Goal: Task Accomplishment & Management: Complete application form

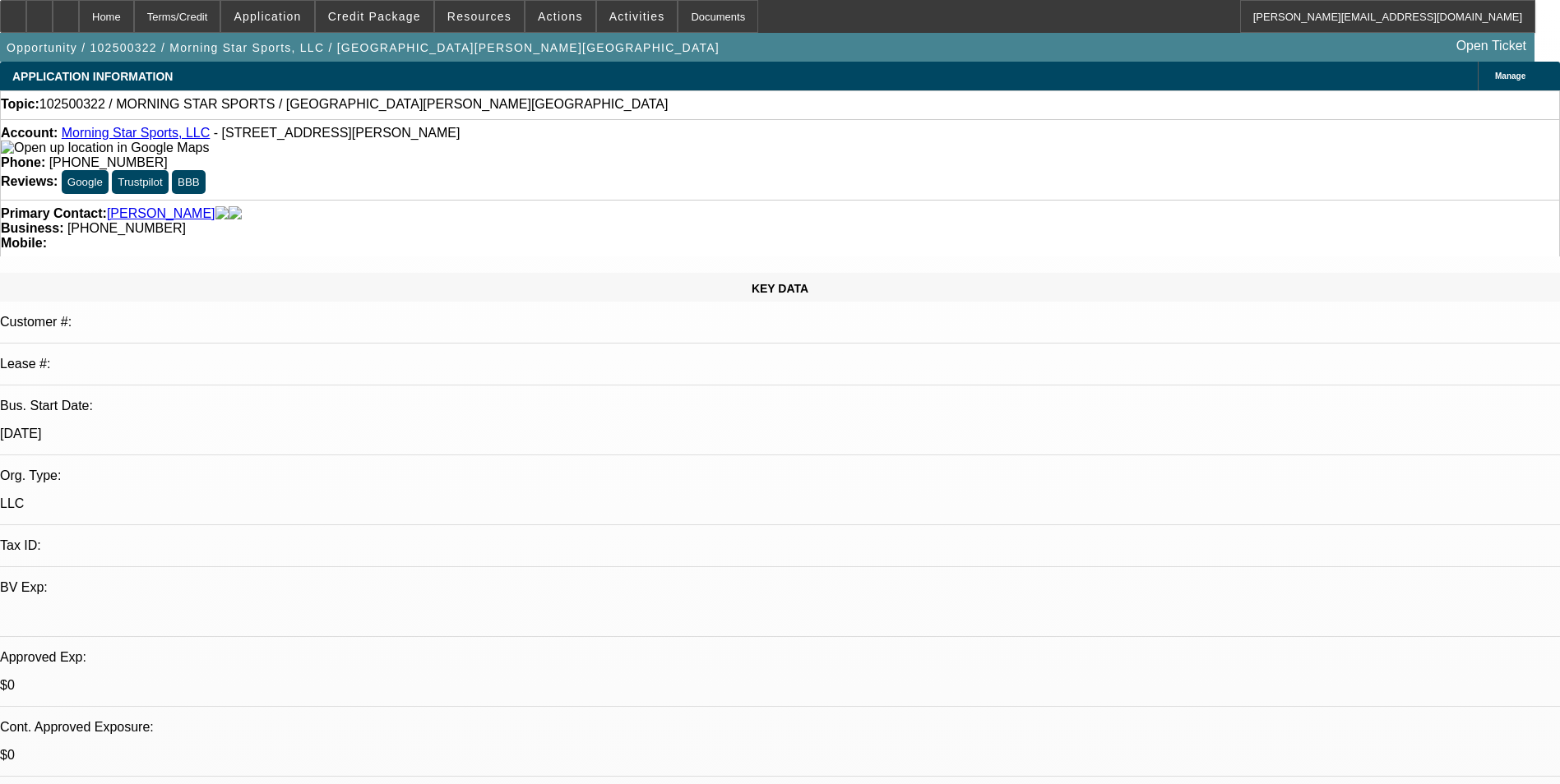
select select "0"
select select "2"
select select "0.1"
select select "4"
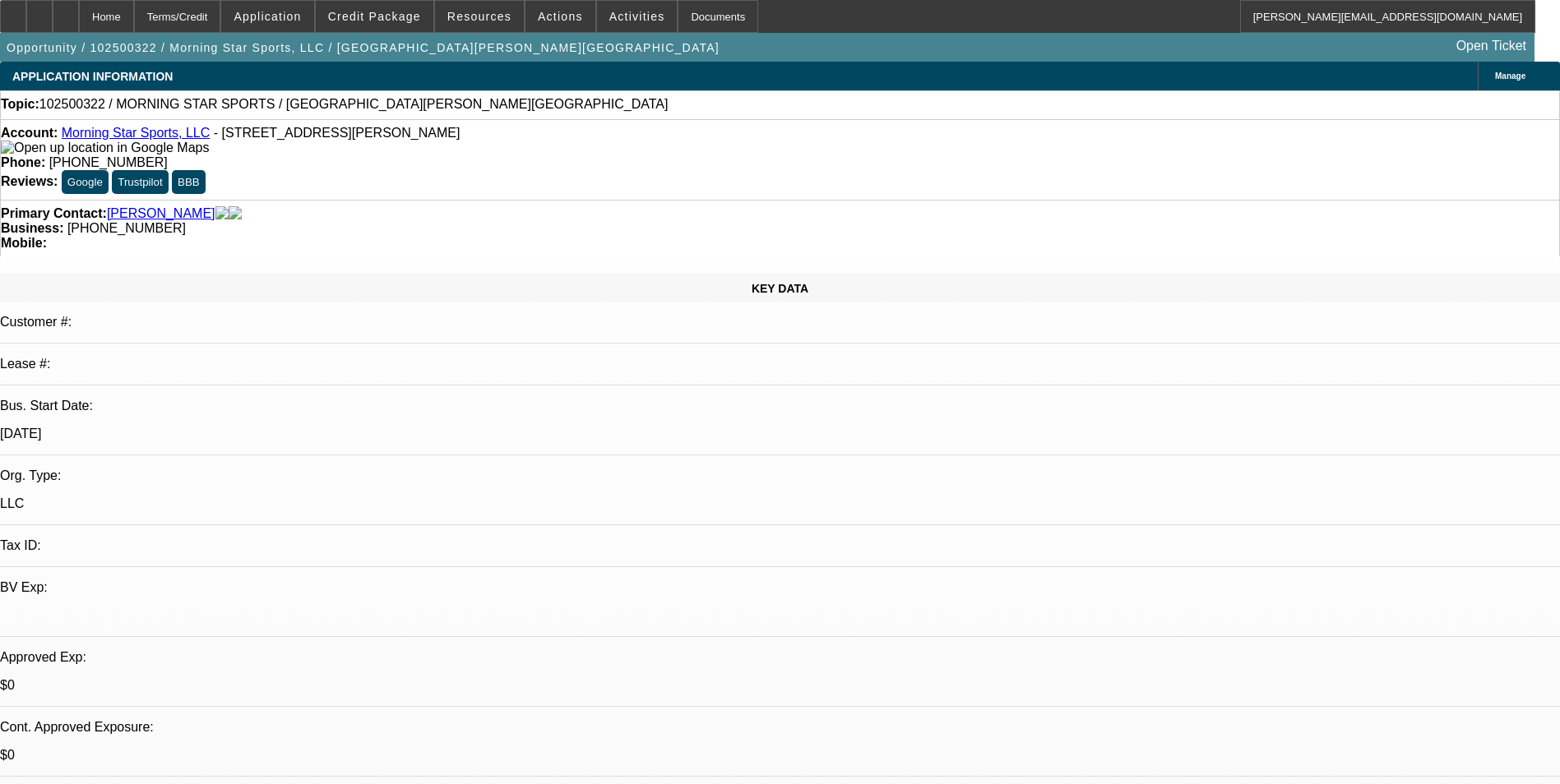
select select "0"
select select "2"
select select "0"
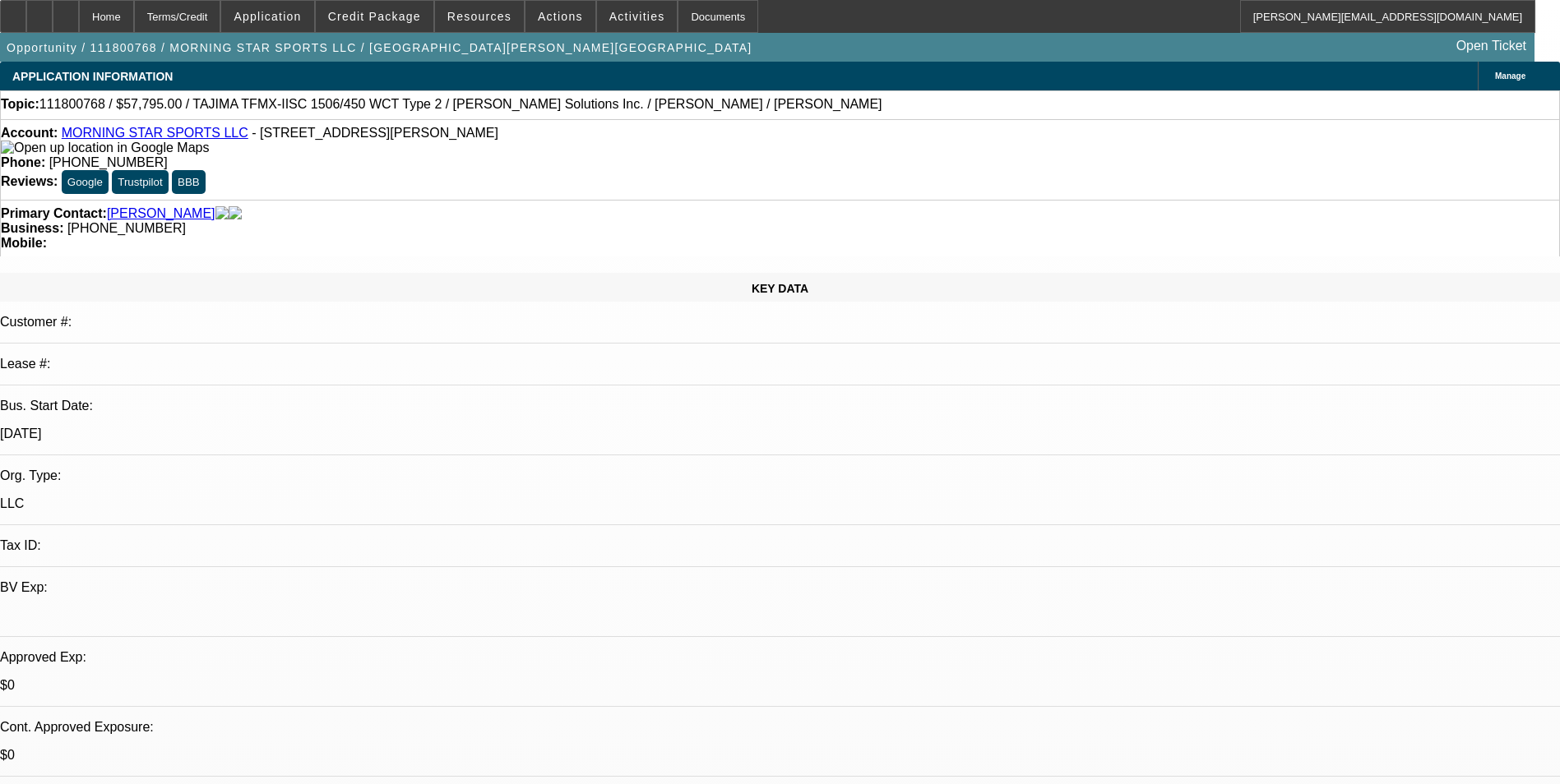
select select "2"
select select "0"
select select "2"
select select "0.1"
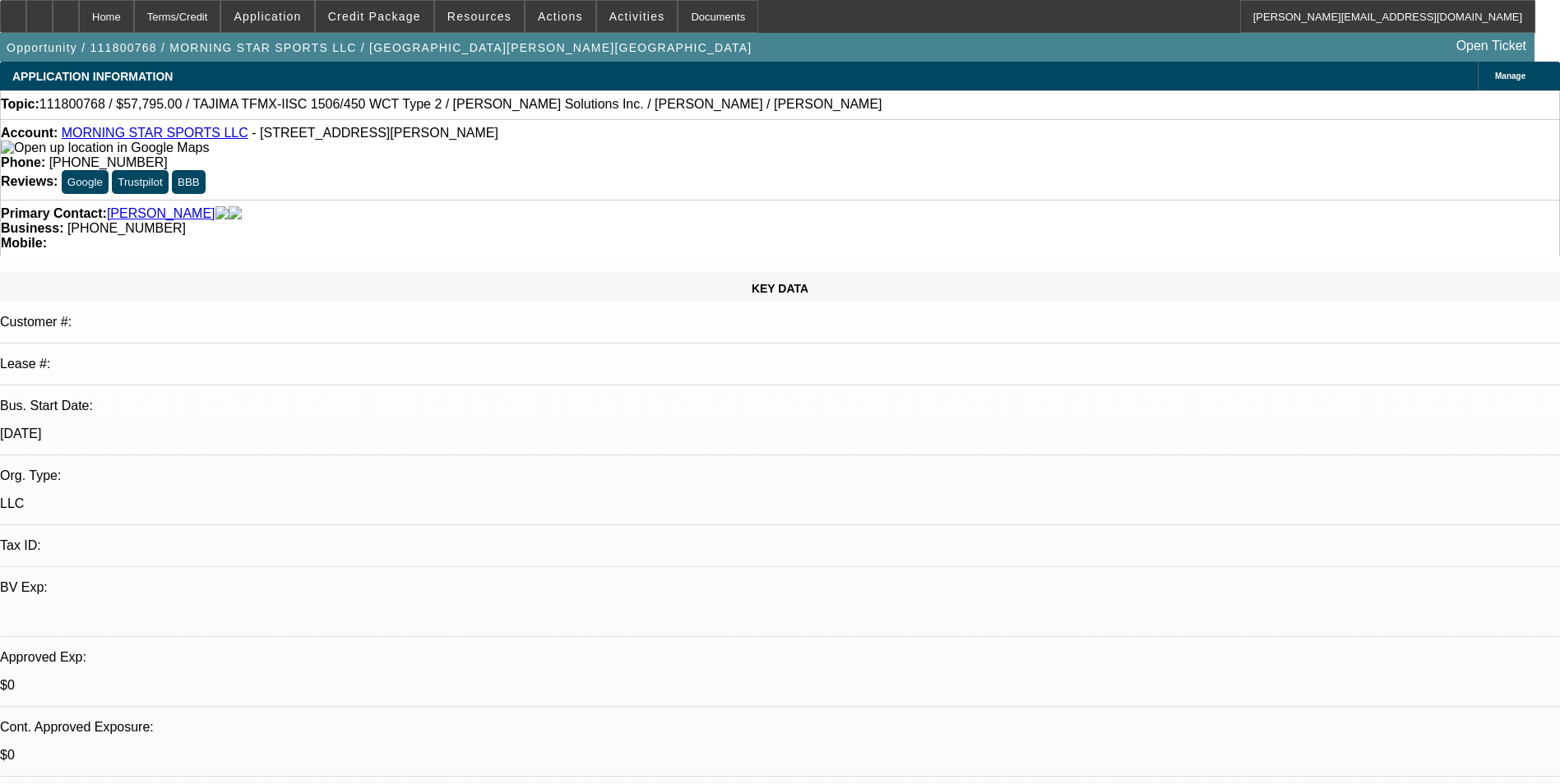
select select "4"
select select "0"
select select "2"
select select "0.1"
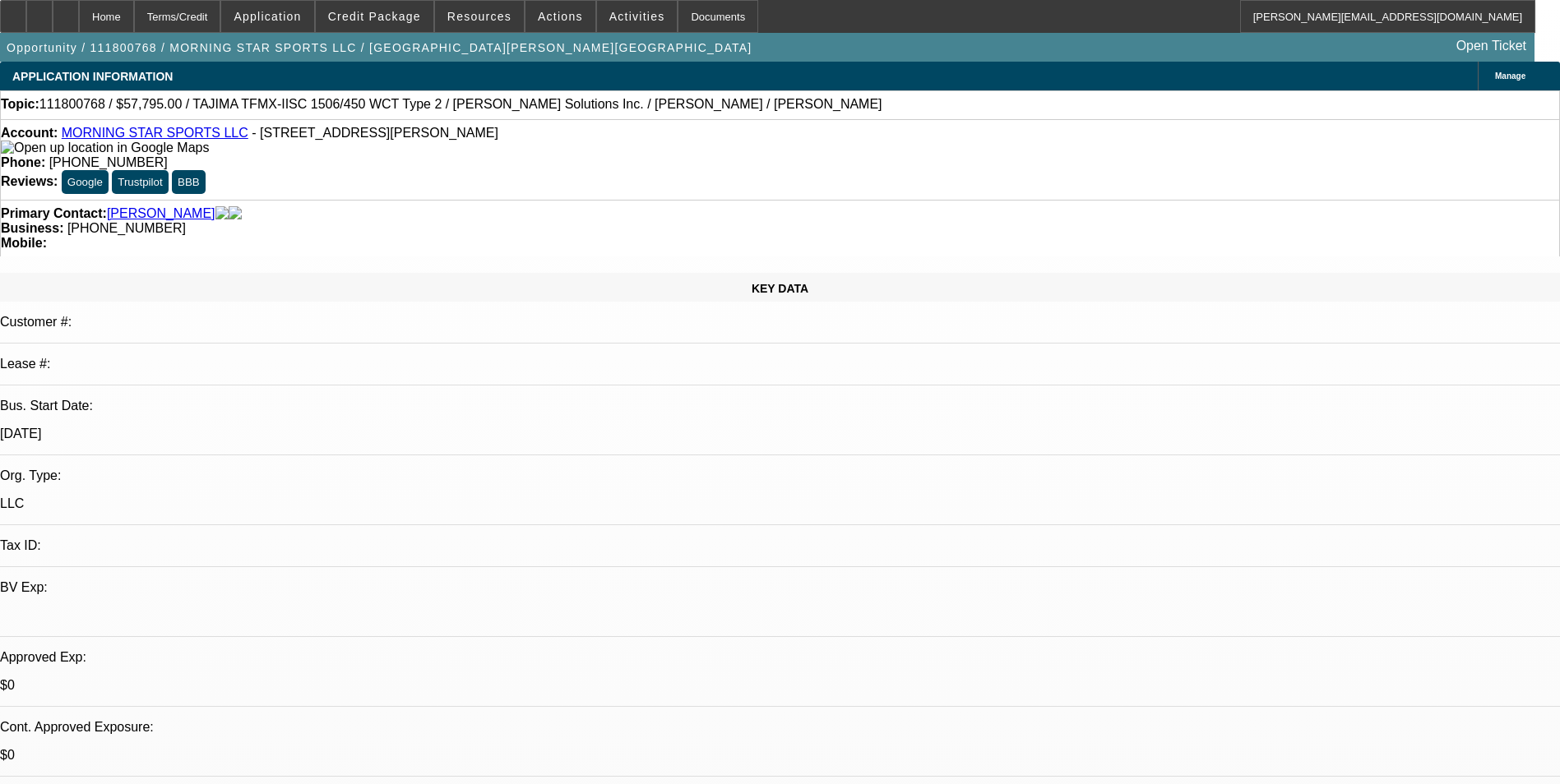
select select "4"
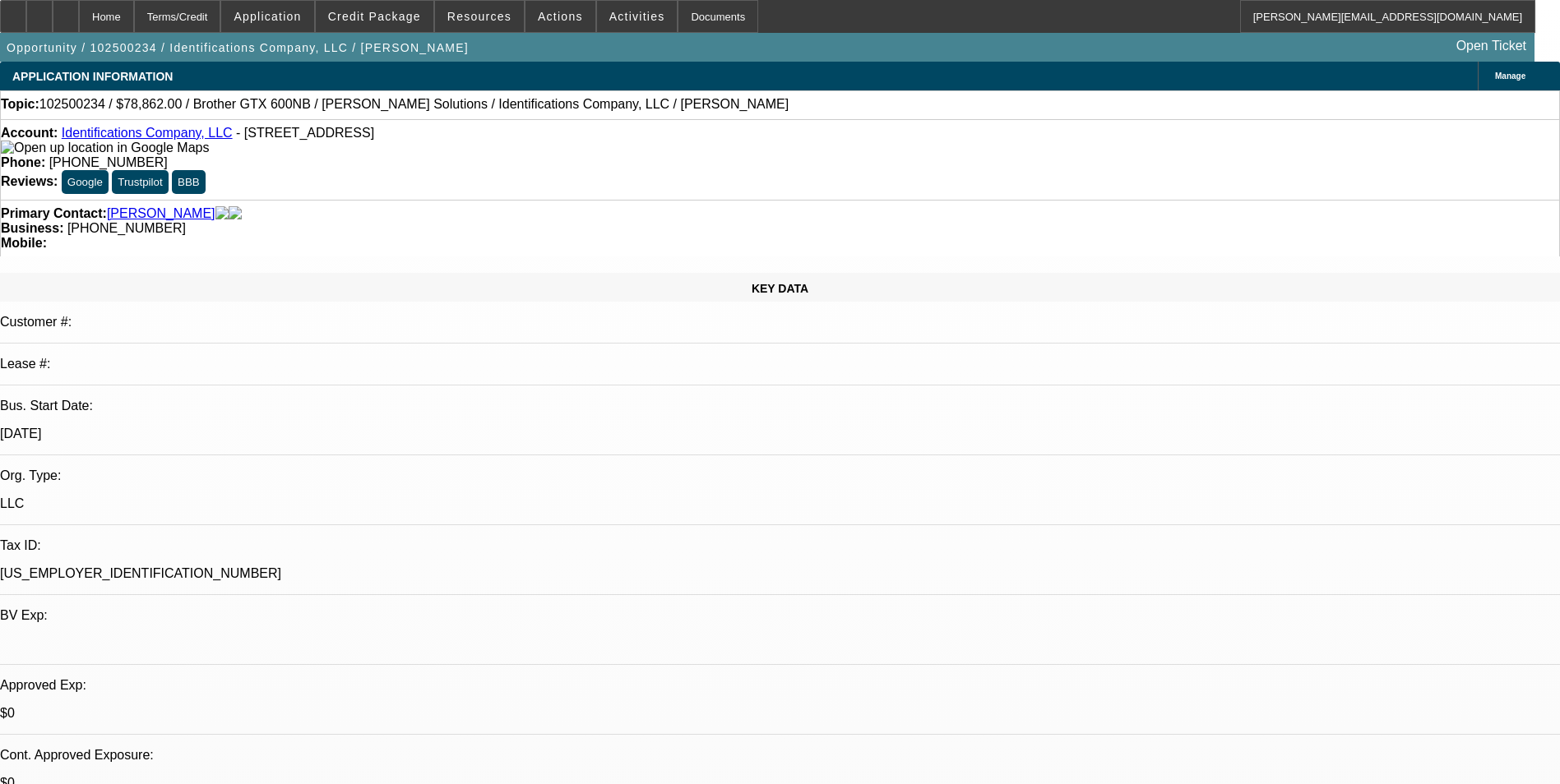
select select "0"
select select "0.1"
select select "0"
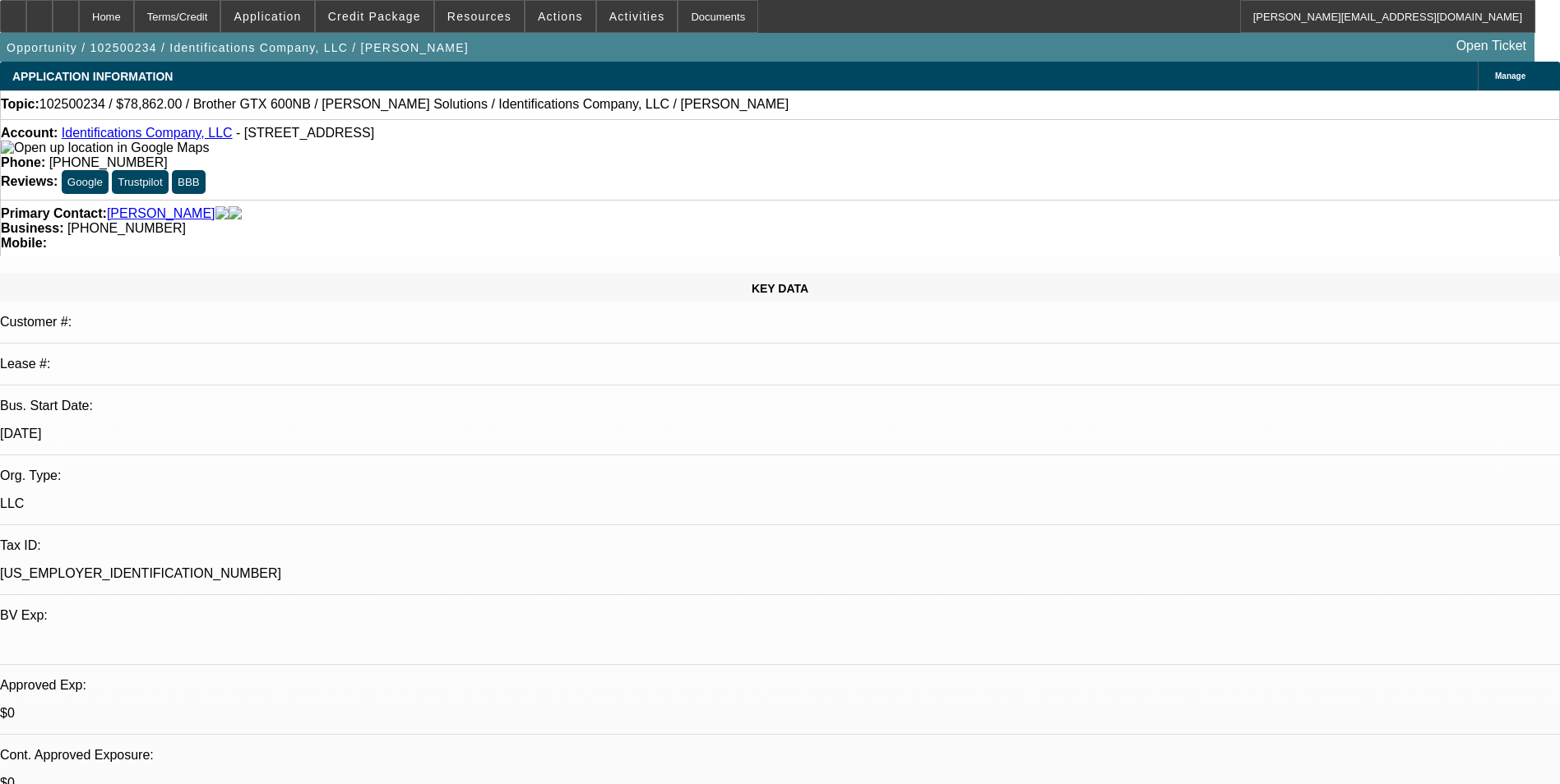
select select "0"
select select "0.1"
select select "0"
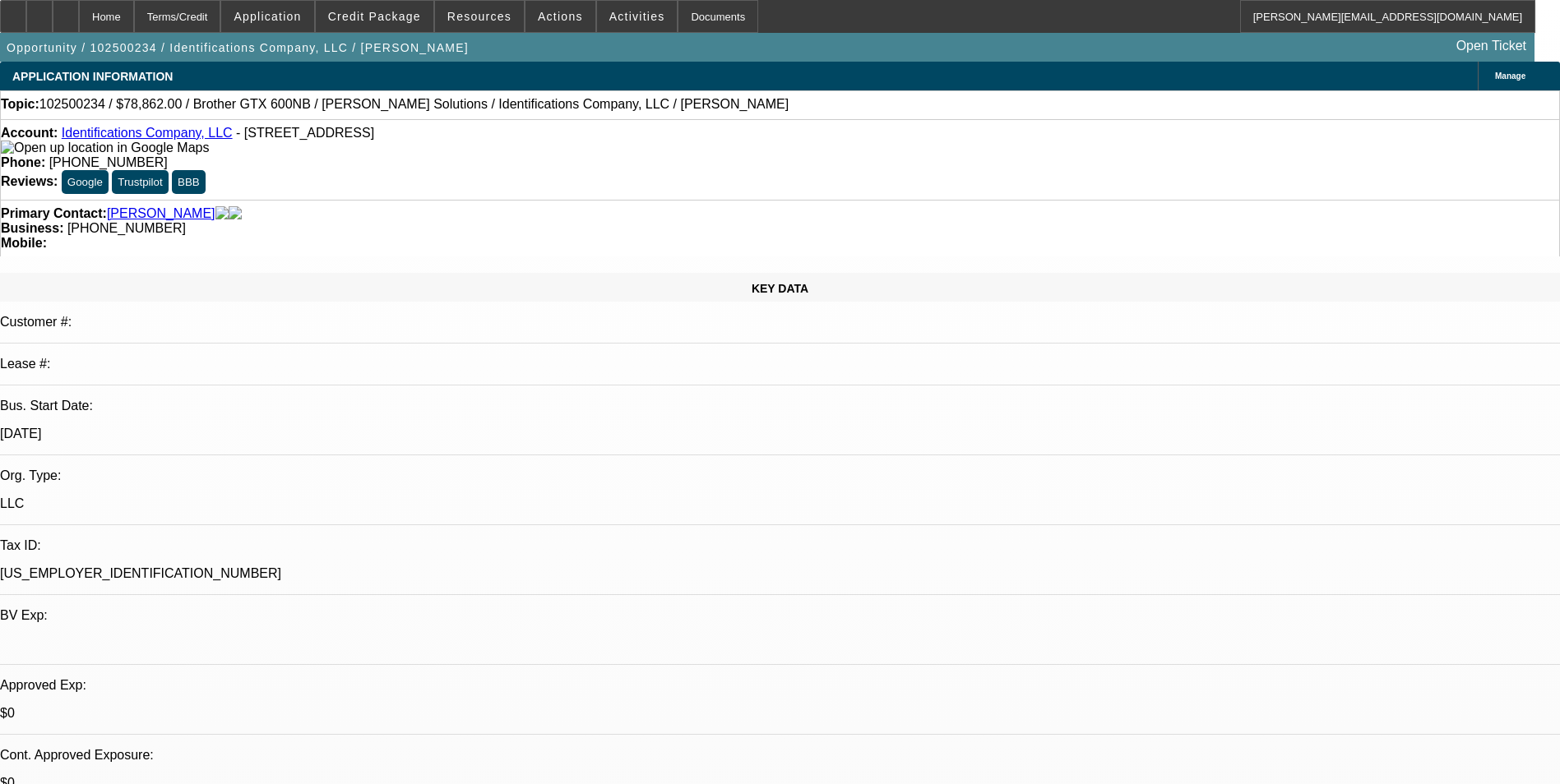
select select "0"
select select "0.1"
select select "1"
select select "4"
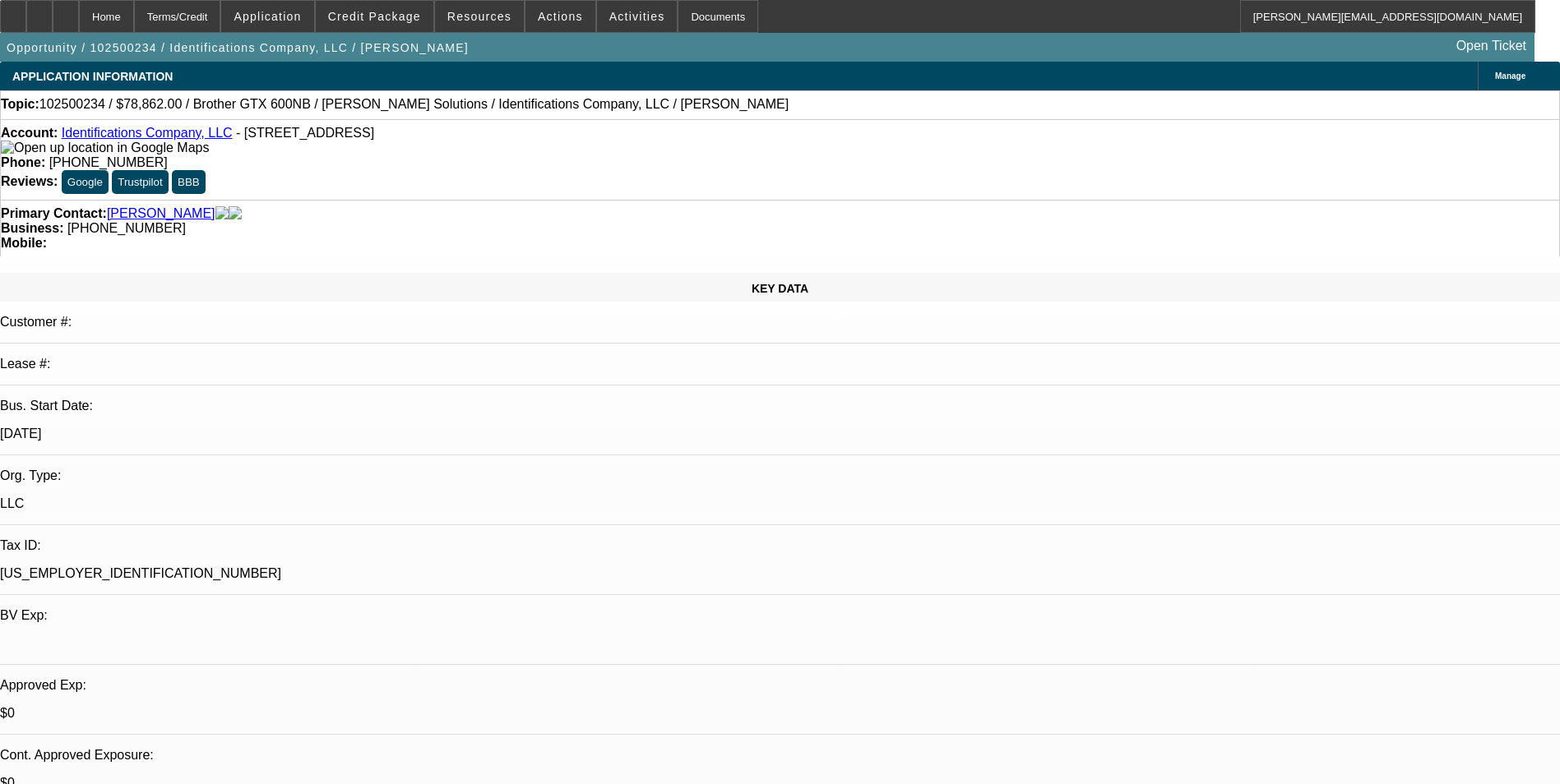
select select "1"
select select "6"
select select "1"
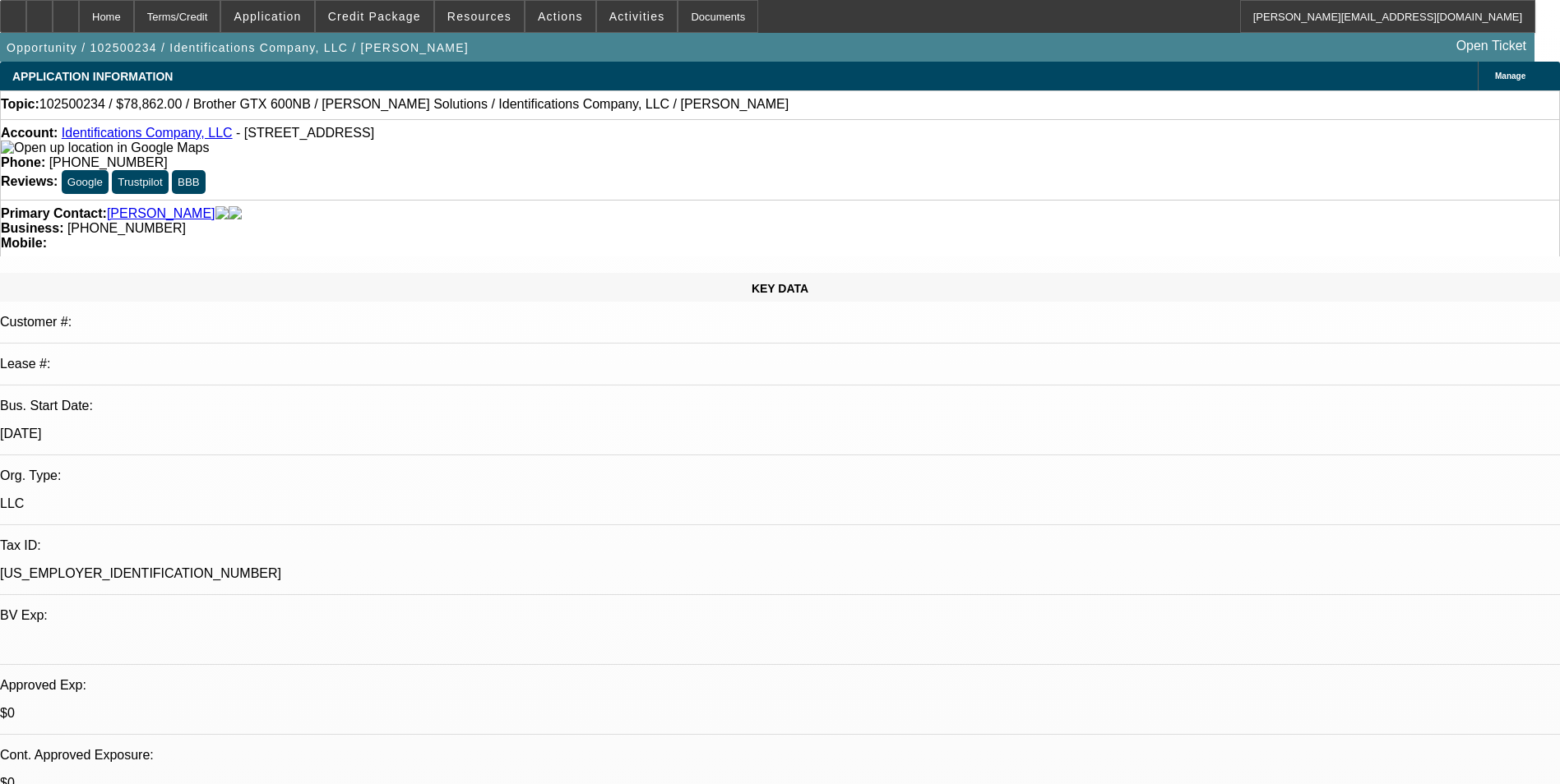
select select "4"
select select "1"
select select "4"
click at [53, 20] on div at bounding box center [39, 16] width 26 height 33
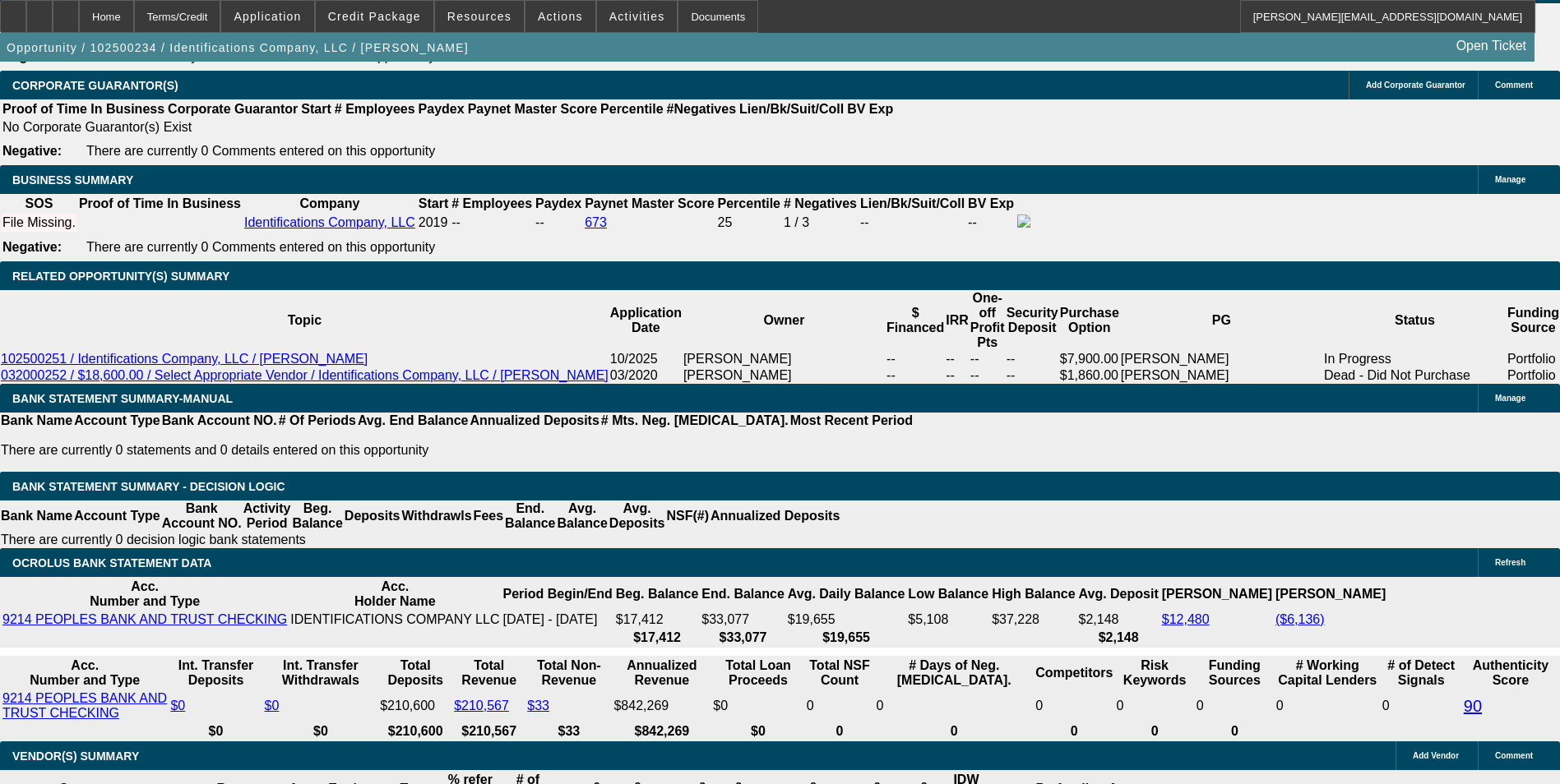
scroll to position [2713, 0]
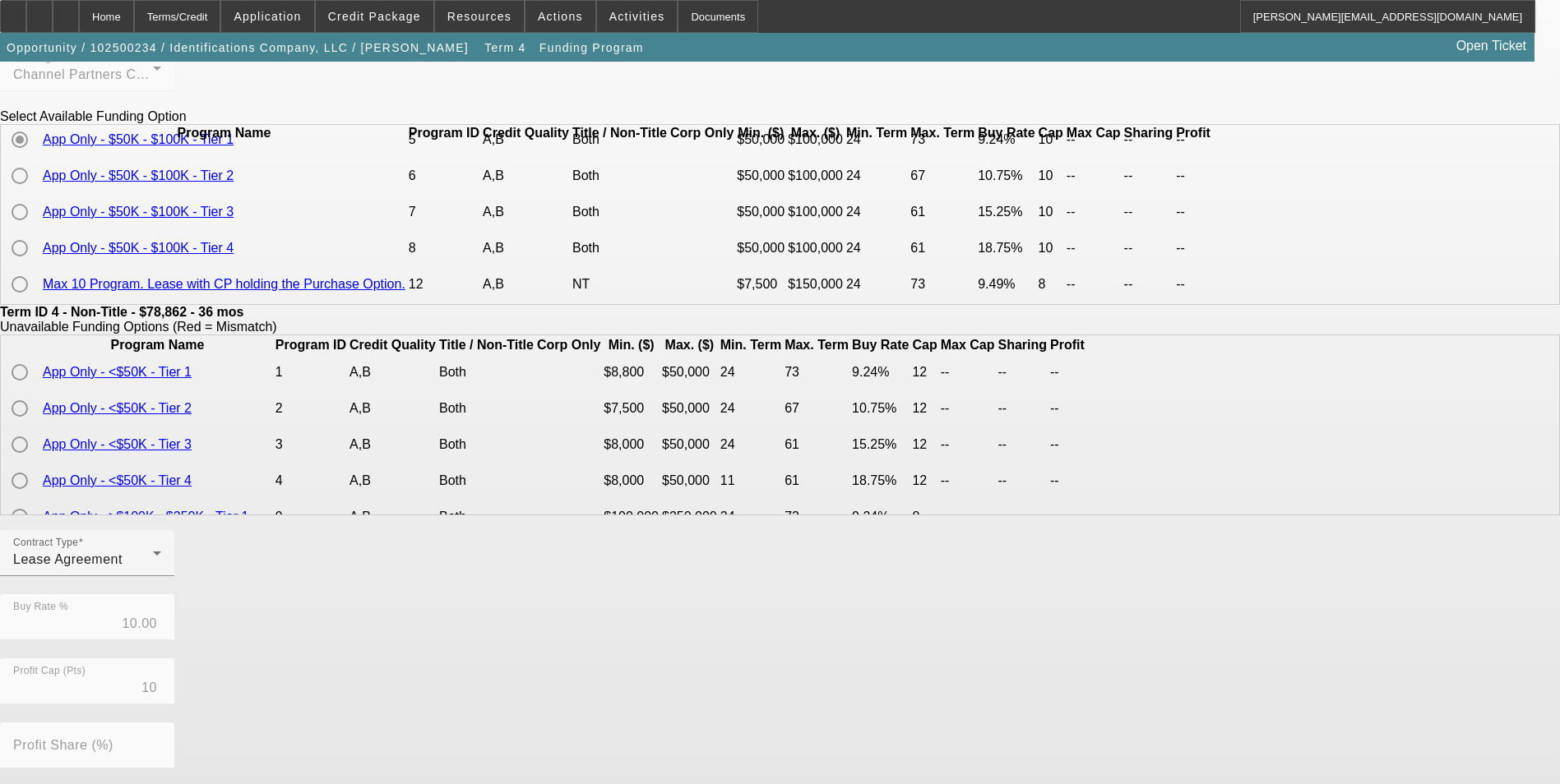
scroll to position [493, 0]
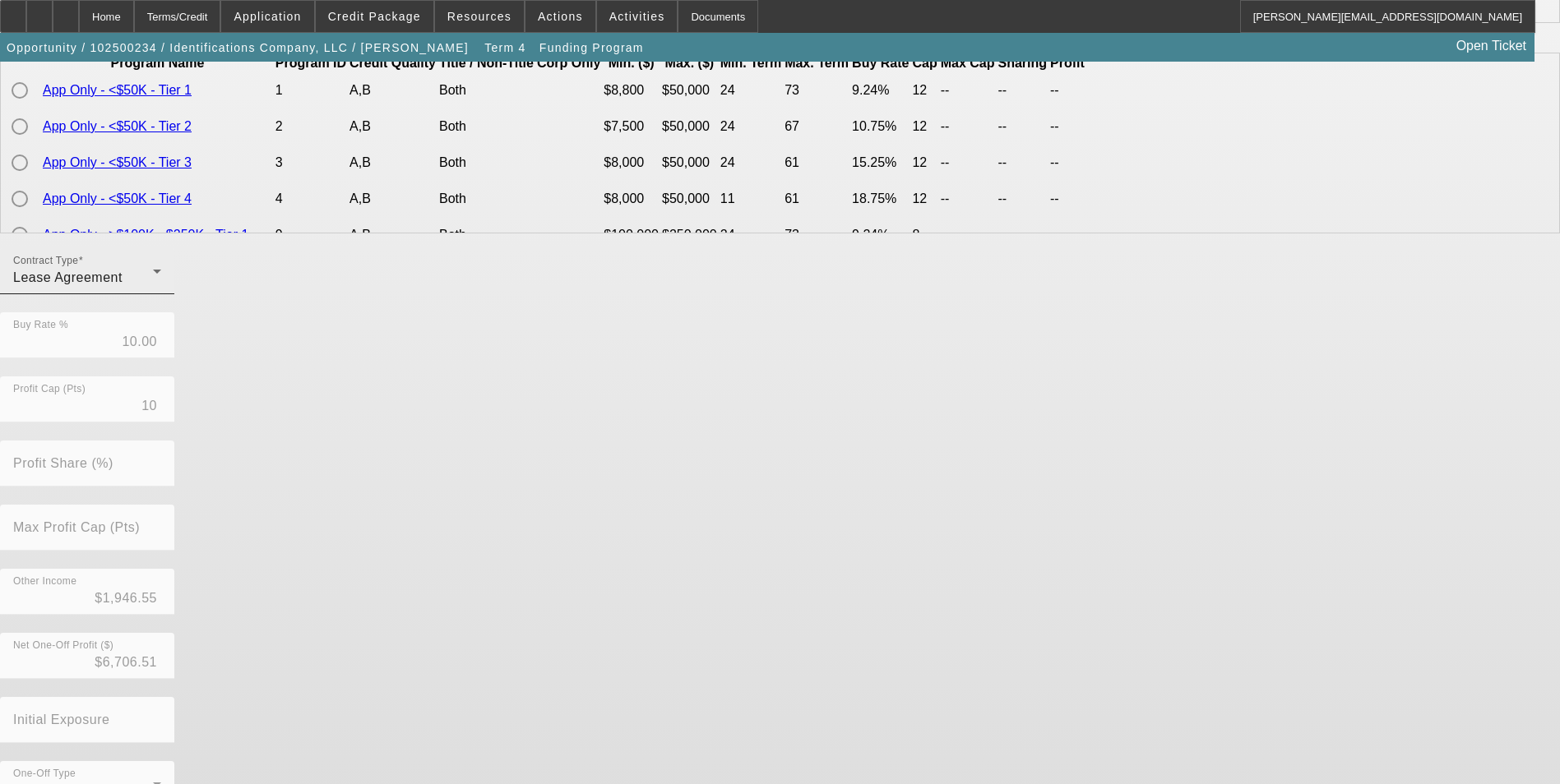
click at [153, 288] on div "Lease Agreement" at bounding box center [83, 278] width 140 height 20
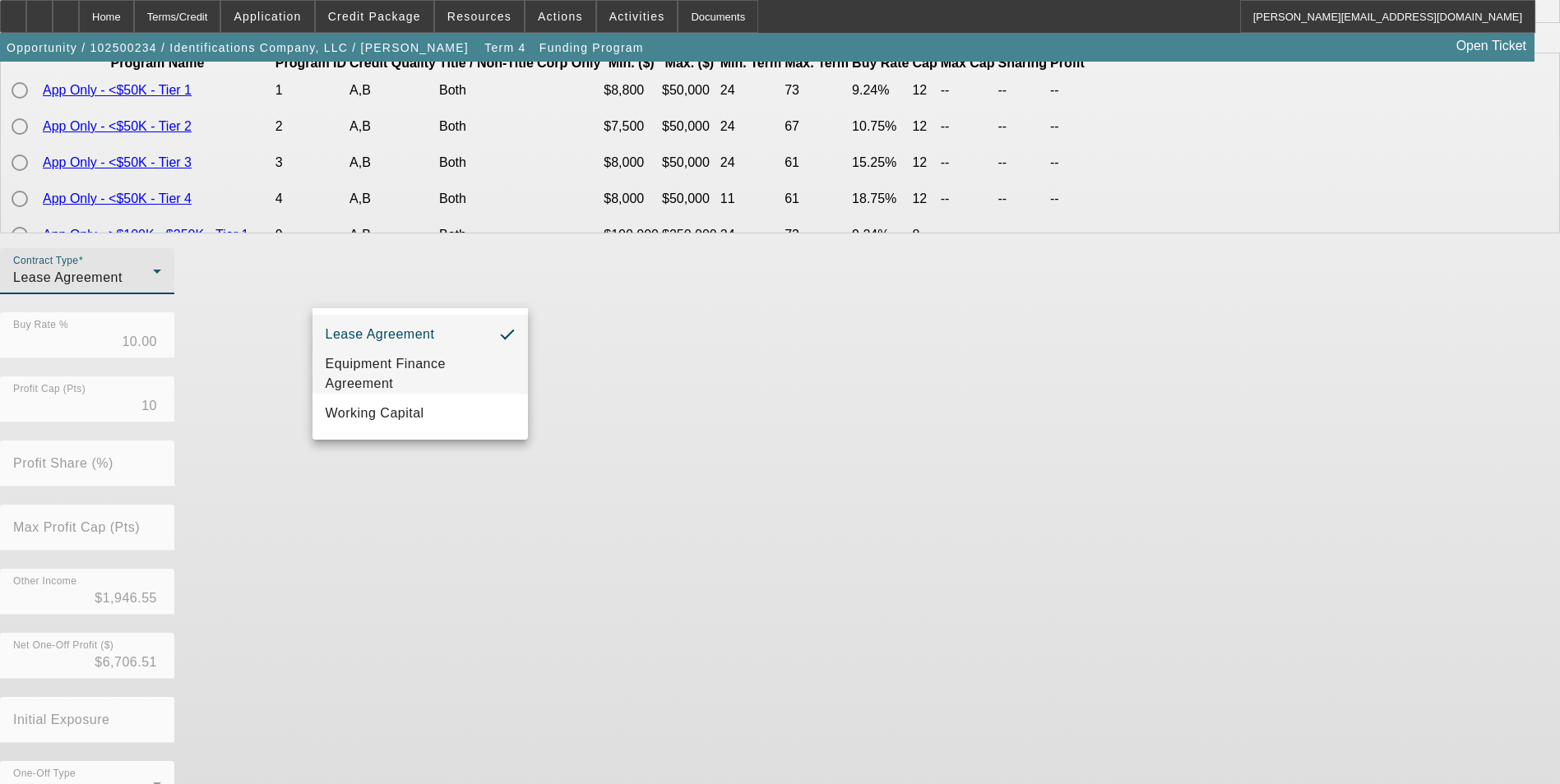
click at [419, 384] on span "Equipment Finance Agreement" at bounding box center [420, 373] width 189 height 39
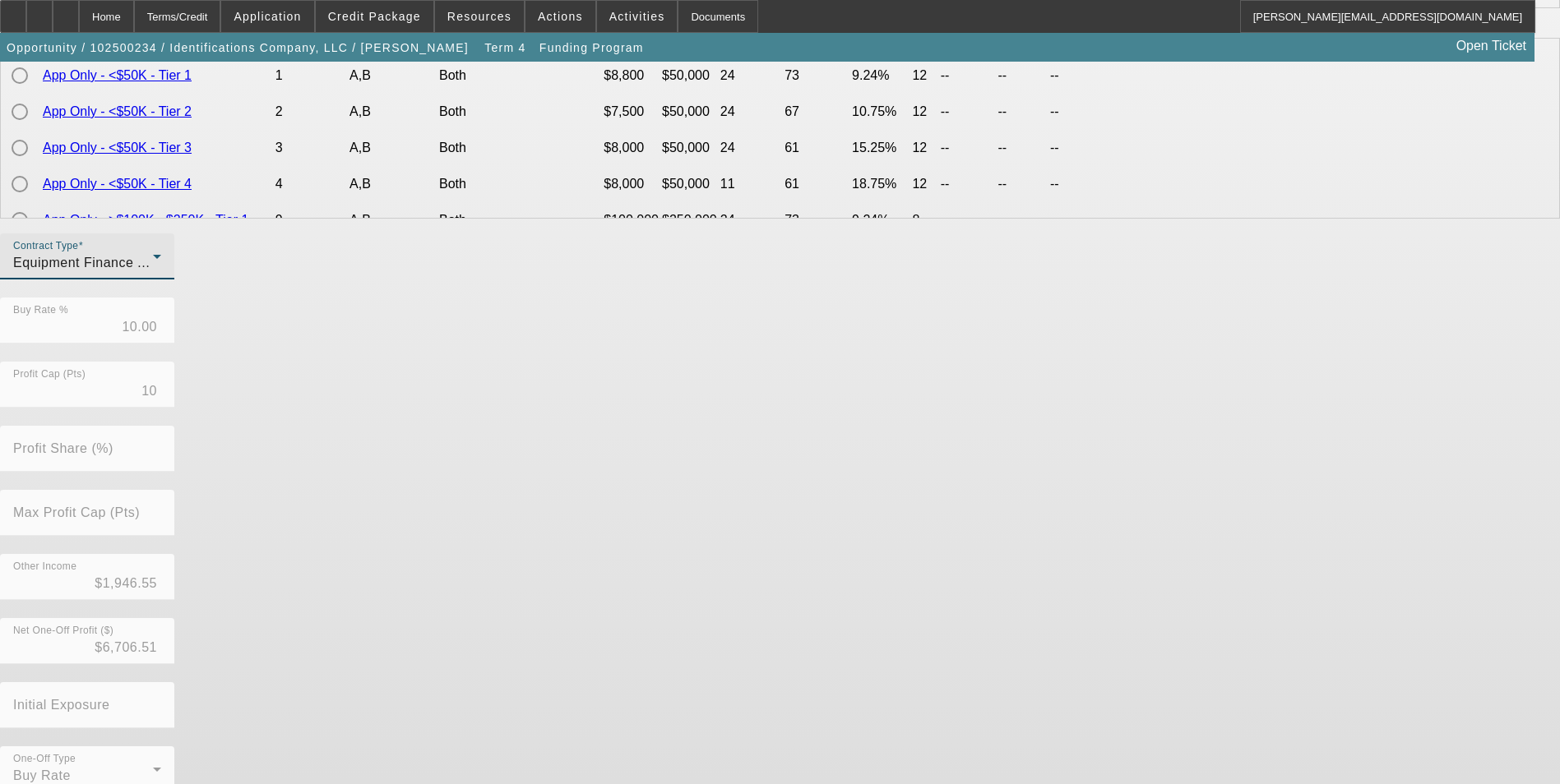
scroll to position [534, 0]
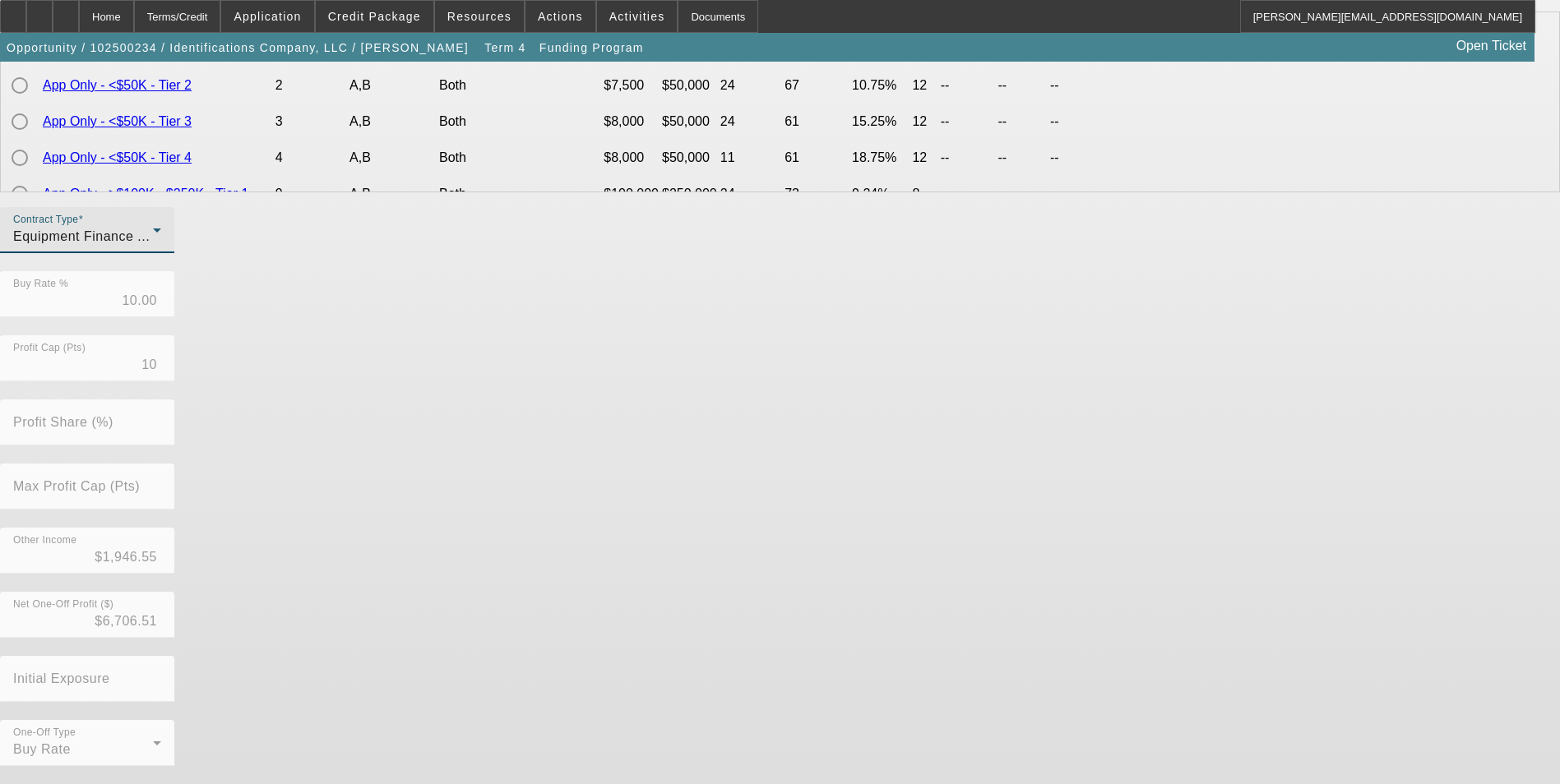
click at [606, 644] on div "Contract Type Equipment Finance Agreement Buy Rate % 10.00 Profit Cap (Pts) 10 …" at bounding box center [780, 495] width 1560 height 577
drag, startPoint x: 626, startPoint y: 639, endPoint x: 503, endPoint y: 728, distance: 152.0
click at [625, 640] on div "Contract Type Equipment Finance Agreement Buy Rate % 10.00 Profit Cap (Pts) 10 …" at bounding box center [780, 495] width 1560 height 577
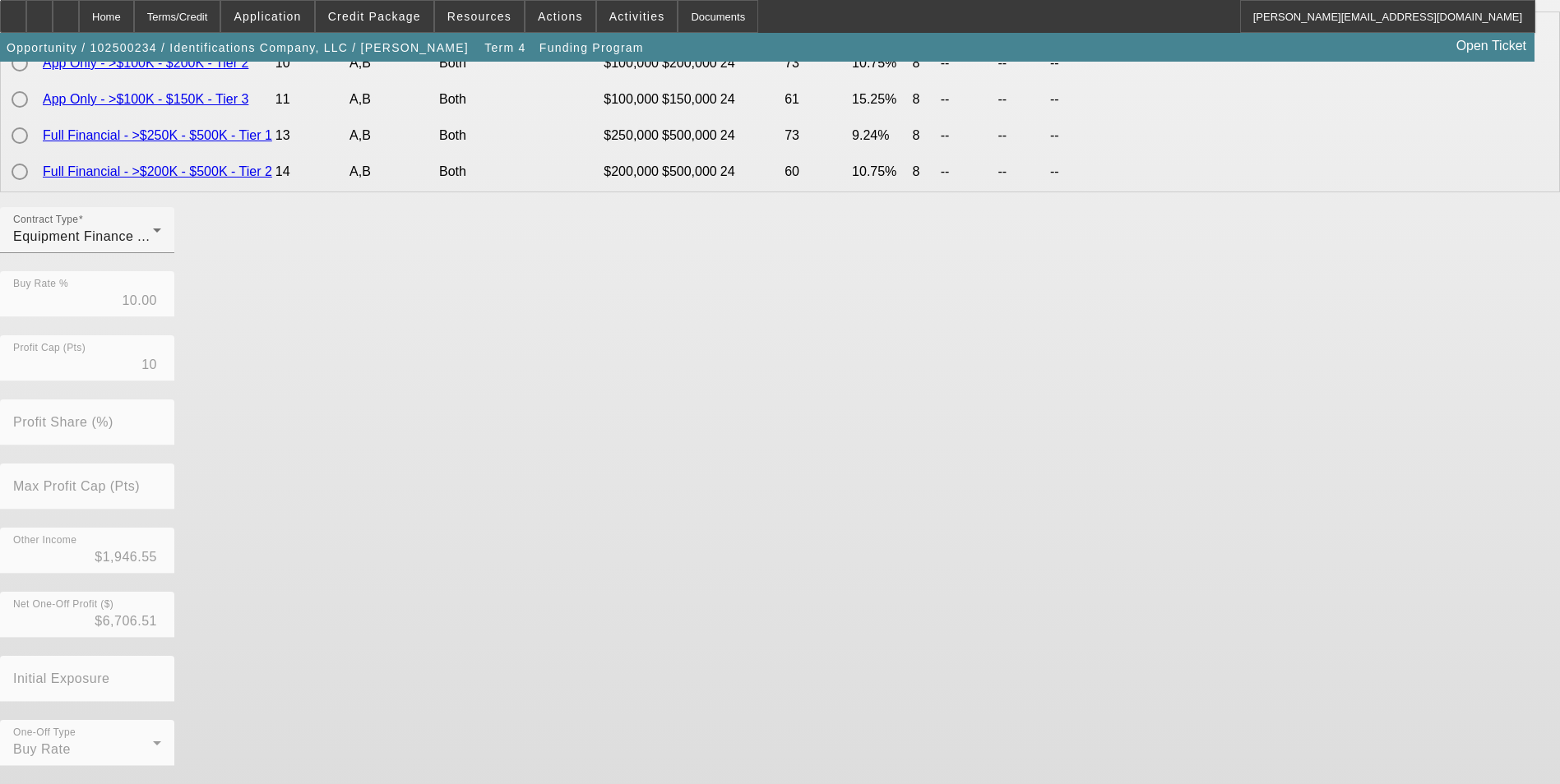
click at [55, 784] on button "Go Back" at bounding box center [27, 792] width 55 height 17
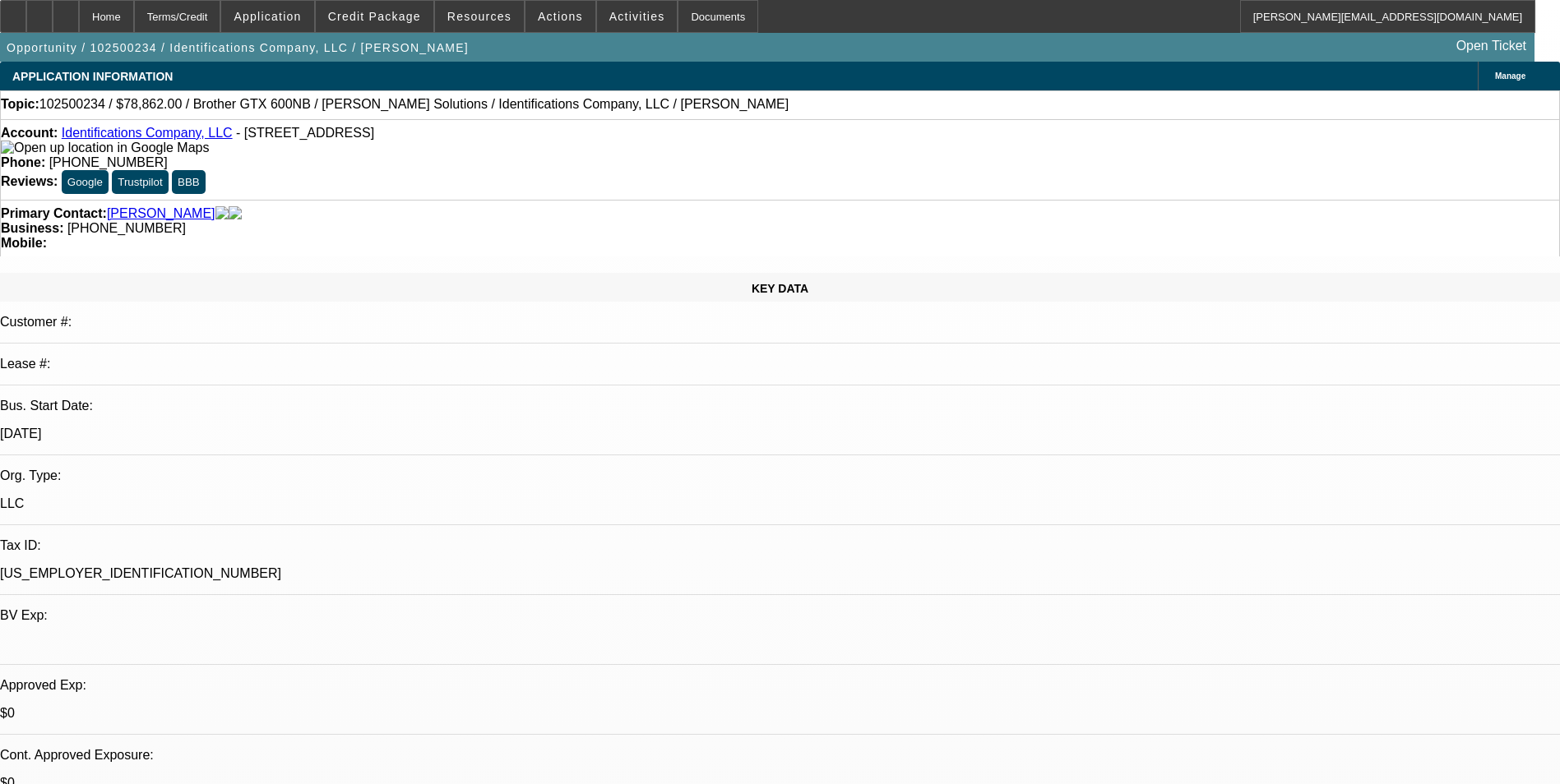
select select "0"
select select "0.1"
select select "4"
select select "0"
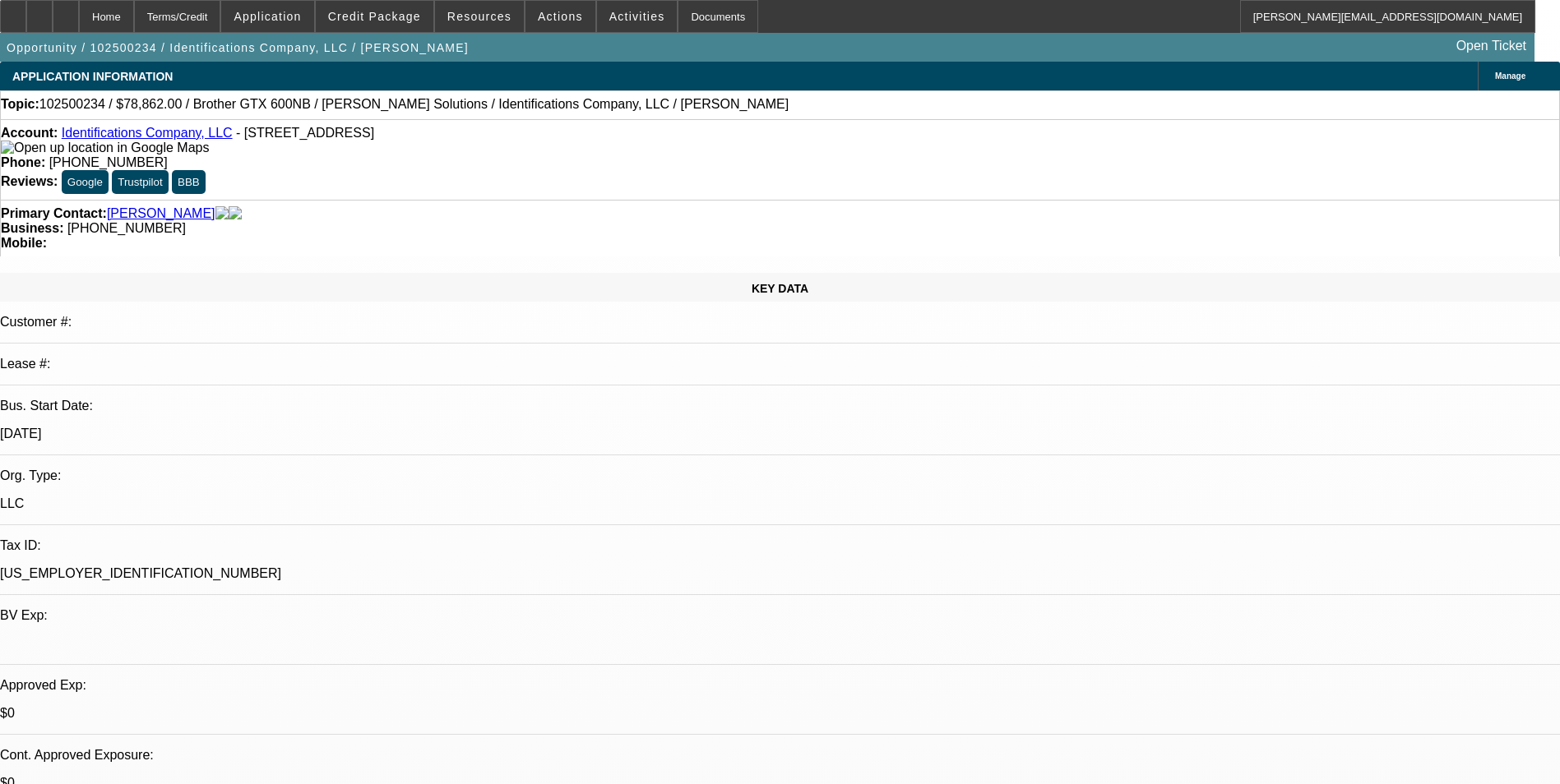
select select "0"
select select "6"
select select "0"
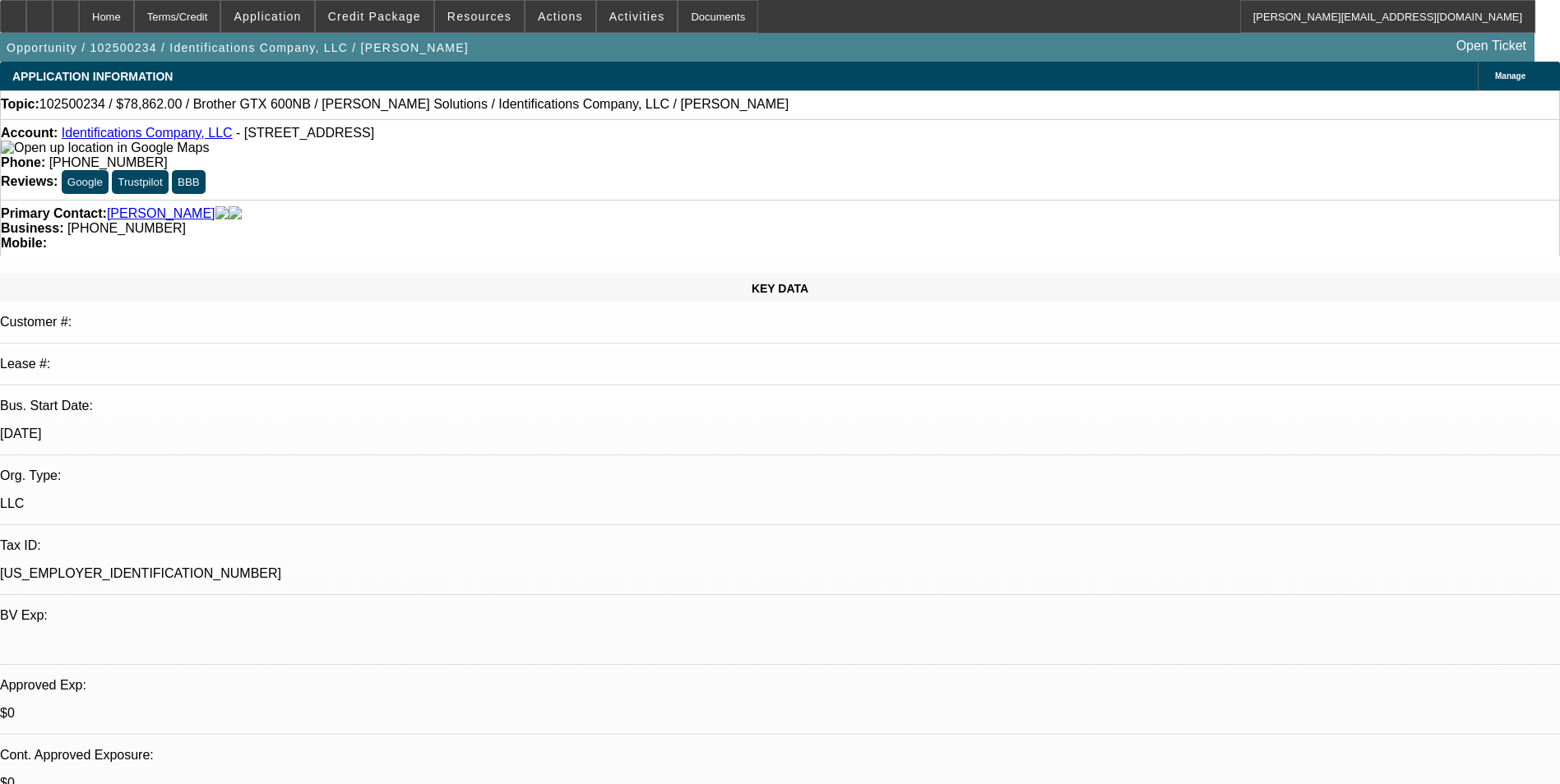
select select "0.1"
select select "4"
select select "0"
select select "0.1"
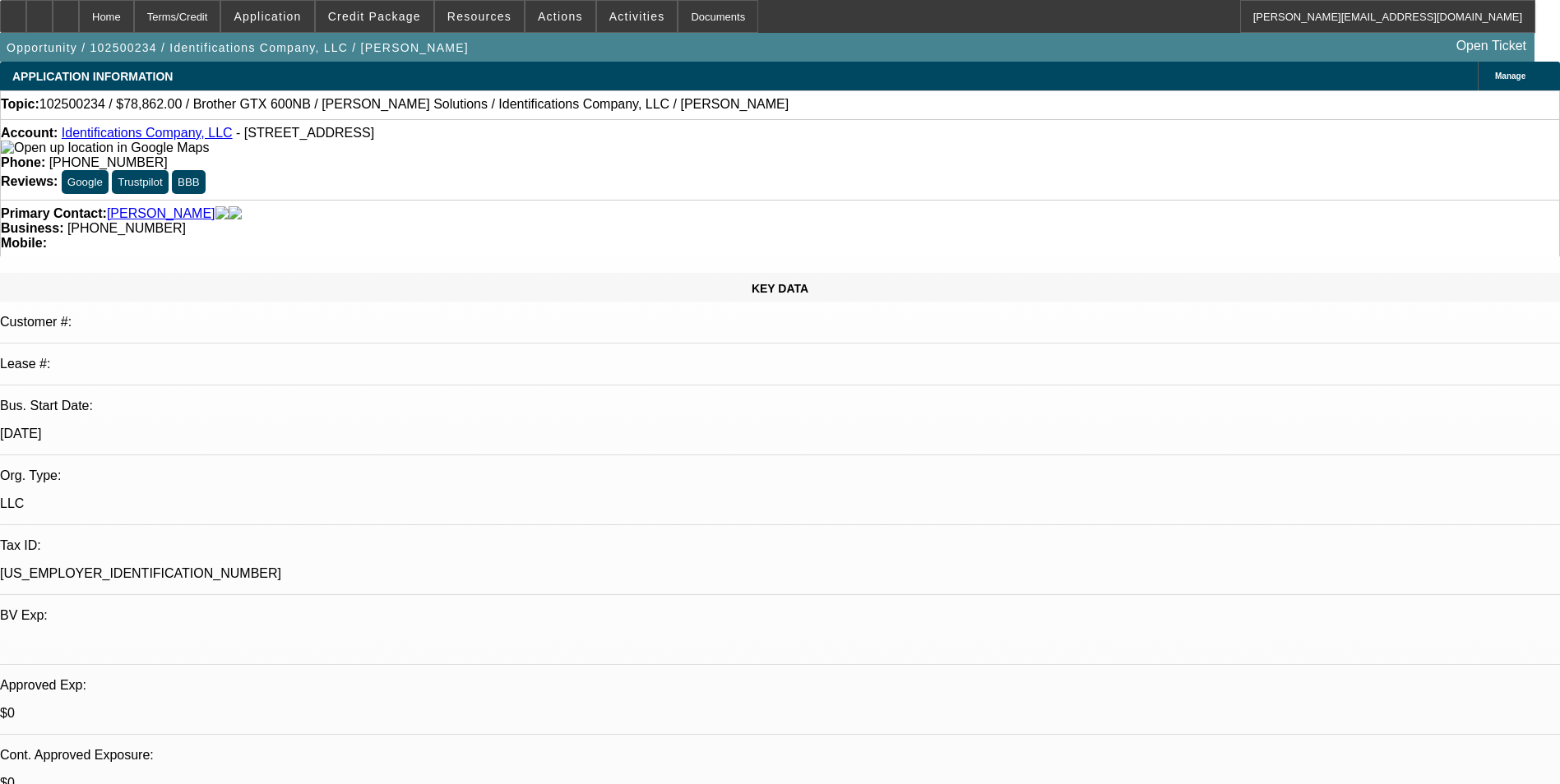
select select "4"
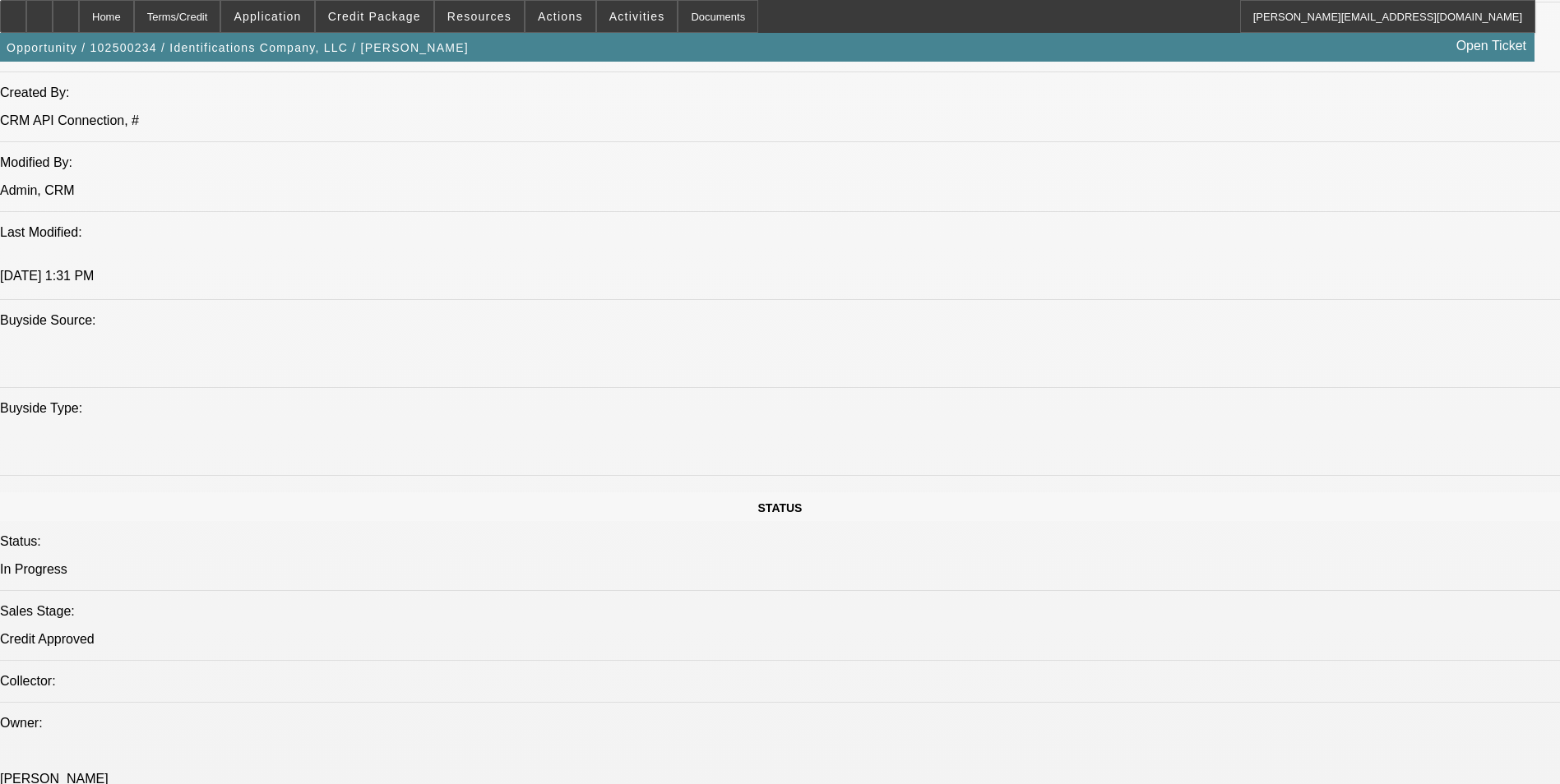
scroll to position [1480, 0]
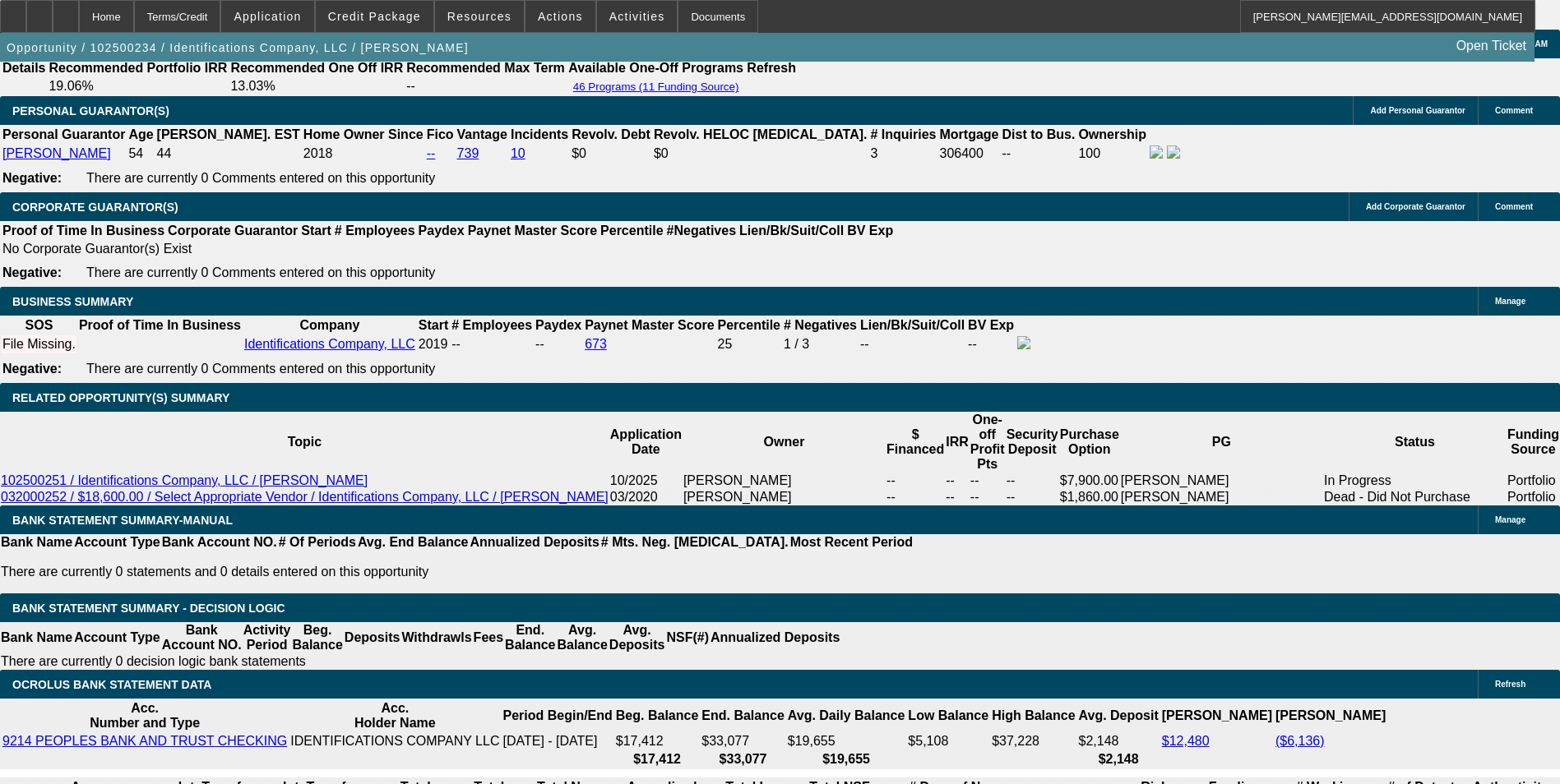
scroll to position [2713, 0]
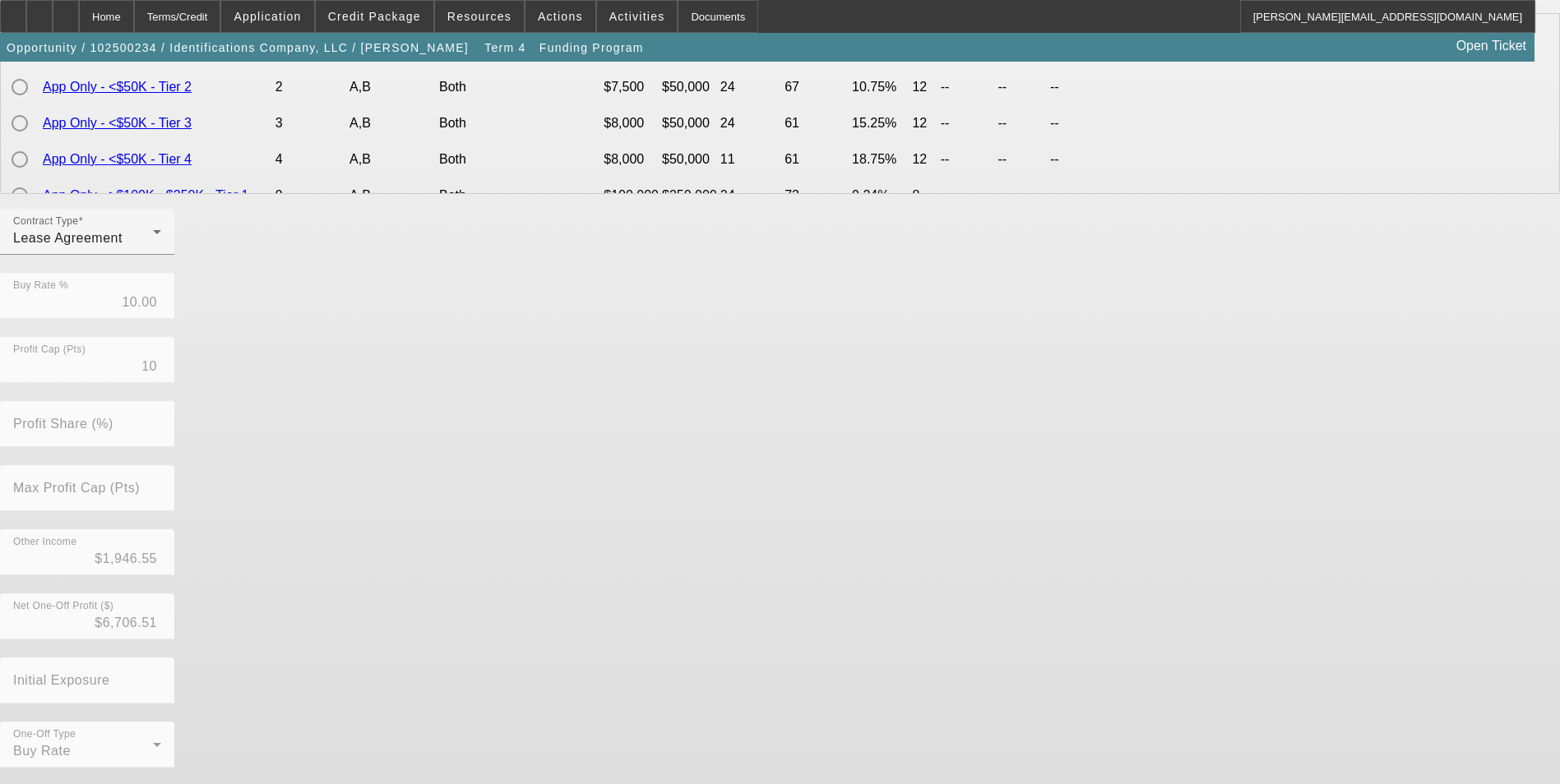
scroll to position [534, 0]
click at [161, 253] on div "Contract Type Lease Agreement" at bounding box center [87, 230] width 148 height 46
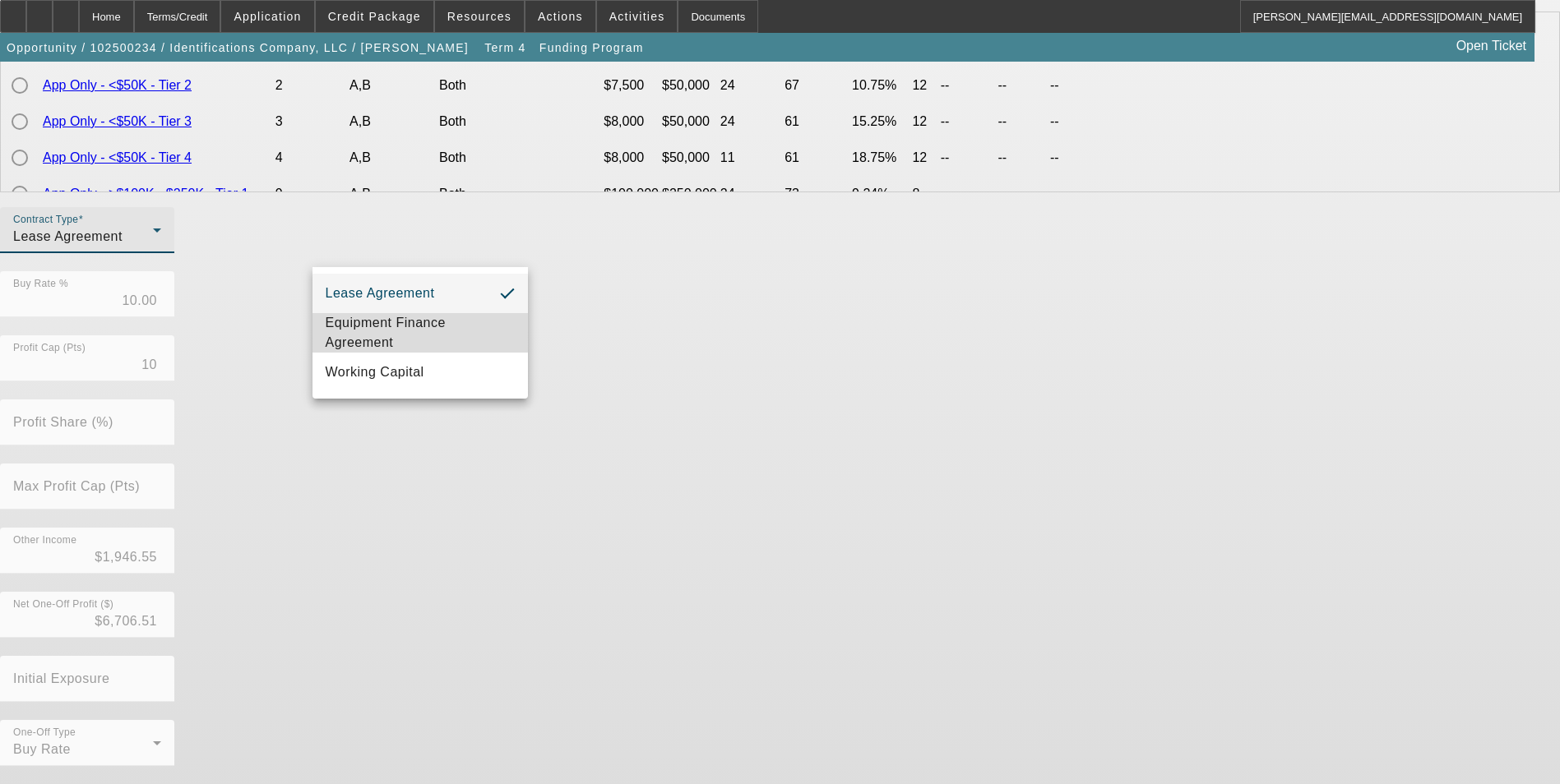
click at [451, 331] on span "Equipment Finance Agreement" at bounding box center [420, 332] width 189 height 39
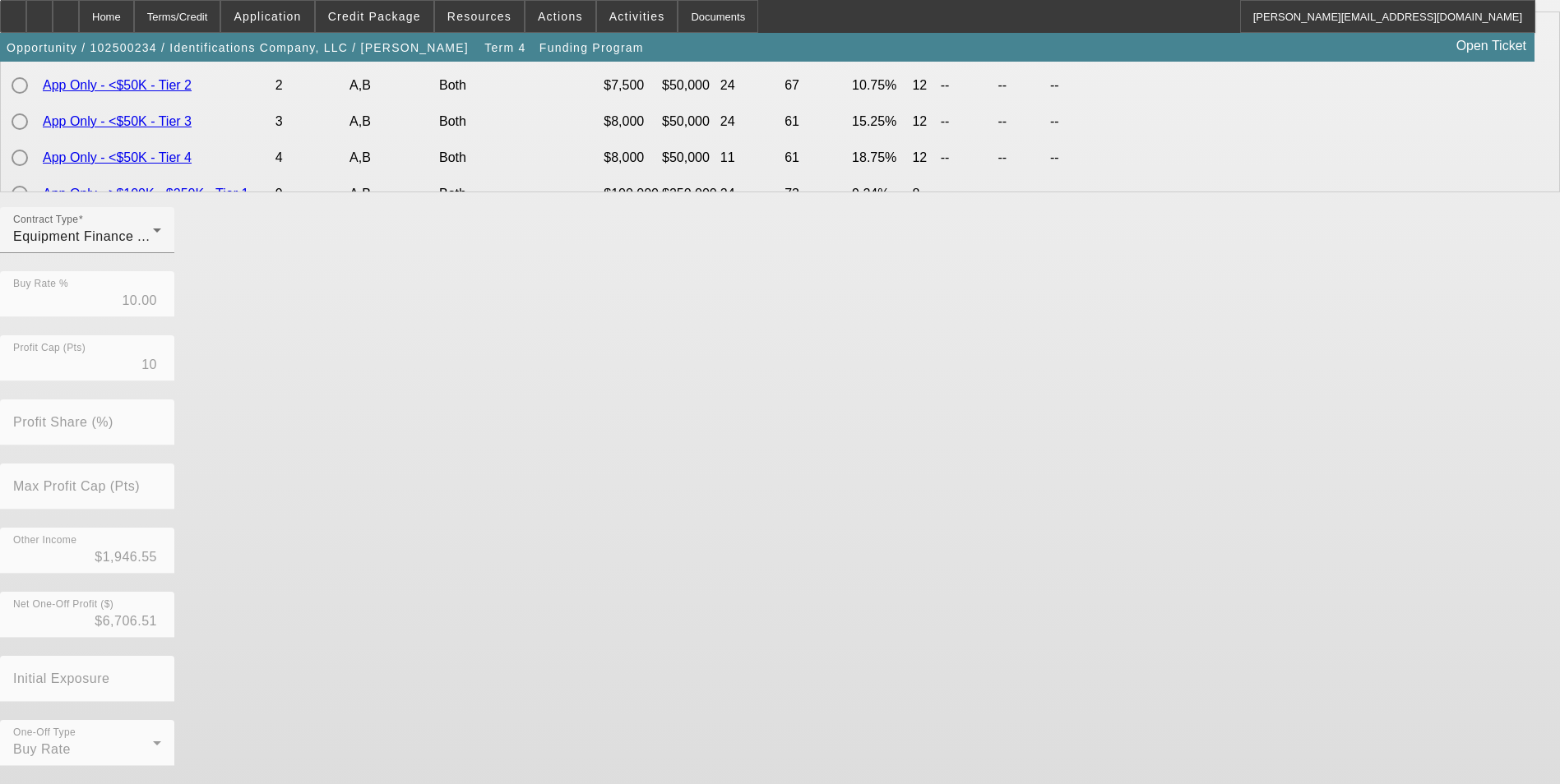
click at [651, 344] on div "Contract Type Equipment Finance Agreement Buy Rate % 10.00 Profit Cap (Pts) 10 …" at bounding box center [780, 495] width 1560 height 577
click at [55, 784] on button "Go Back" at bounding box center [27, 792] width 55 height 17
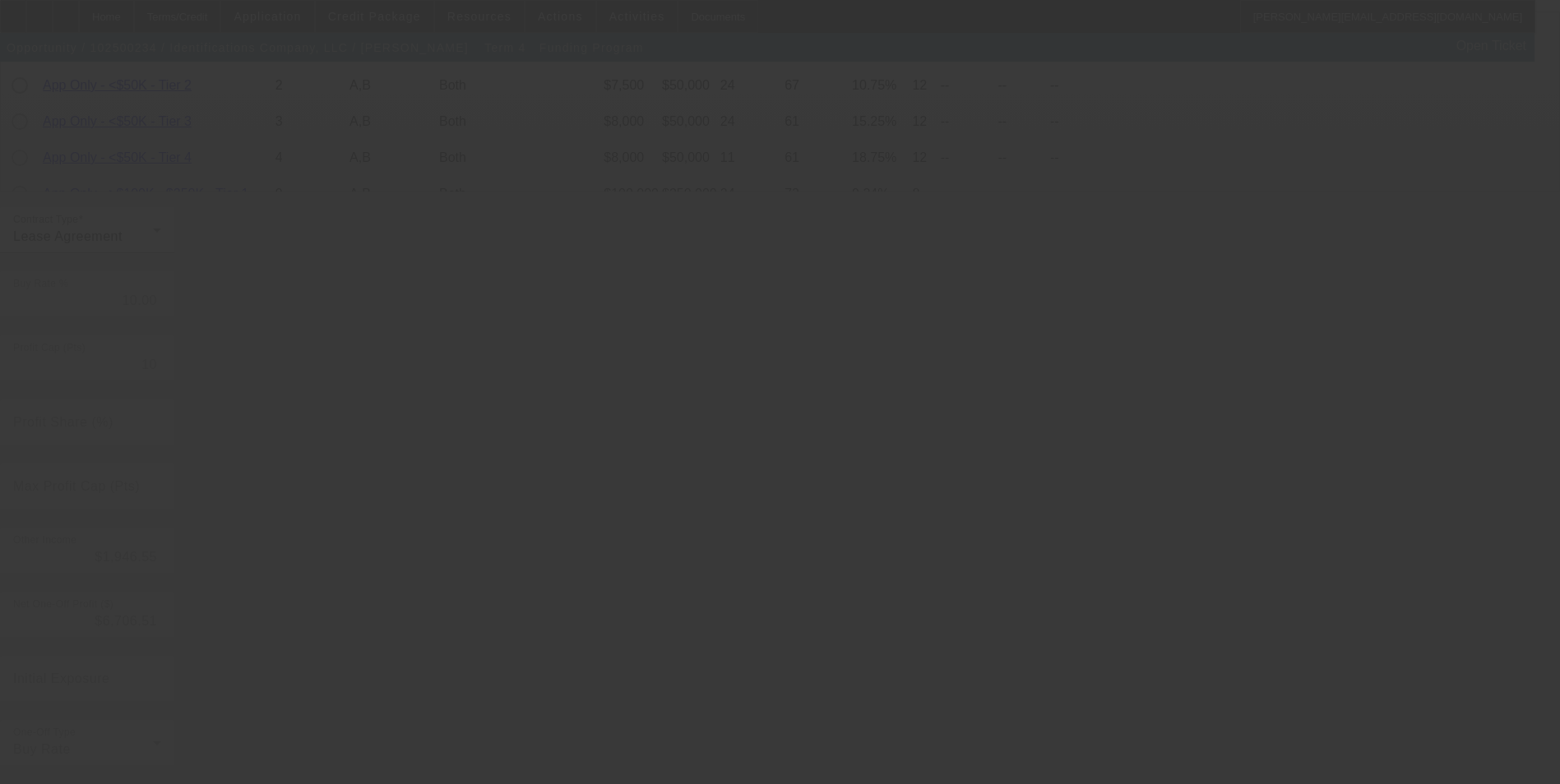
scroll to position [0, 0]
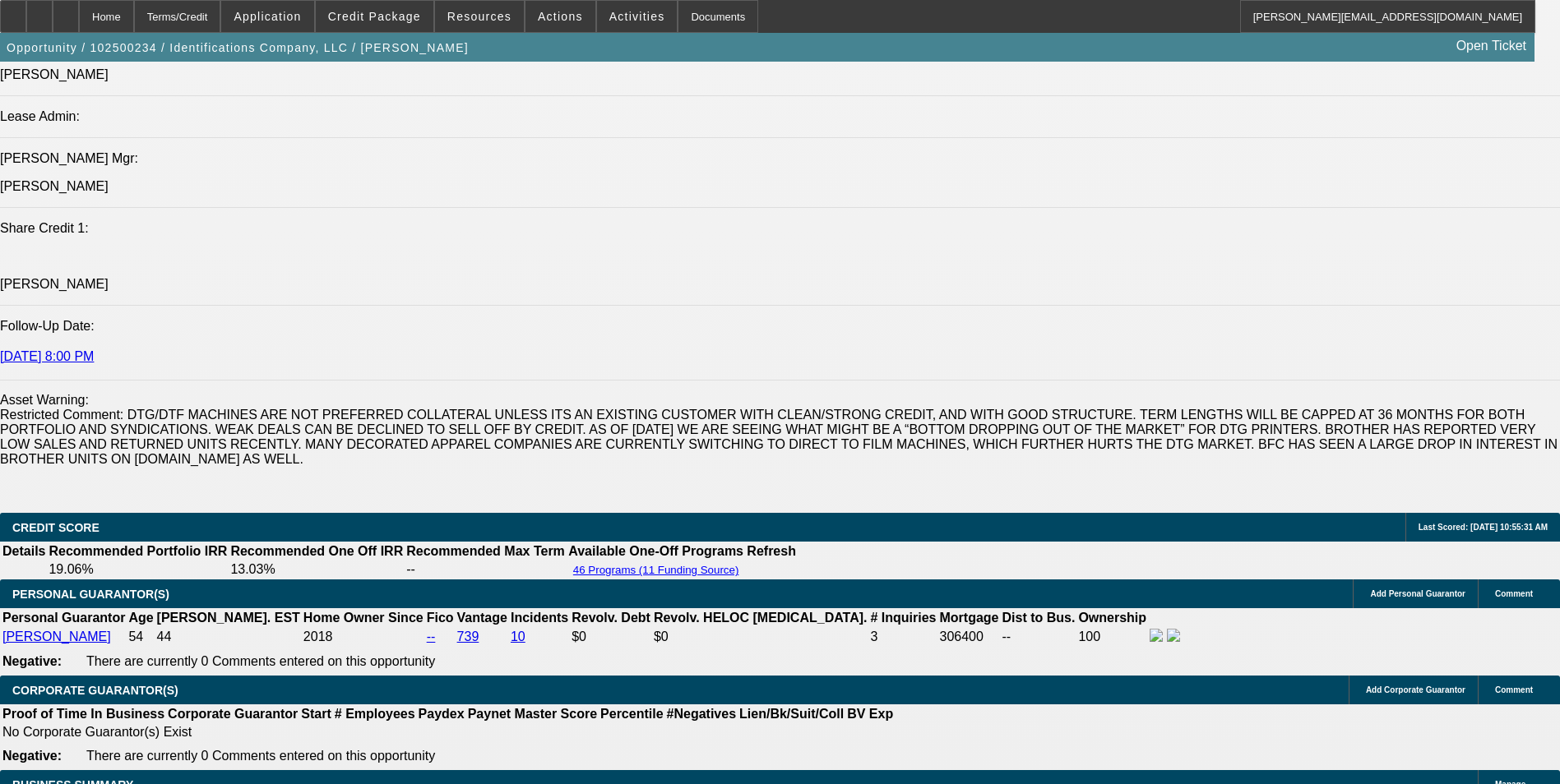
select select "0"
select select "0.1"
select select "4"
select select "0"
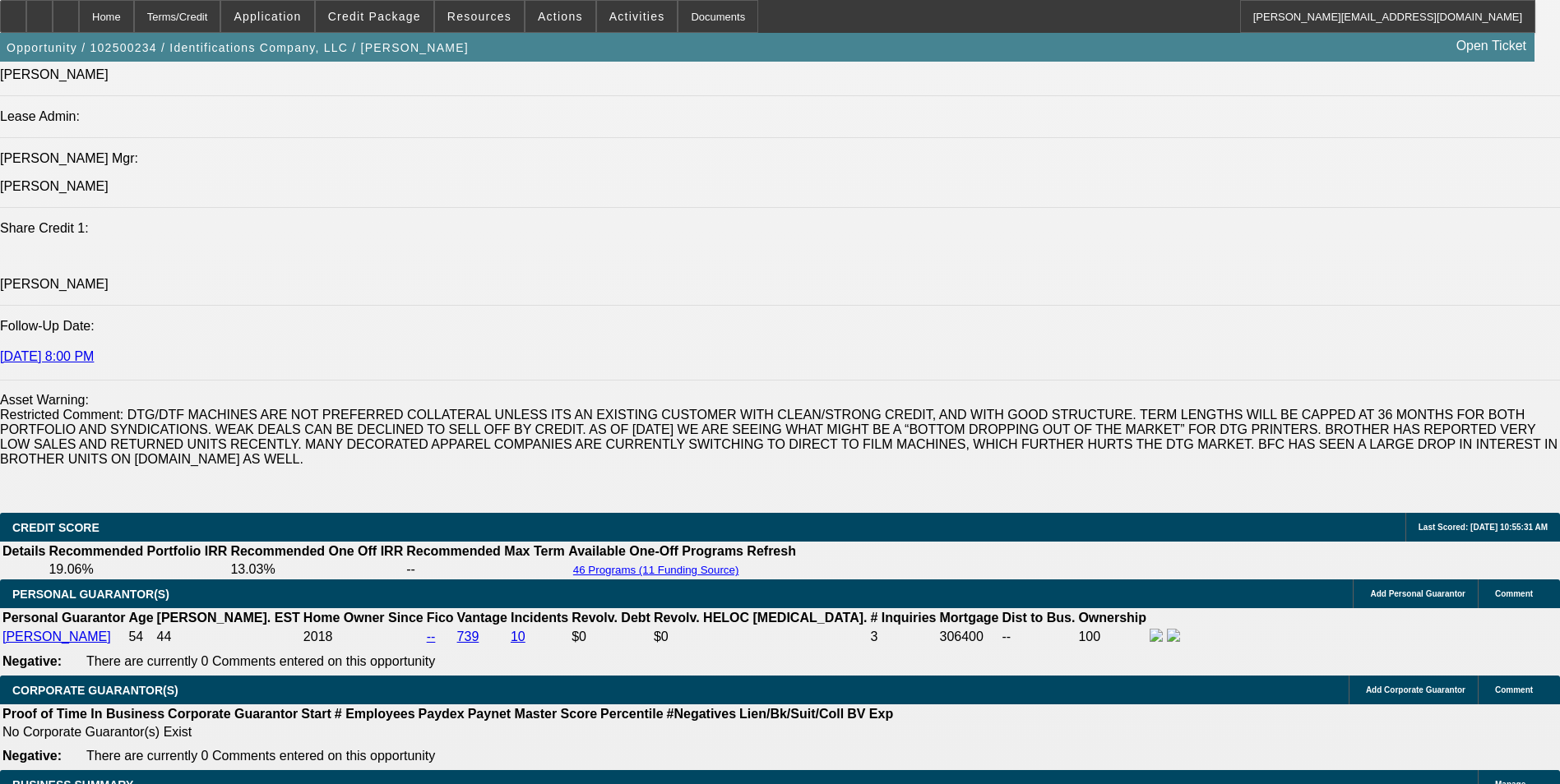
select select "0"
select select "6"
select select "0"
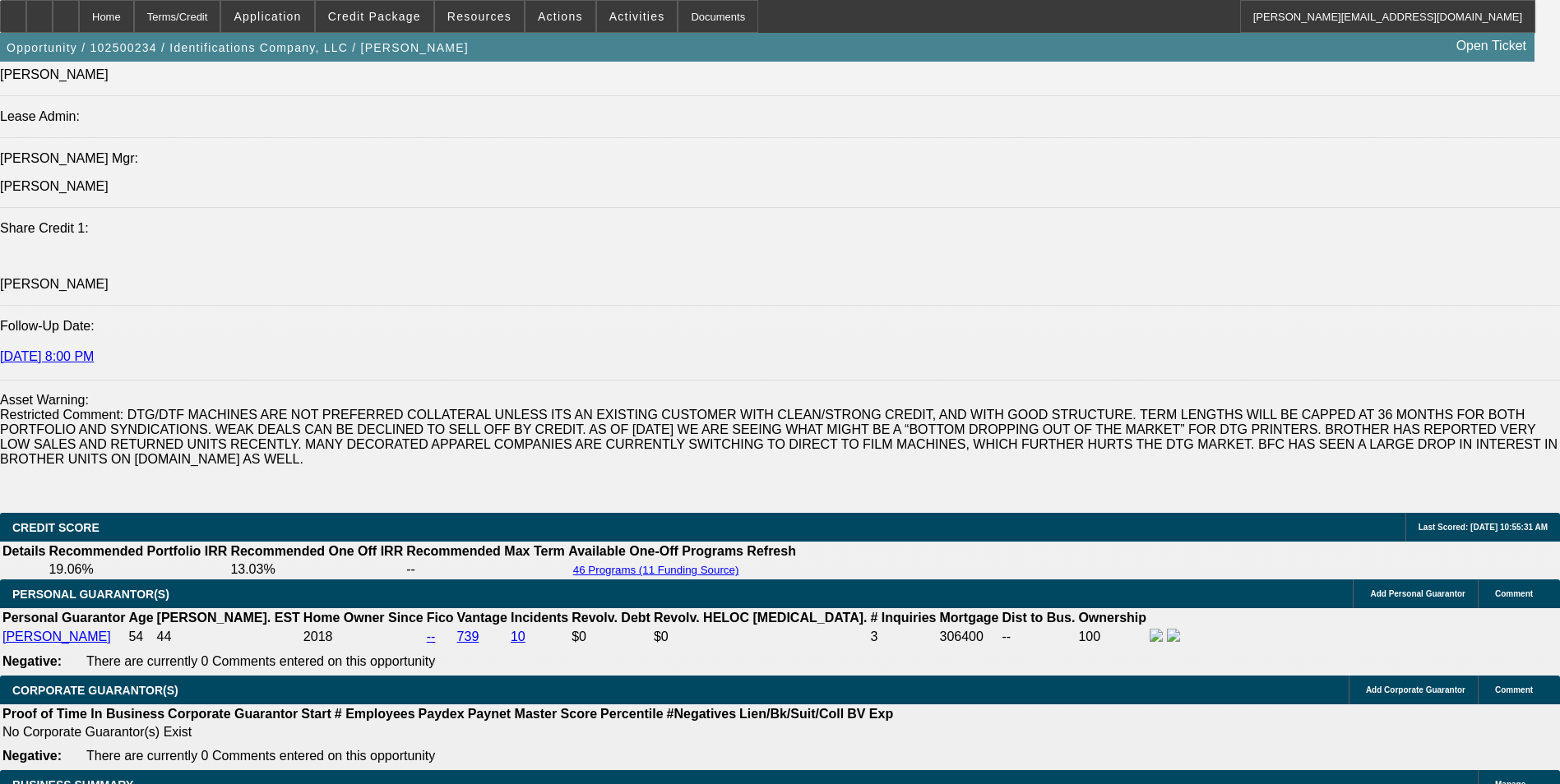
select select "0.1"
select select "4"
select select "0"
select select "0.1"
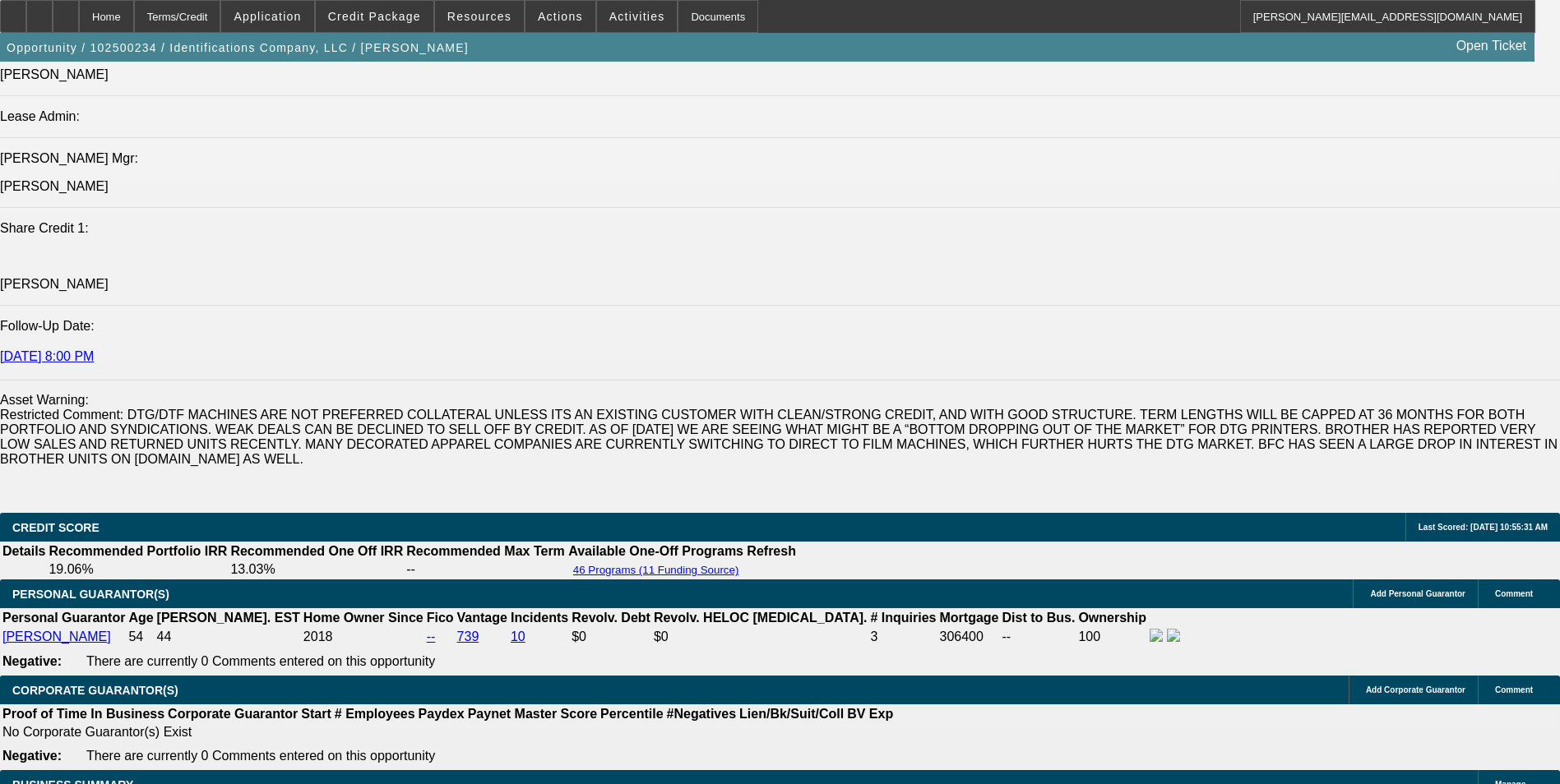
select select "4"
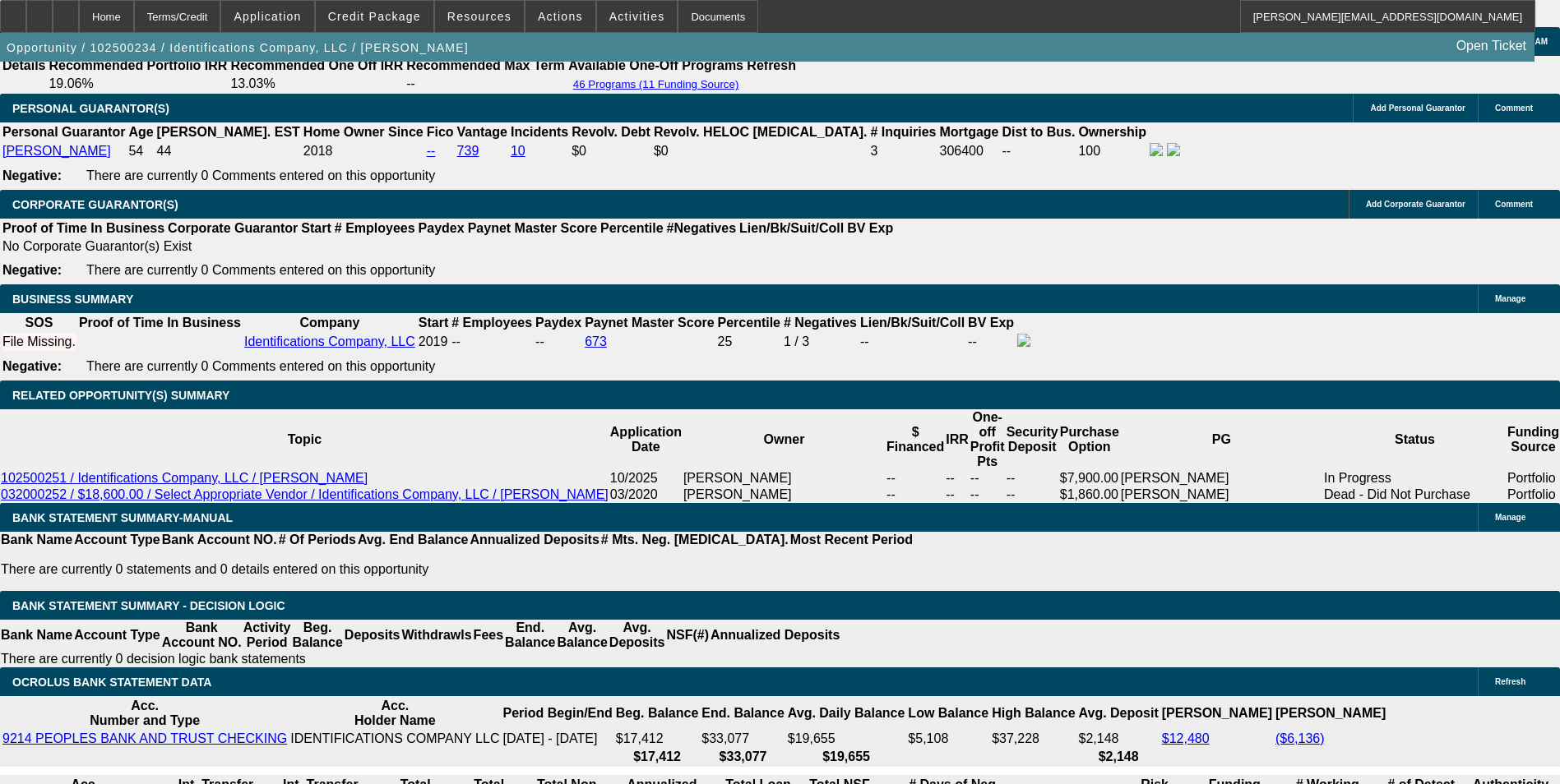
scroll to position [2632, 0]
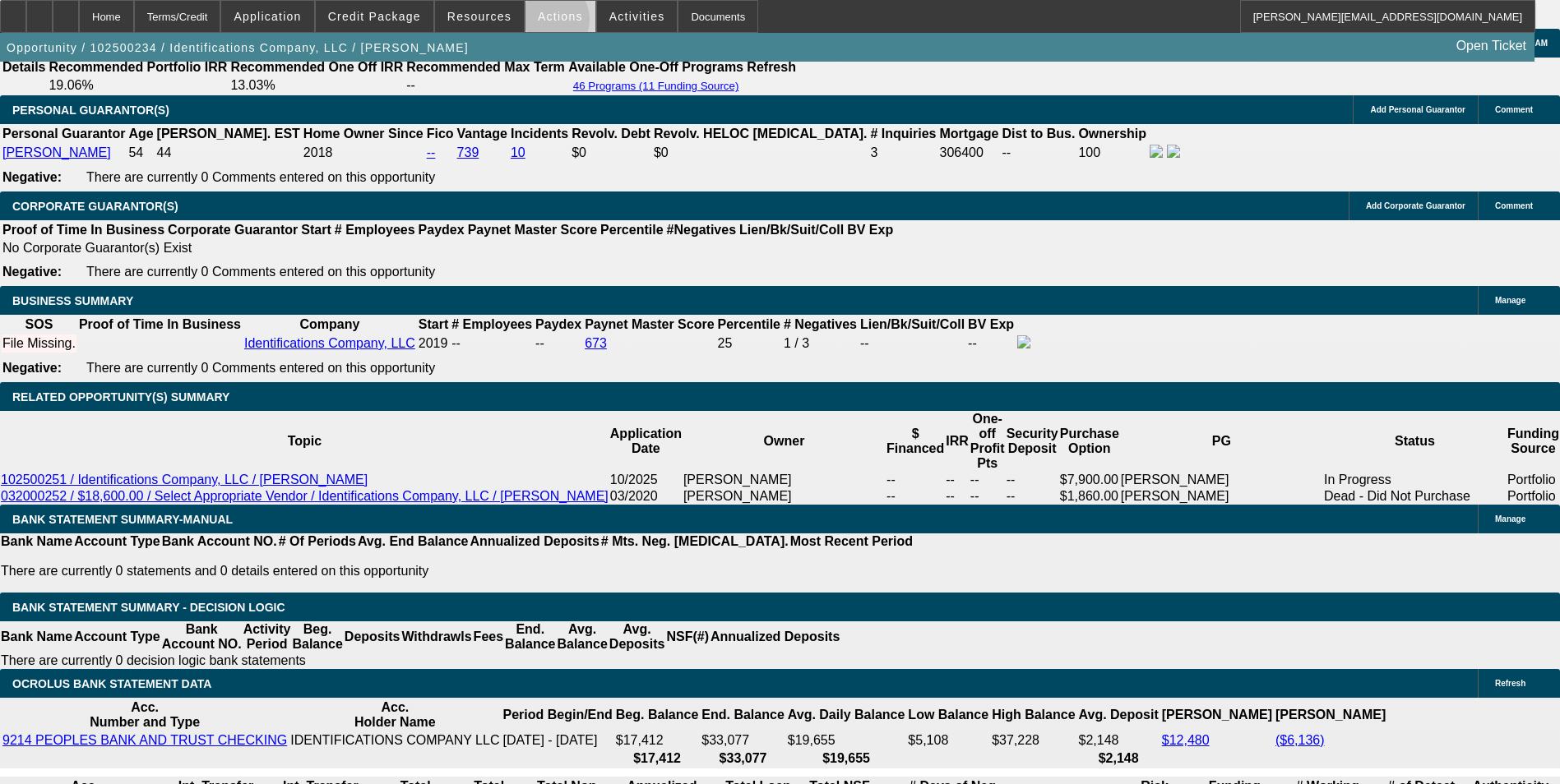
click at [542, 24] on span at bounding box center [560, 16] width 70 height 39
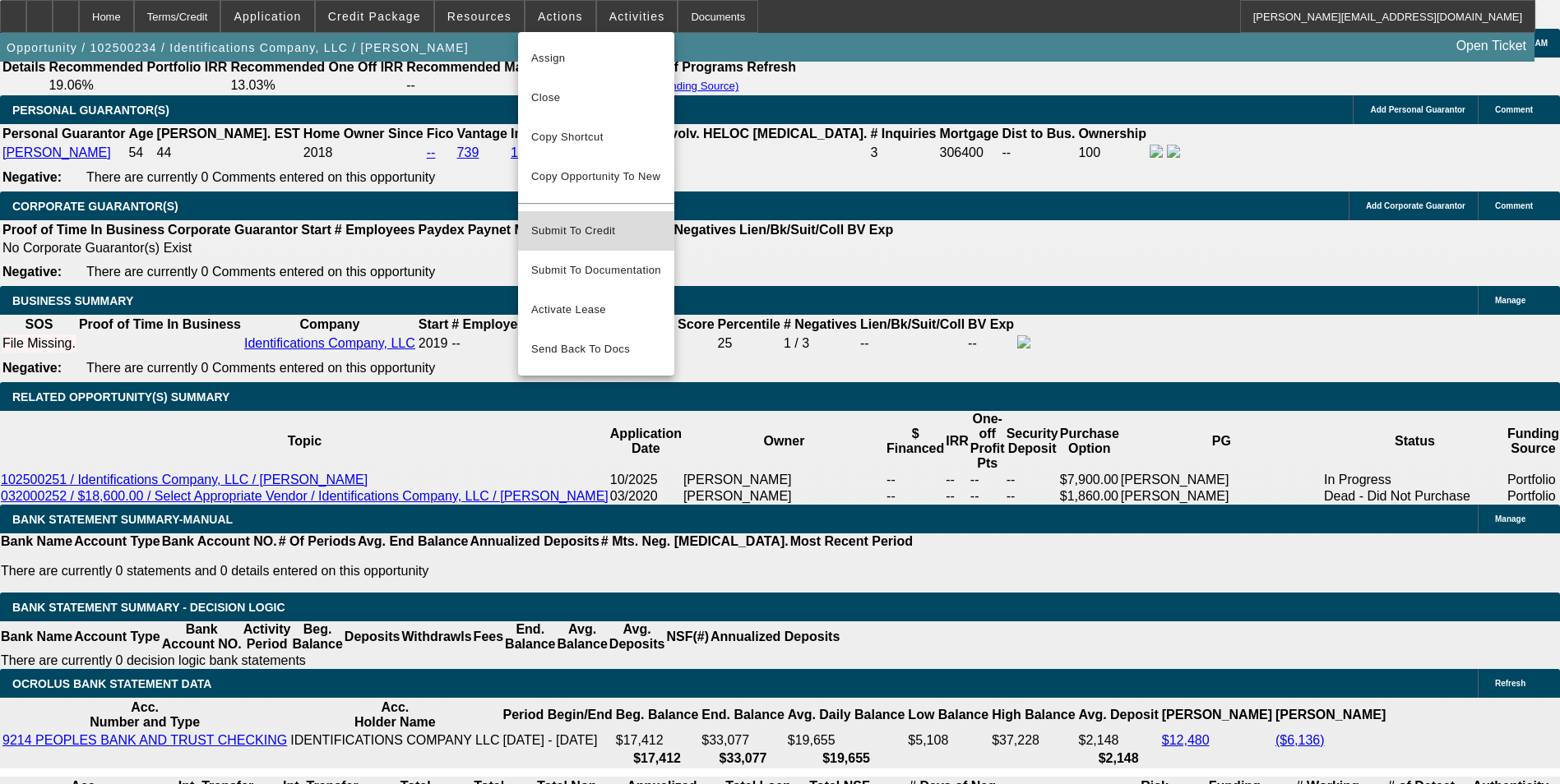
click at [631, 221] on span "Submit To Credit" at bounding box center [596, 231] width 130 height 20
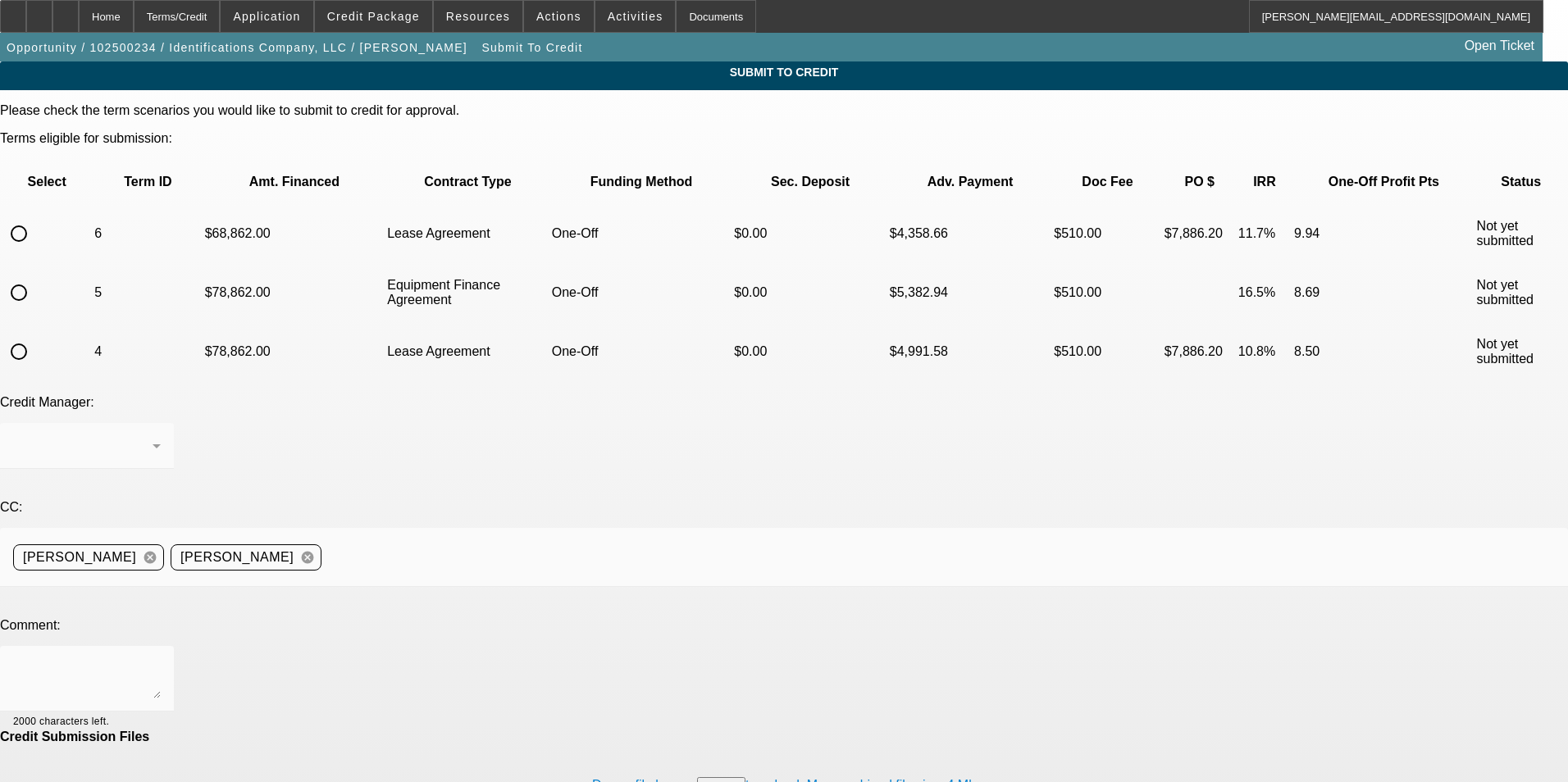
click at [35, 276] on input "radio" at bounding box center [18, 292] width 33 height 33
radio input "true"
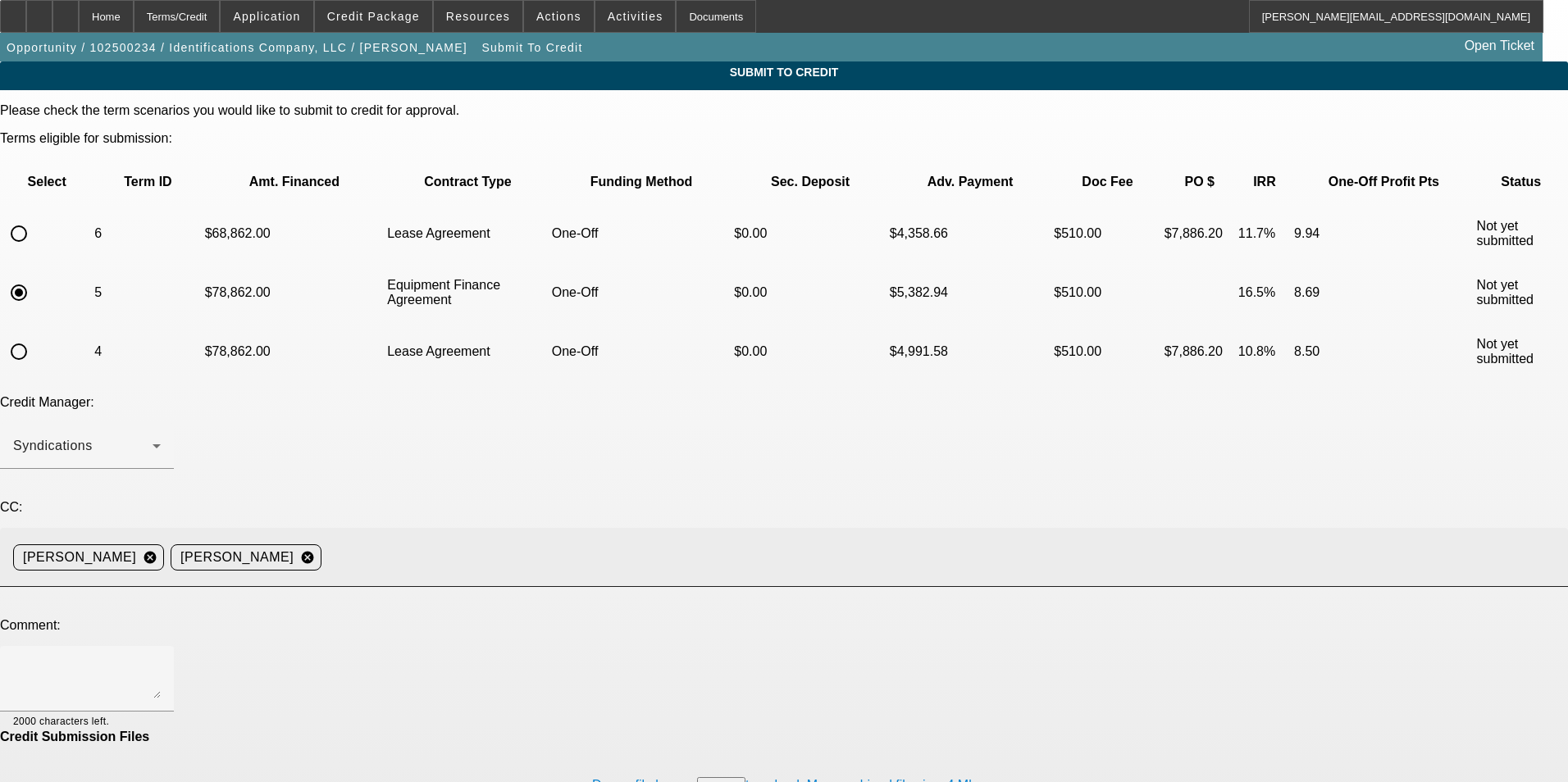
click at [615, 542] on input at bounding box center [938, 558] width 1220 height 33
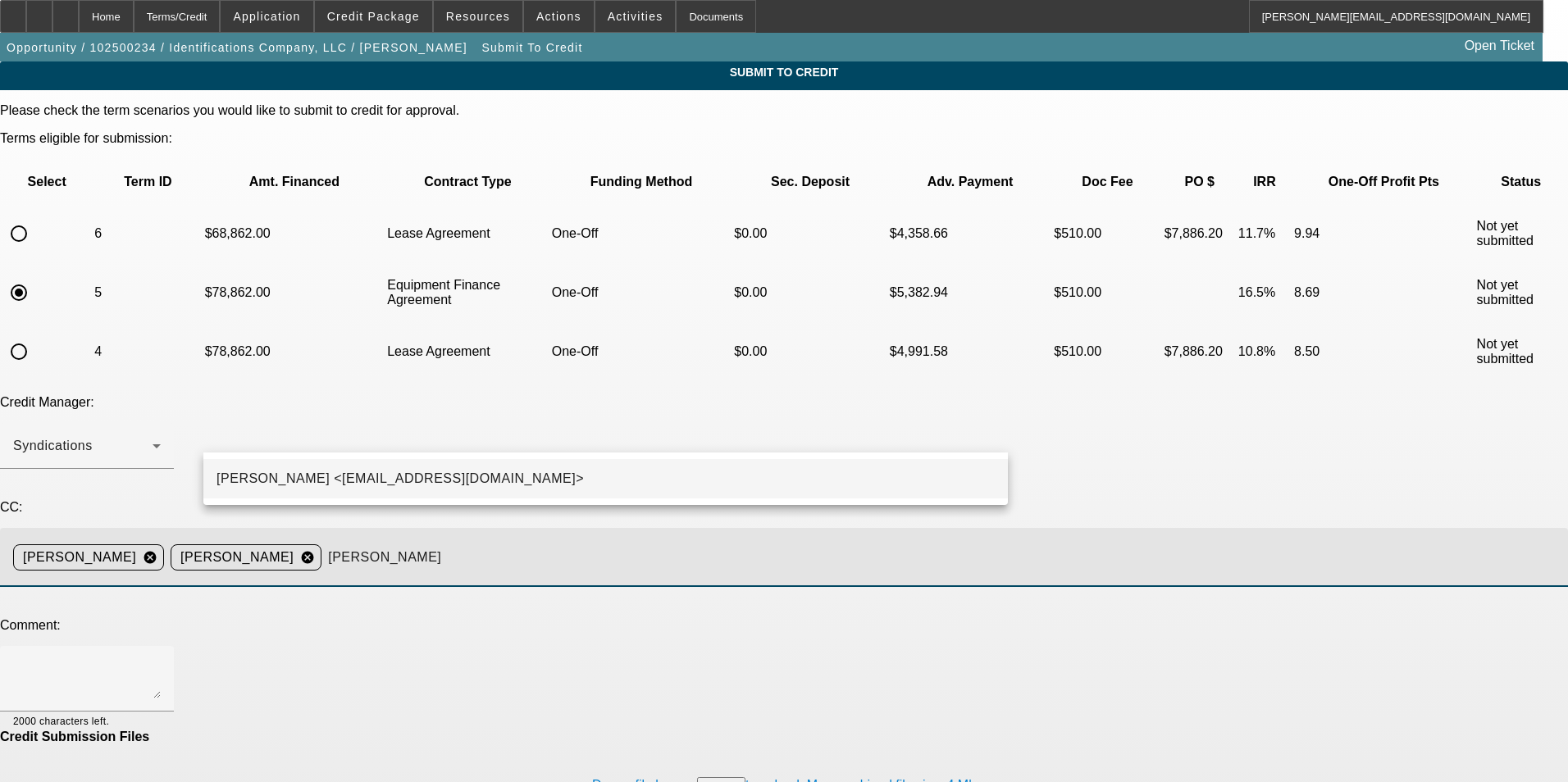
type input "georg"
click at [496, 479] on mat-option "George Arida <GArida@beaconfunding.com>" at bounding box center [605, 478] width 805 height 39
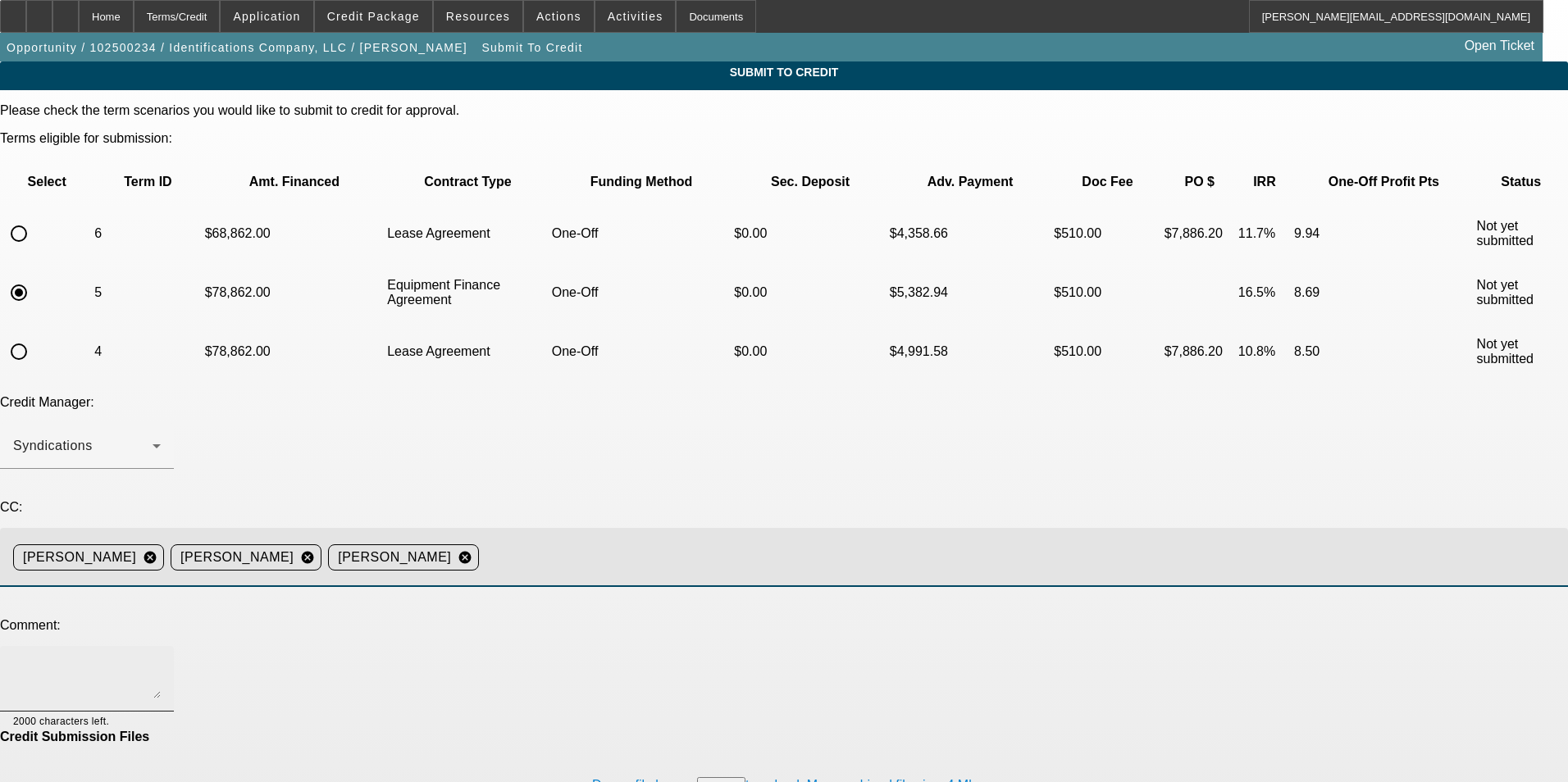
click at [161, 659] on textarea at bounding box center [87, 678] width 148 height 39
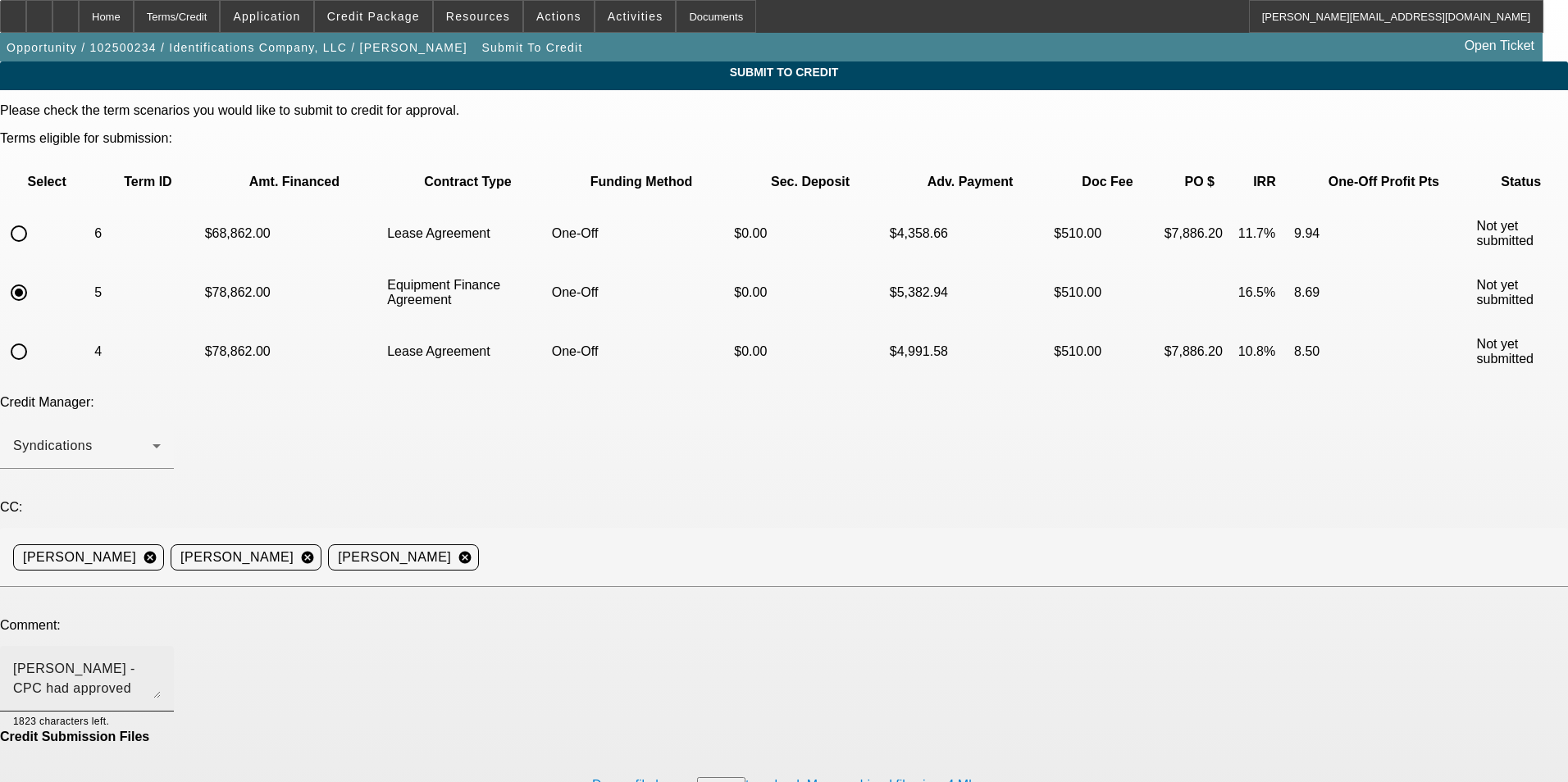
click at [161, 659] on textarea "George - CPC had approved contingent upon proof of ownership. Please see the do…" at bounding box center [87, 678] width 148 height 39
click at [161, 659] on textarea "George - CPC had approved contingent upon proof of ownership. Please see the Be…" at bounding box center [87, 678] width 148 height 39
type textarea "George - CPC had approved contingent upon proof of ownership. Please see the Be…"
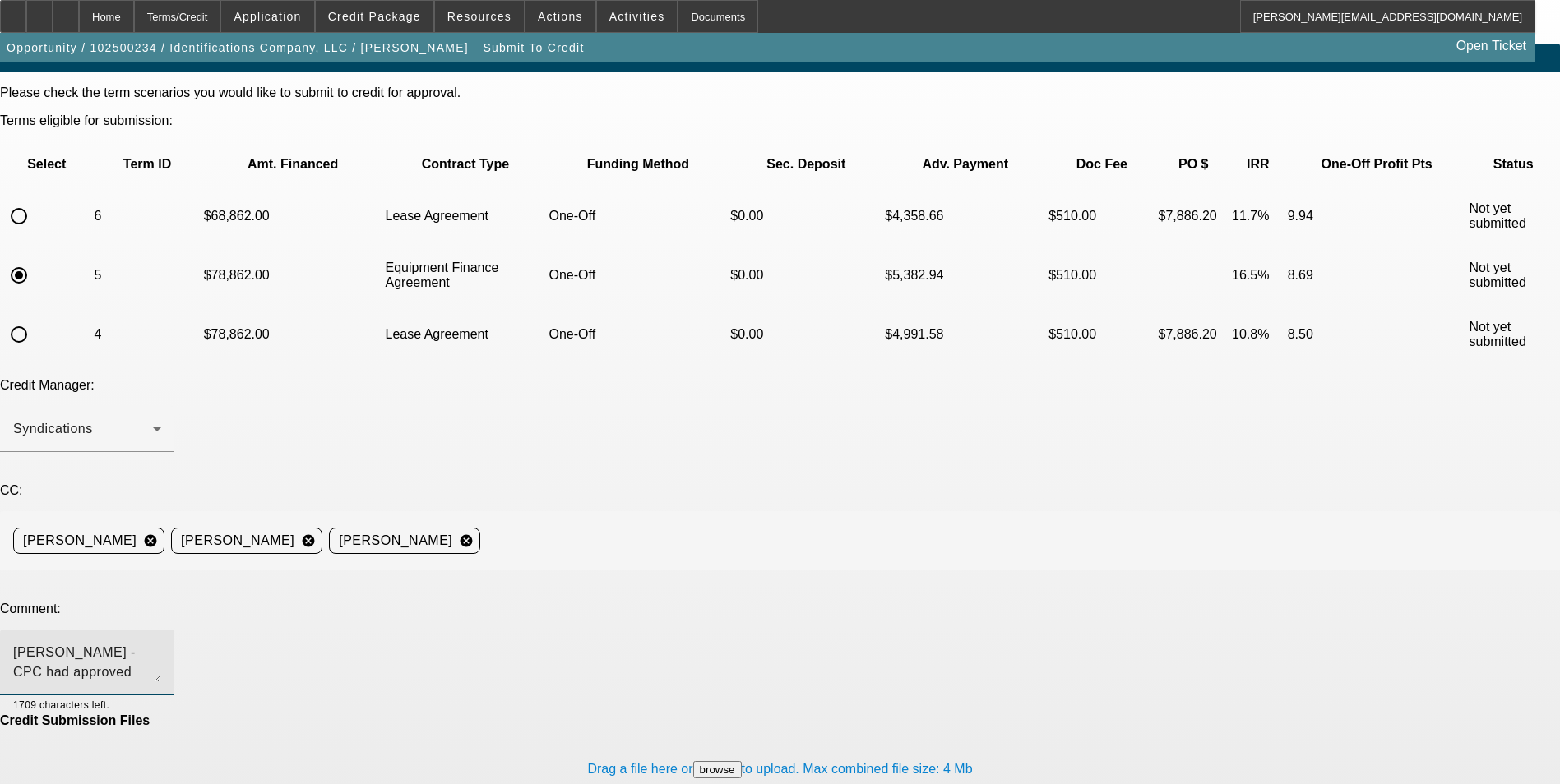
scroll to position [24, 0]
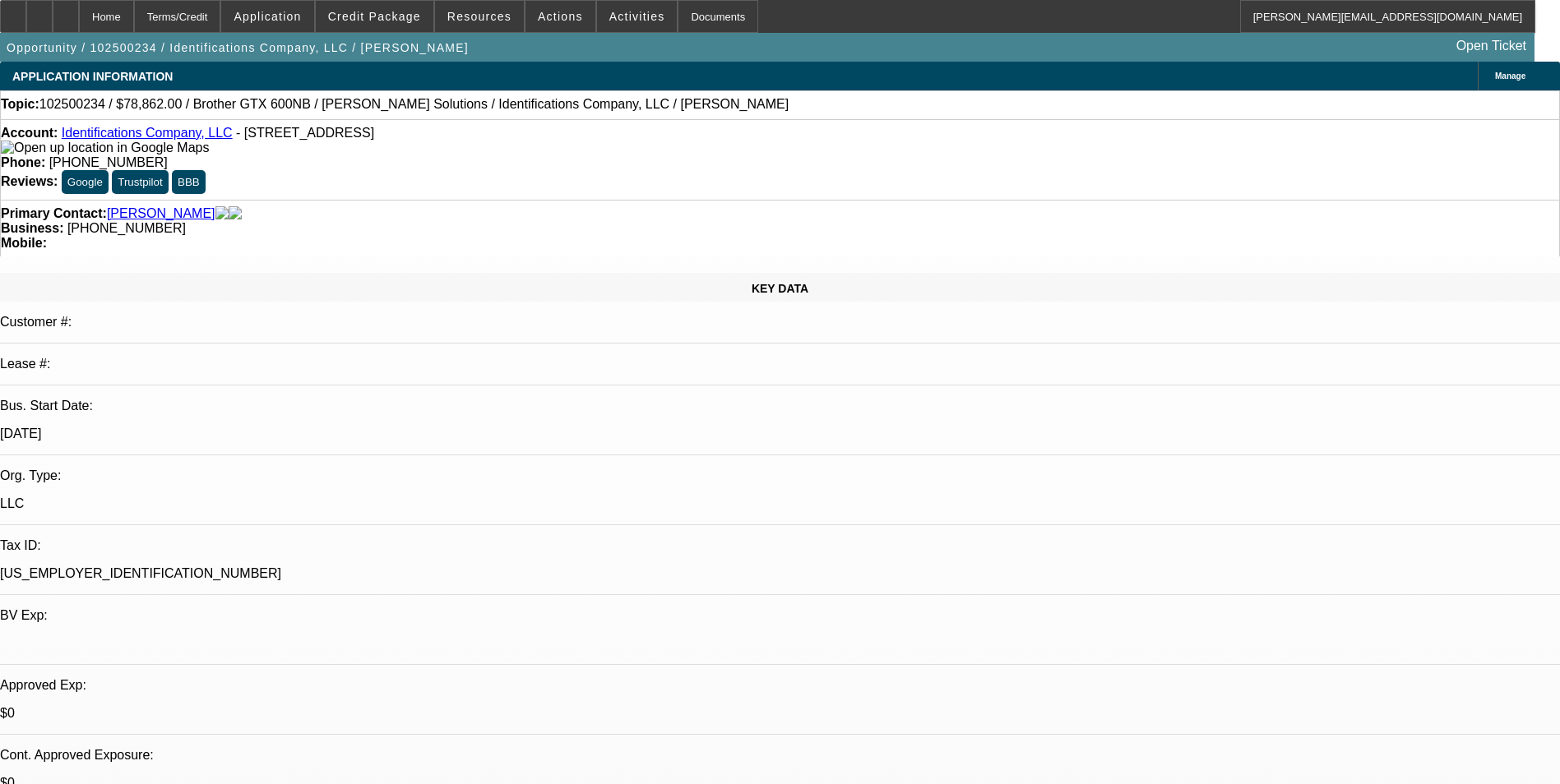
select select "0"
select select "0.1"
select select "4"
select select "0"
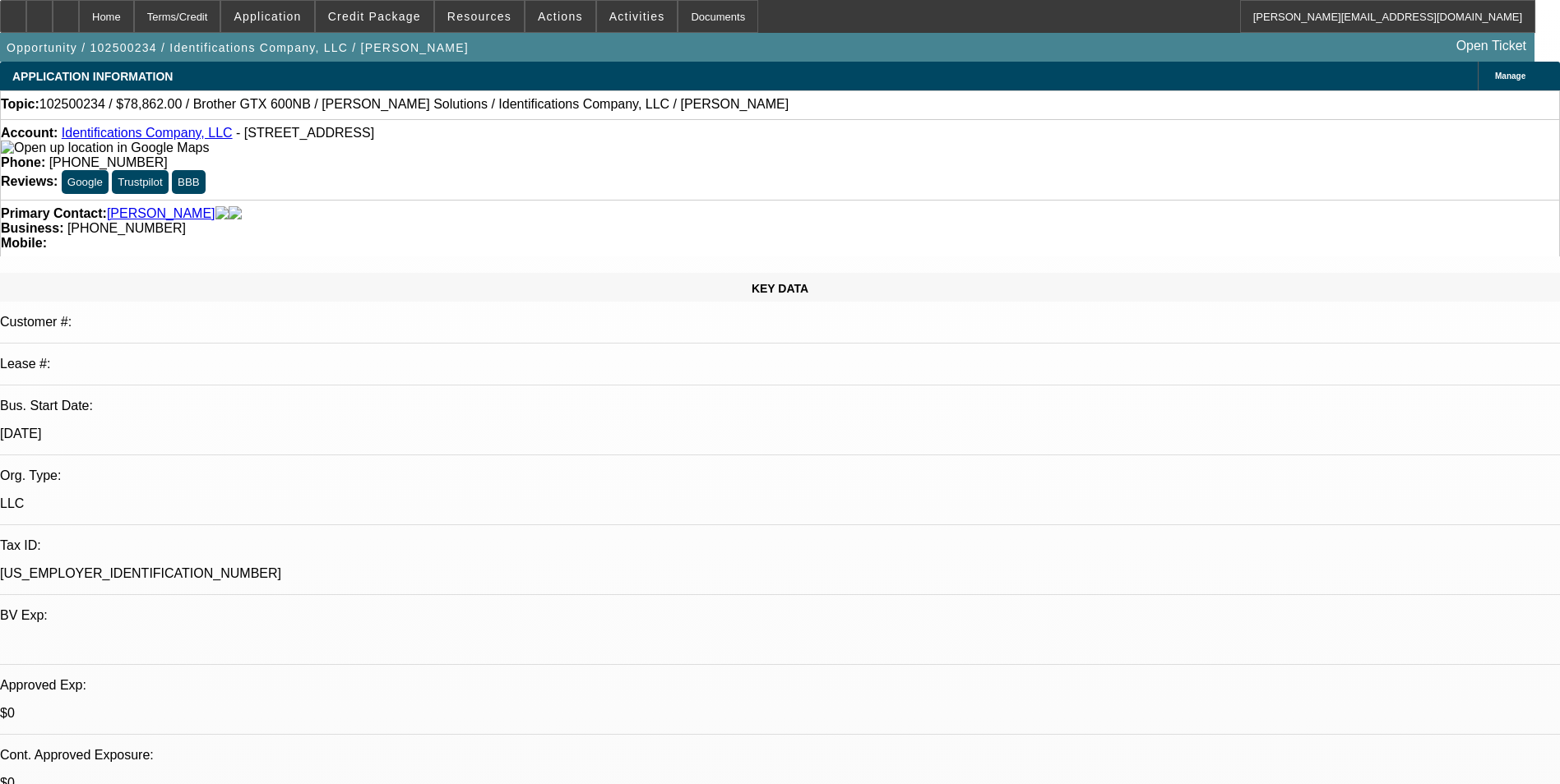
select select "0"
select select "6"
select select "0"
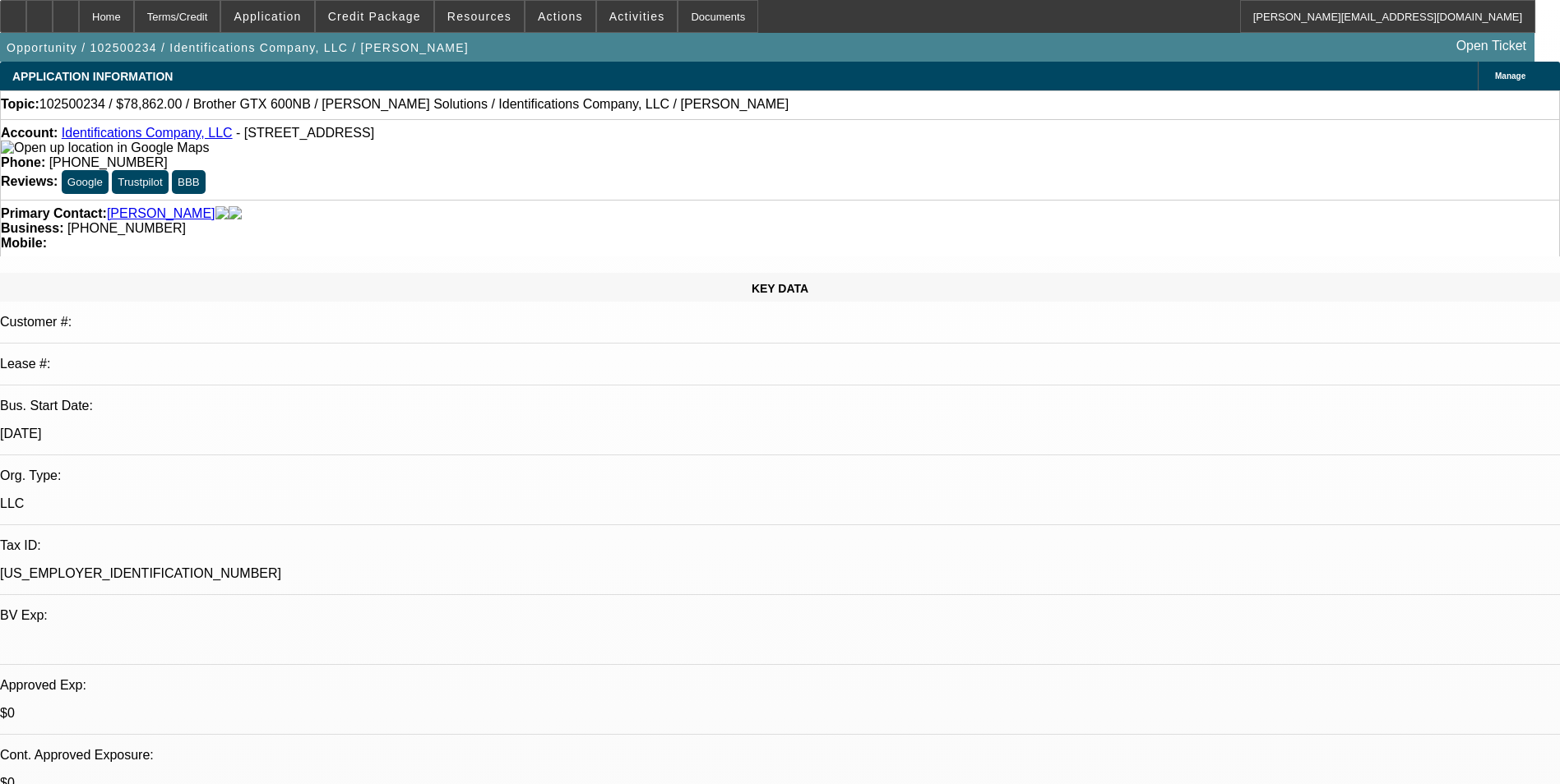
select select "0.1"
select select "4"
select select "0"
select select "0.1"
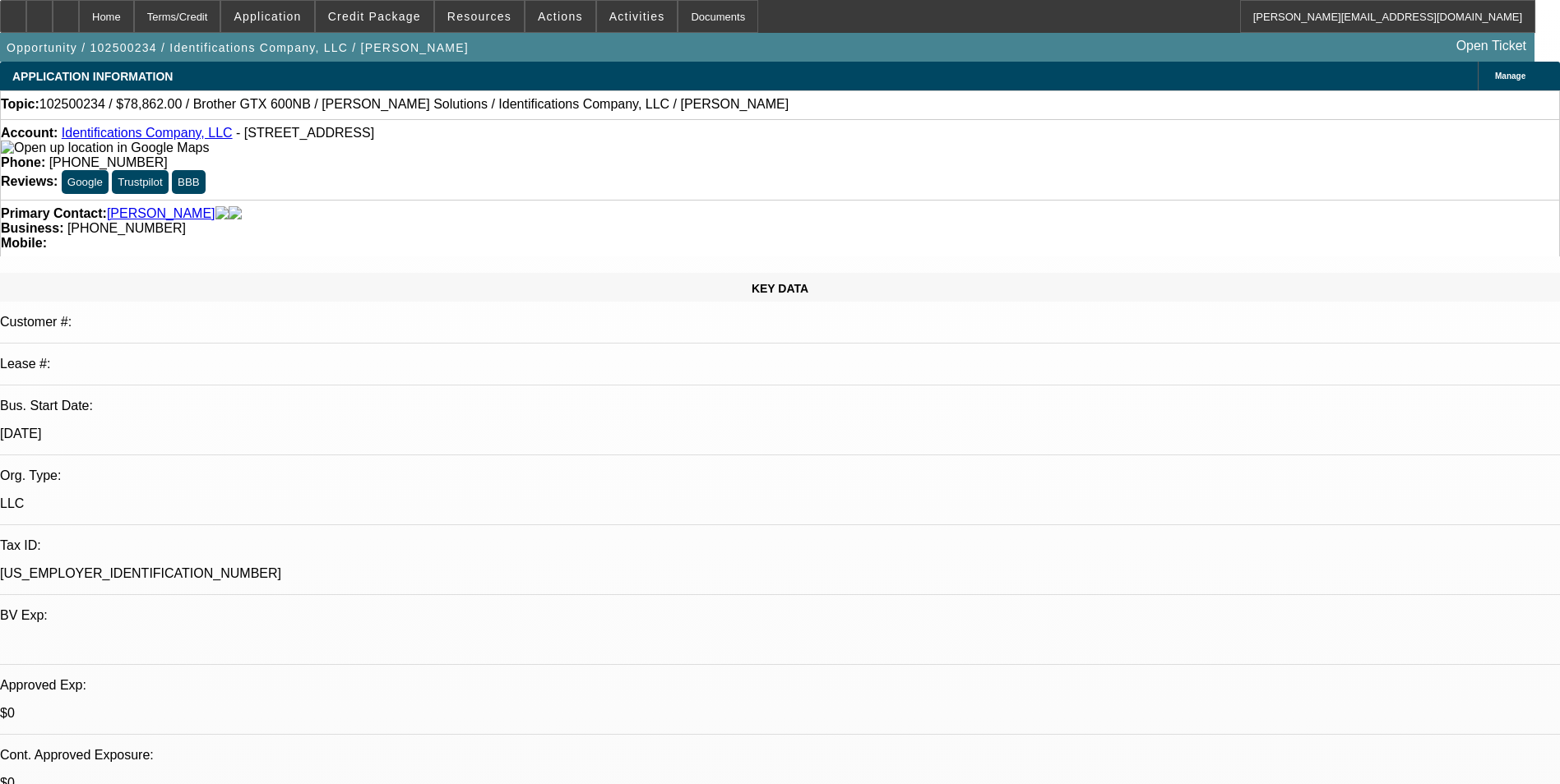
select select "4"
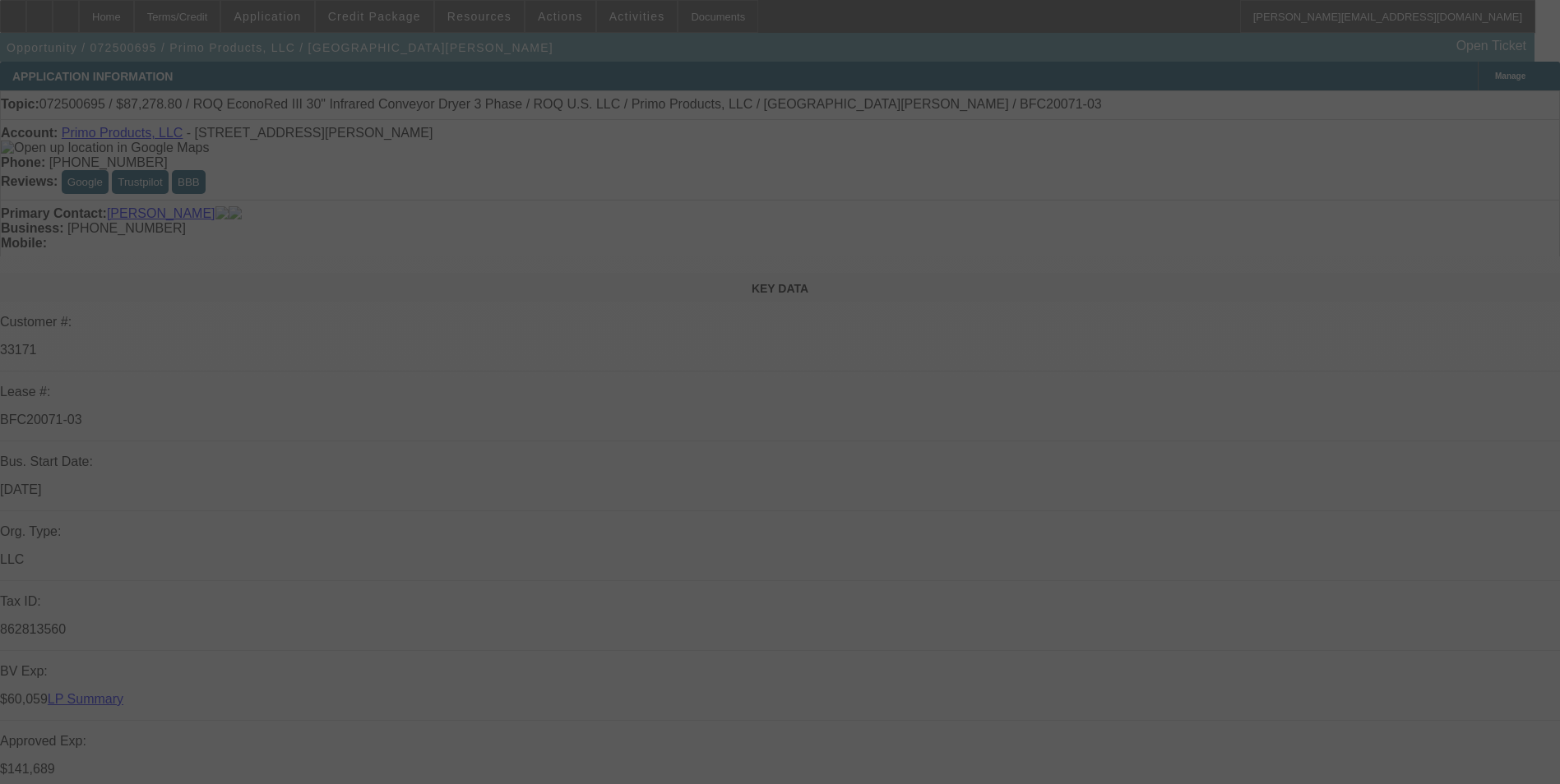
select select "0"
select select "2"
select select "0.1"
select select "0"
select select "2"
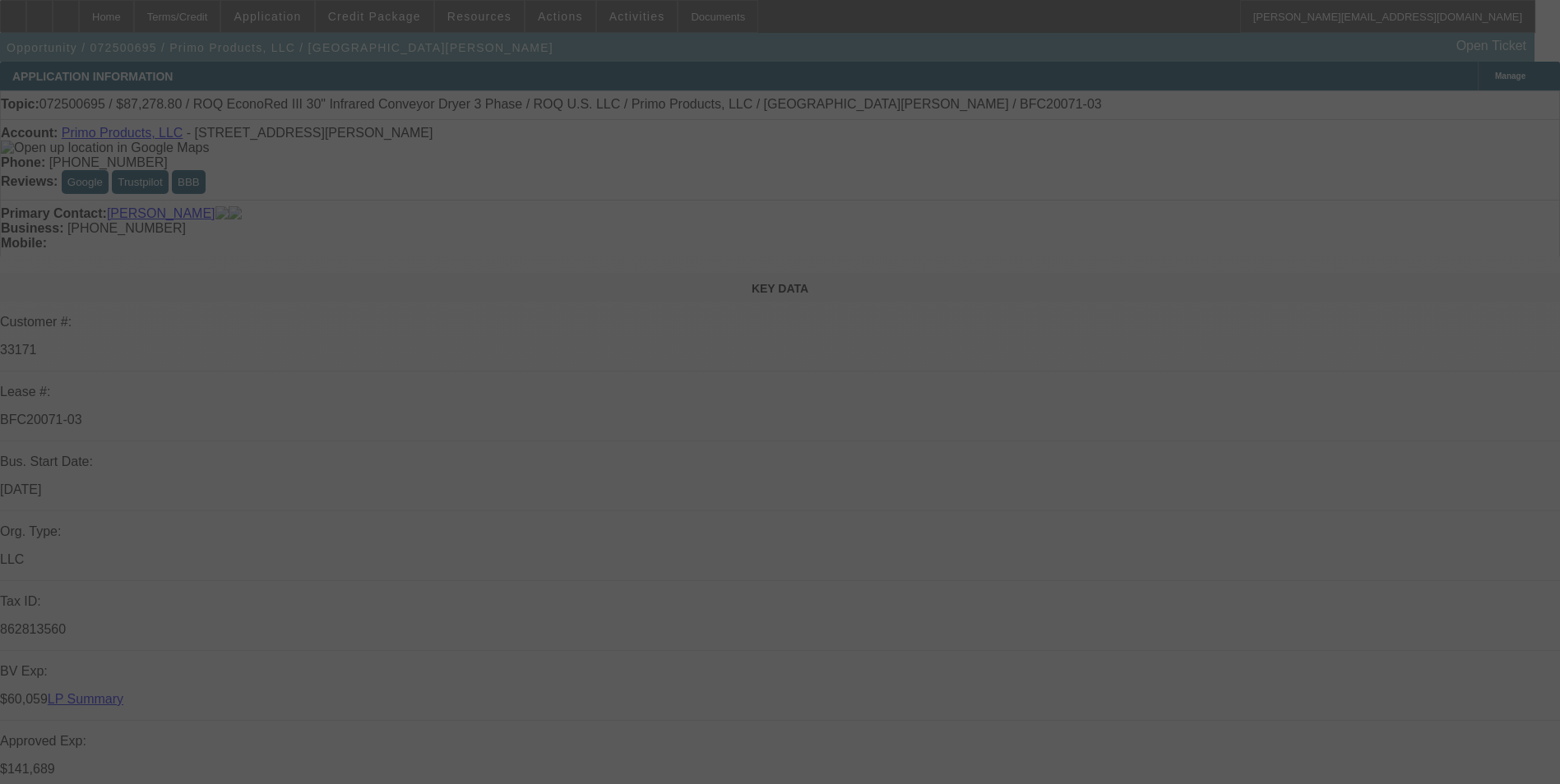
select select "0.1"
select select "0"
select select "2"
select select "0.1"
select select "0"
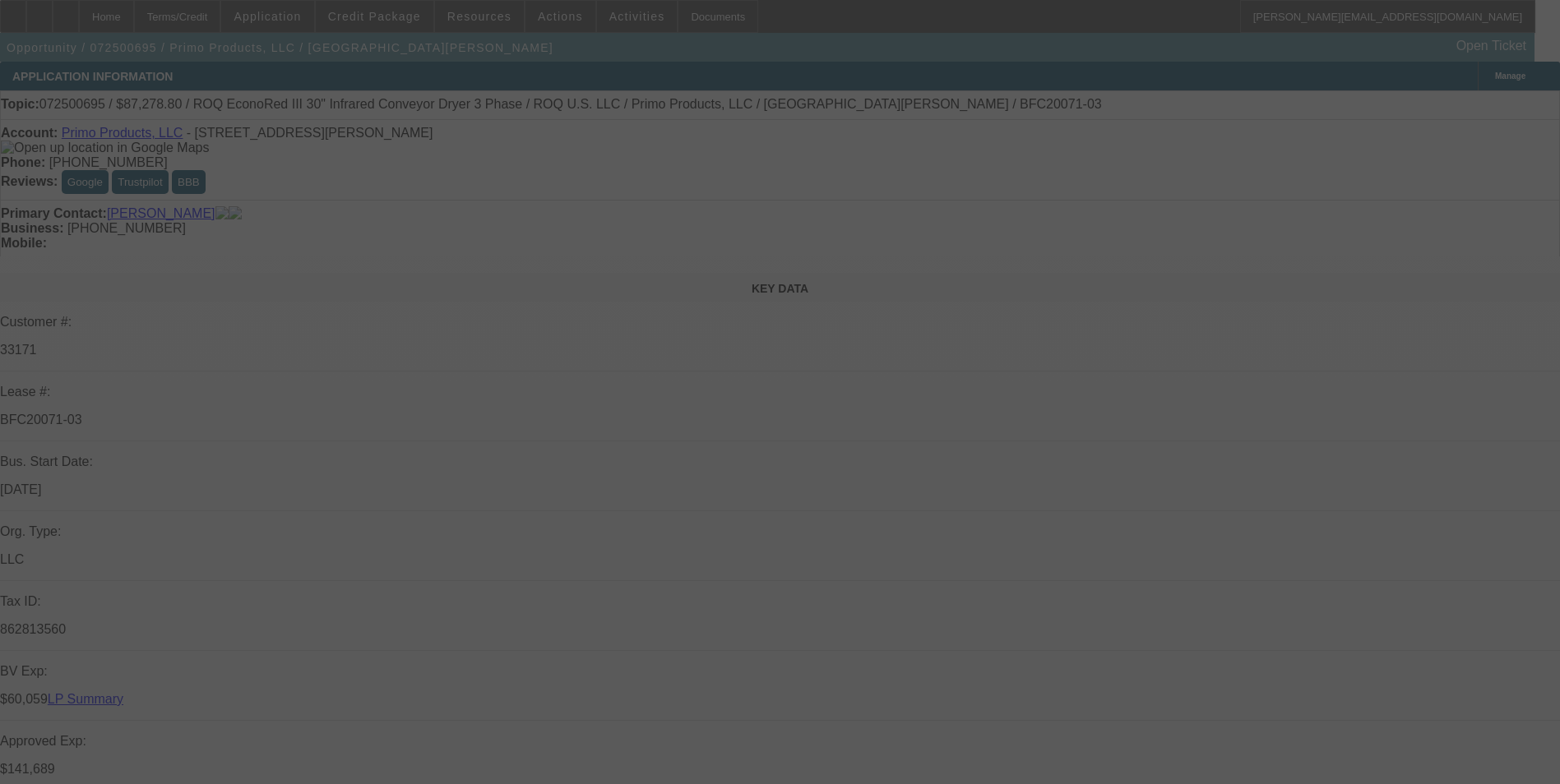
select select "2"
select select "0.1"
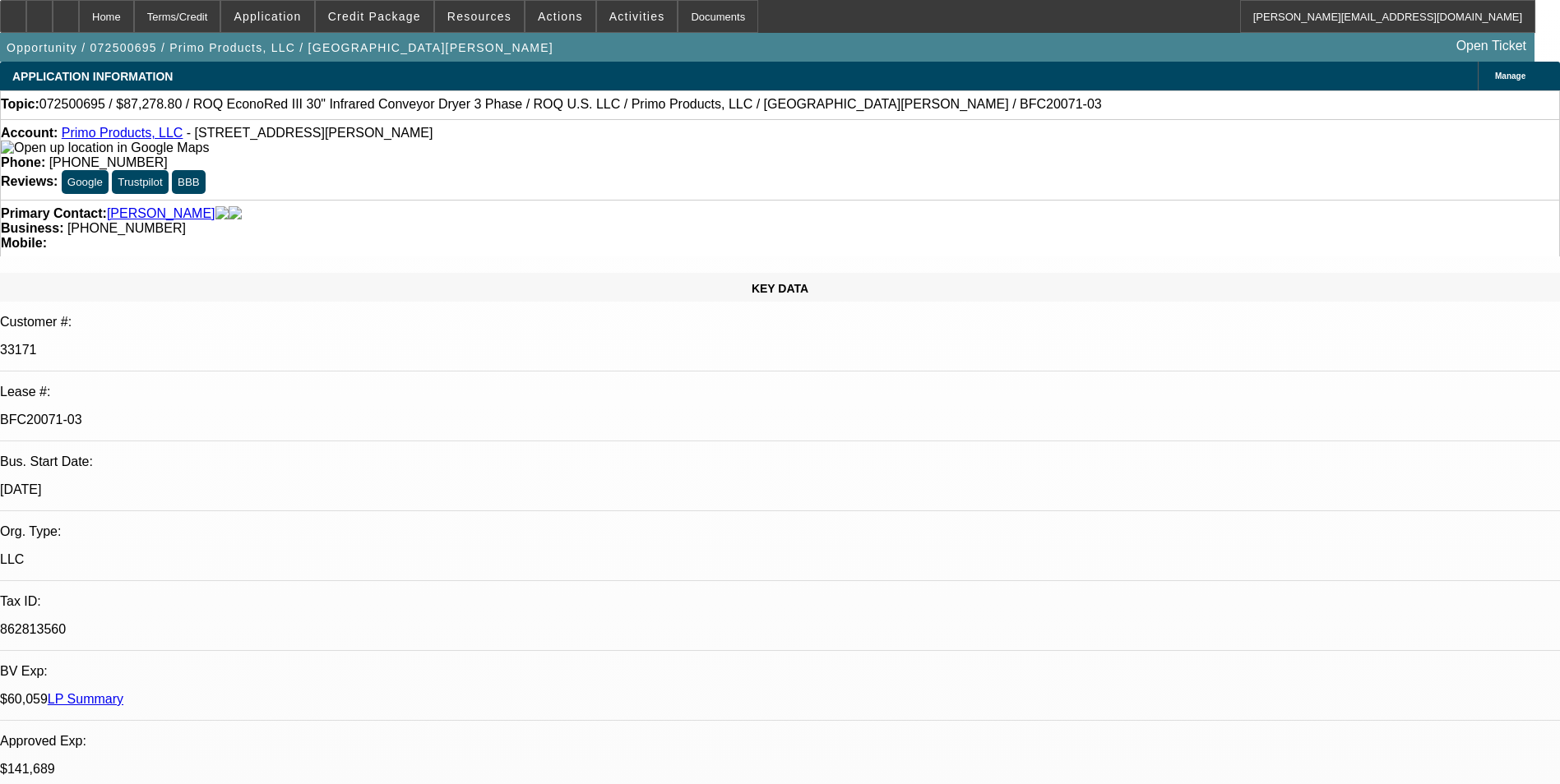
select select "1"
select select "2"
select select "4"
select select "1"
select select "2"
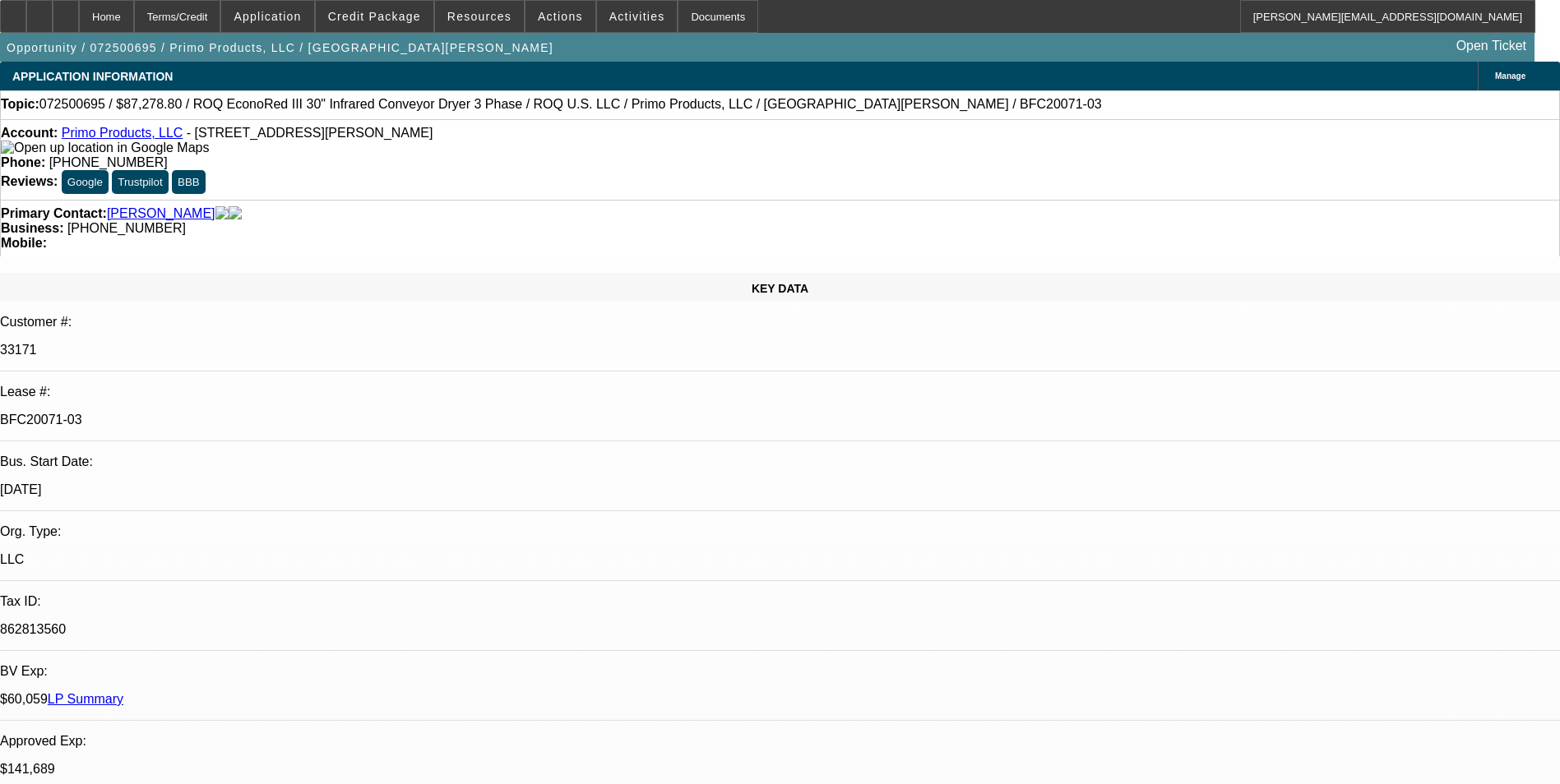
select select "4"
select select "1"
select select "2"
select select "4"
select select "1"
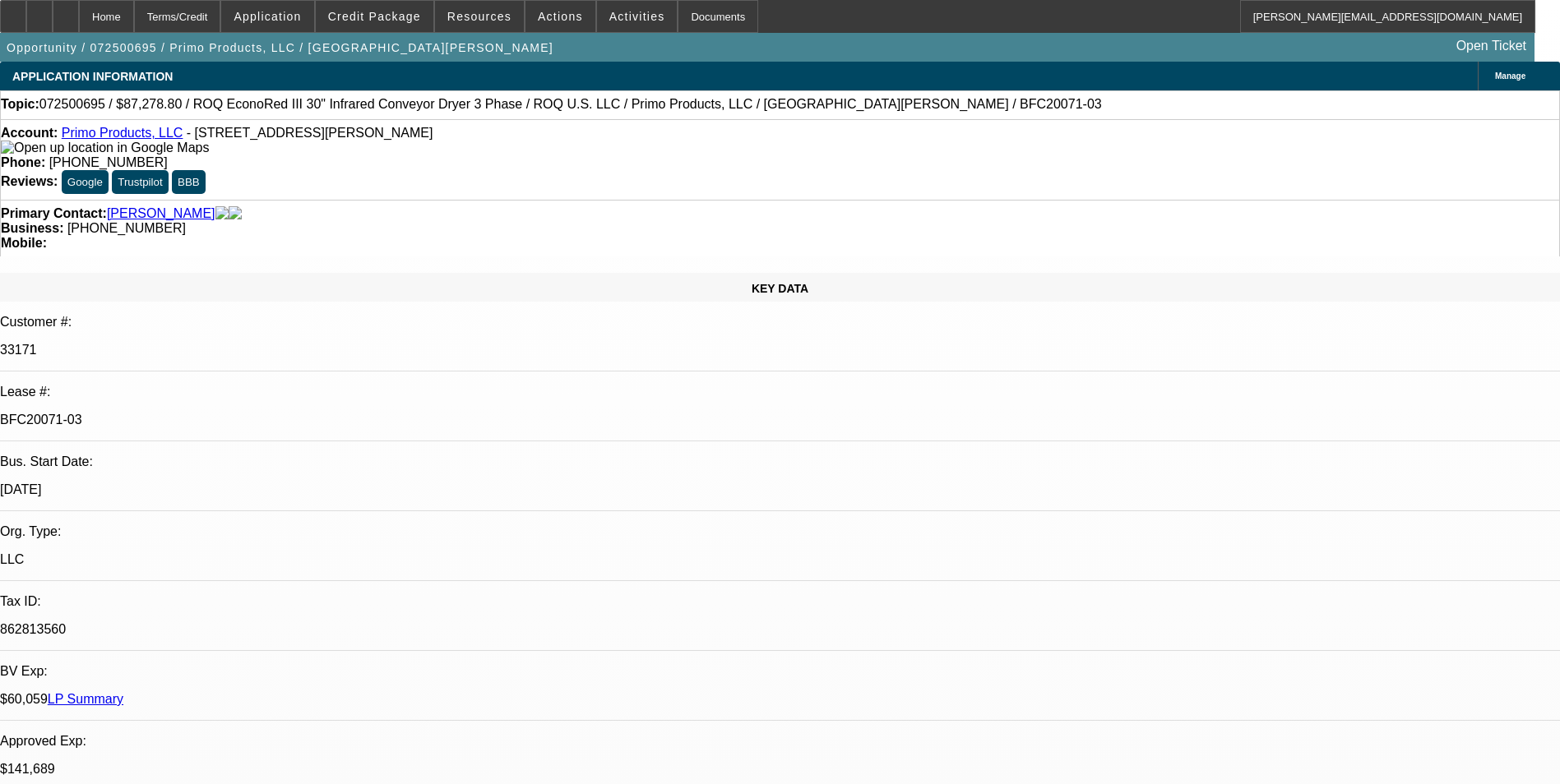
select select "2"
select select "4"
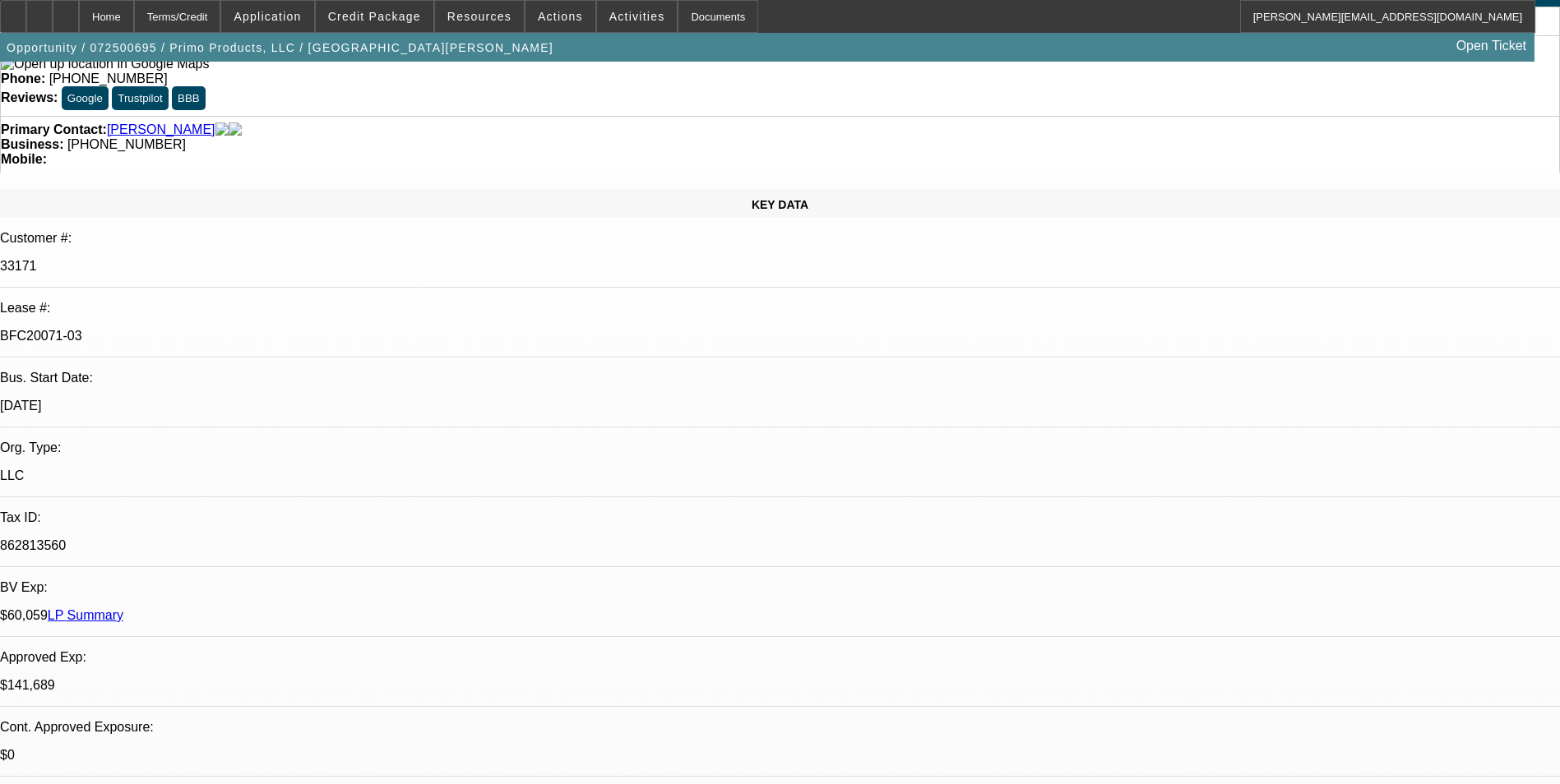
scroll to position [82, 0]
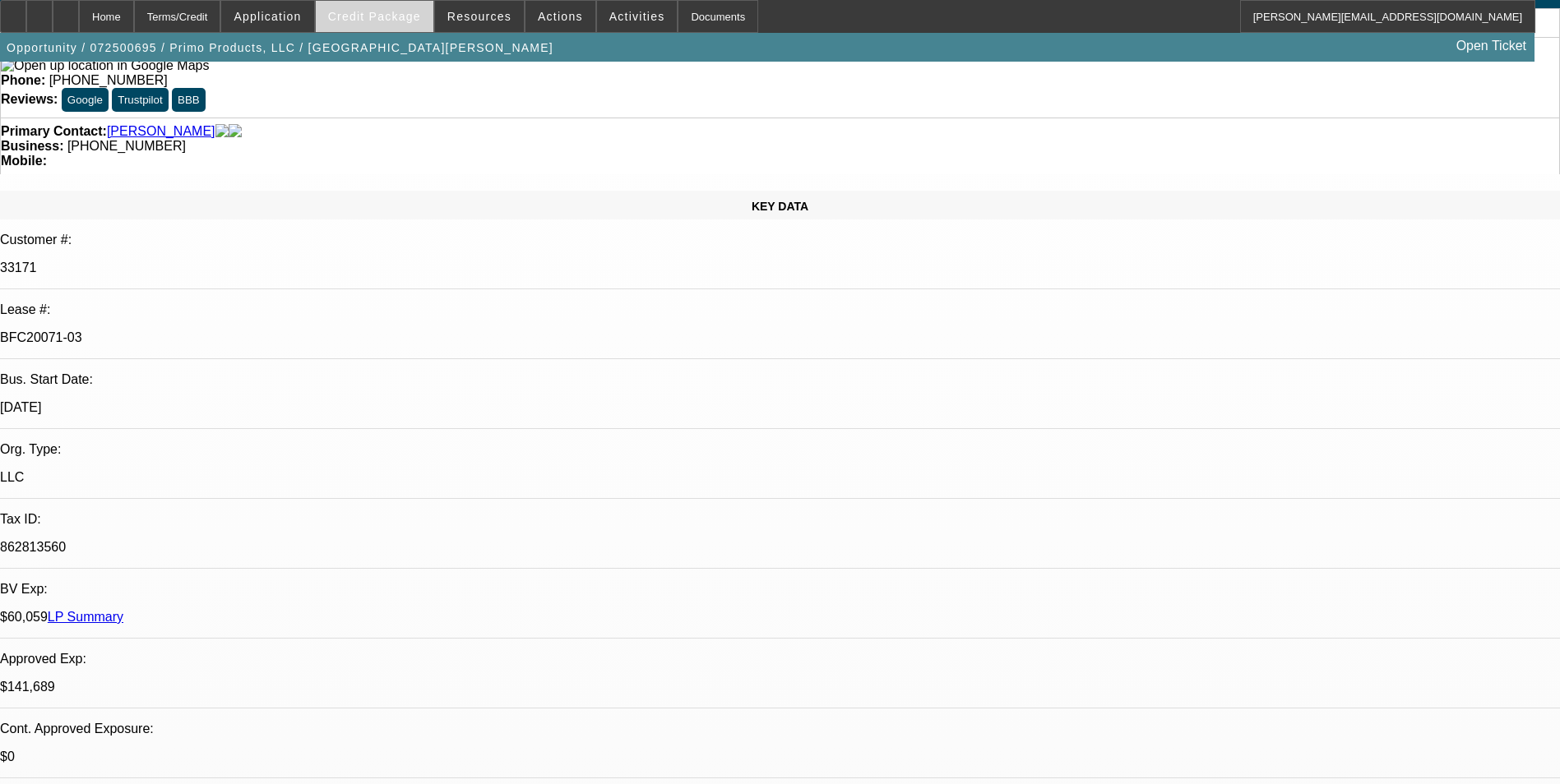
drag, startPoint x: 358, startPoint y: 14, endPoint x: 383, endPoint y: 31, distance: 30.8
click at [358, 14] on span "Credit Package" at bounding box center [374, 16] width 93 height 13
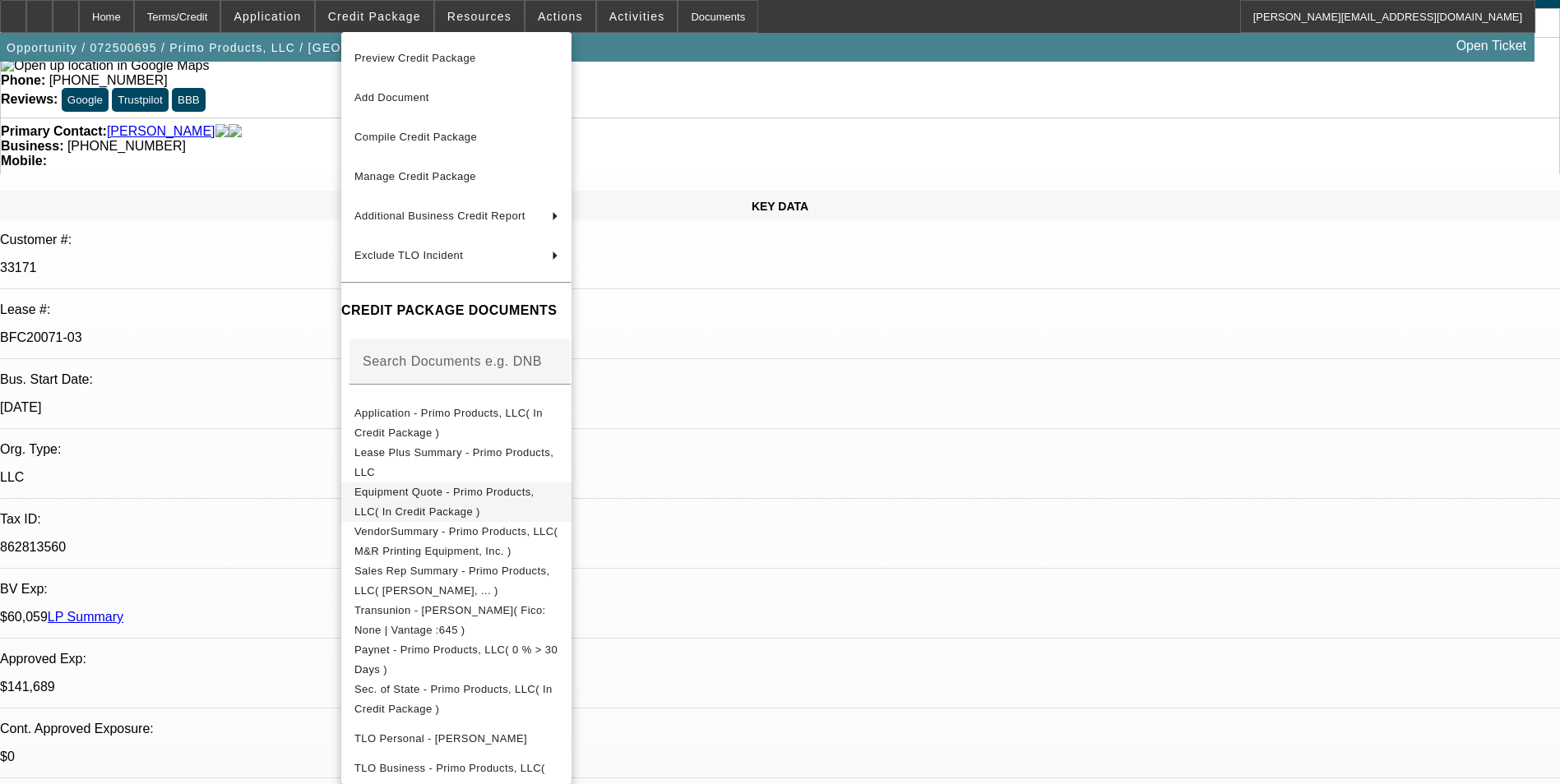
click at [500, 500] on span "Equipment Quote - Primo Products, LLC( In Credit Package )" at bounding box center [444, 502] width 180 height 32
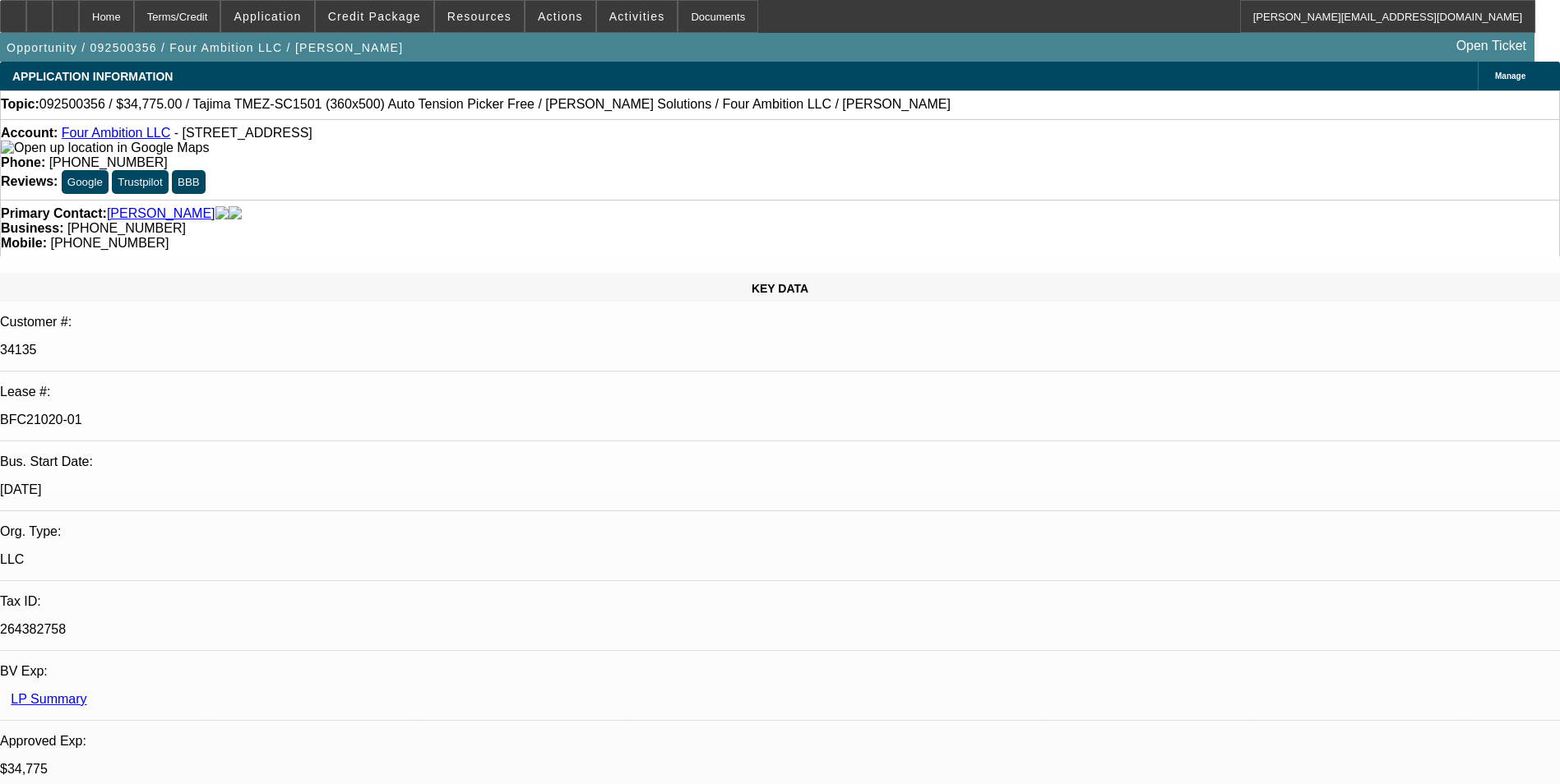
select select "0"
select select "2"
select select "0"
select select "2"
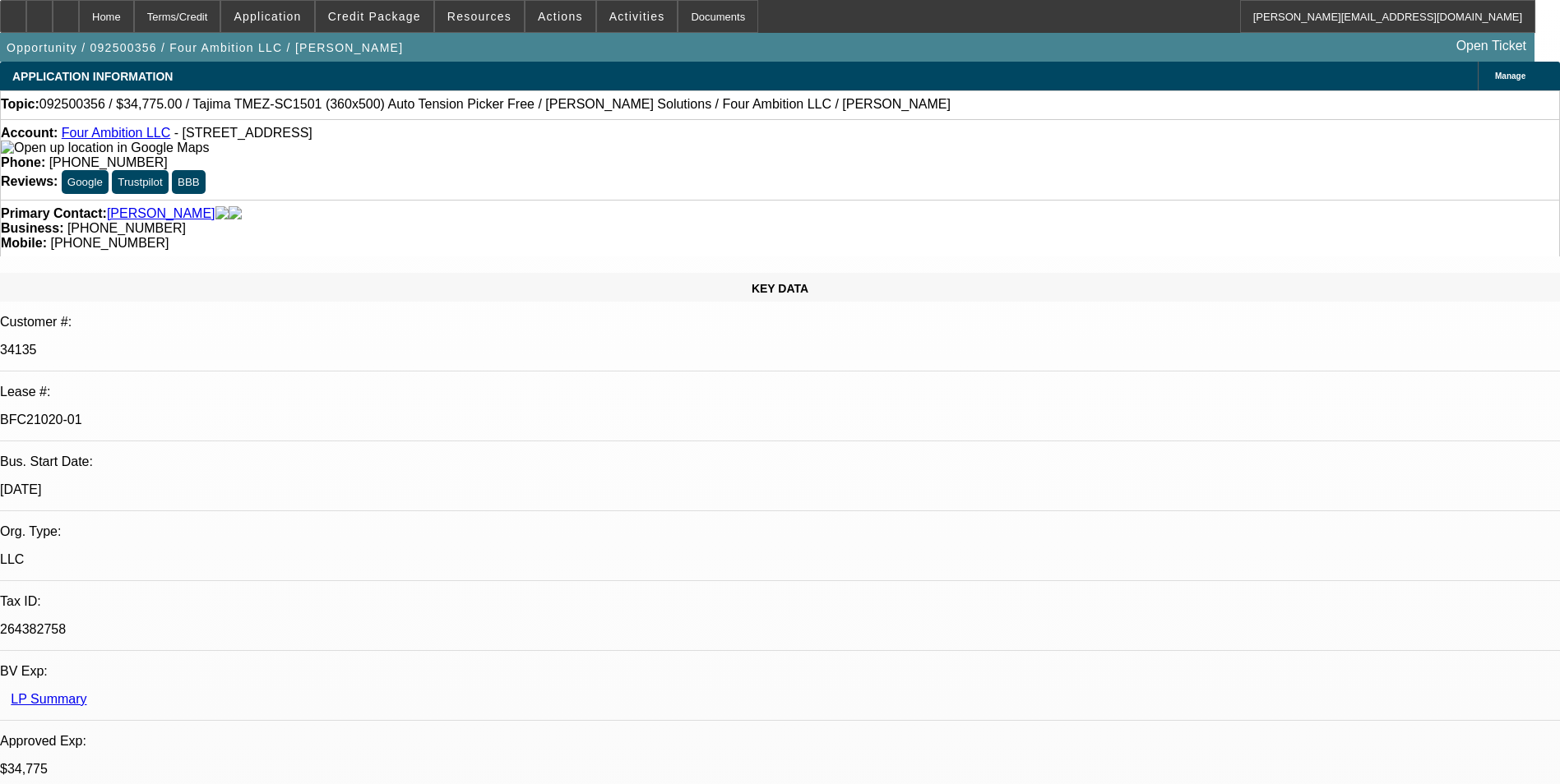
select select "0"
select select "2"
select select "0"
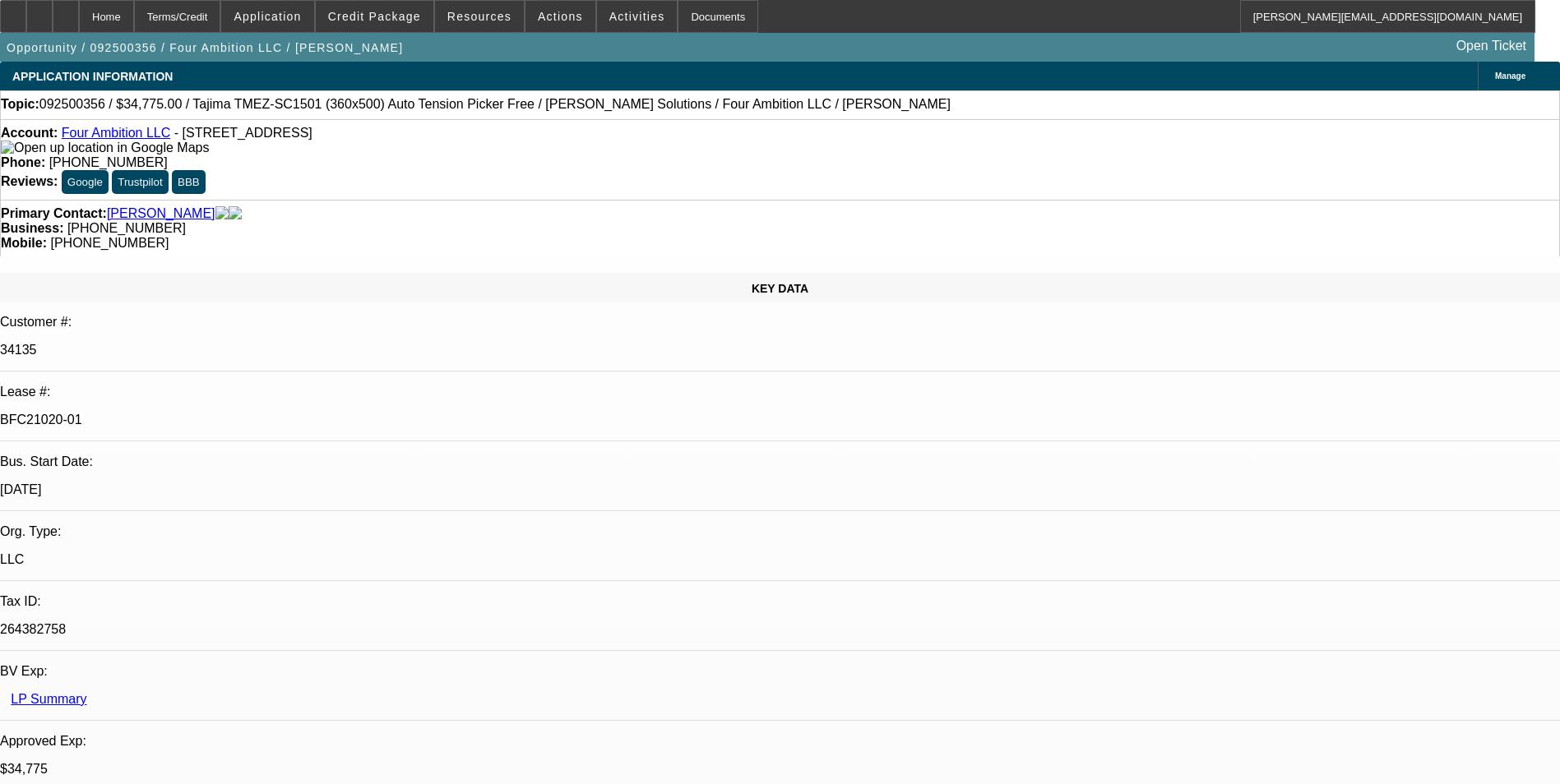
select select "2"
select select "0"
select select "1"
select select "2"
select select "6"
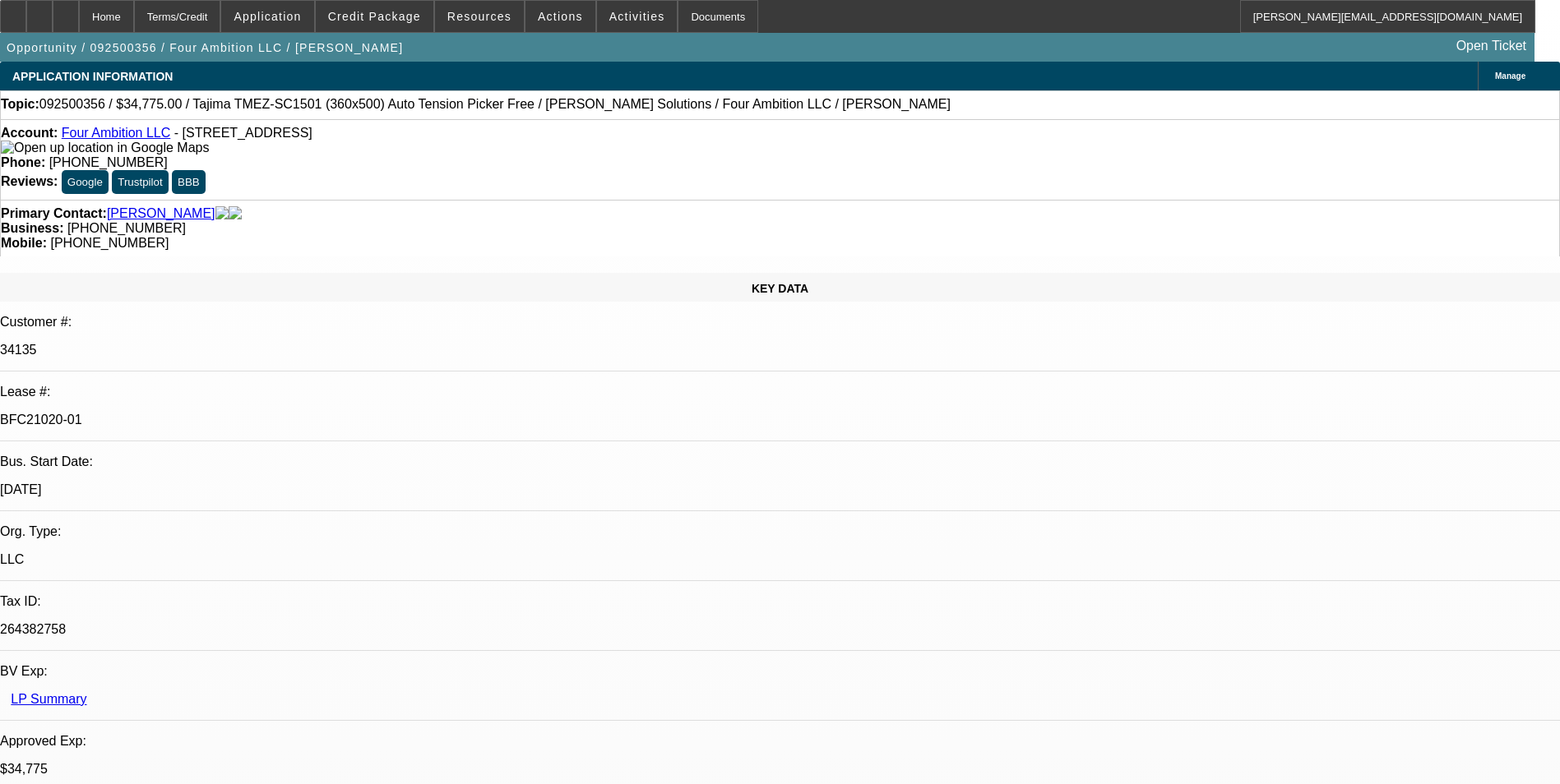
select select "1"
select select "2"
select select "6"
select select "1"
select select "2"
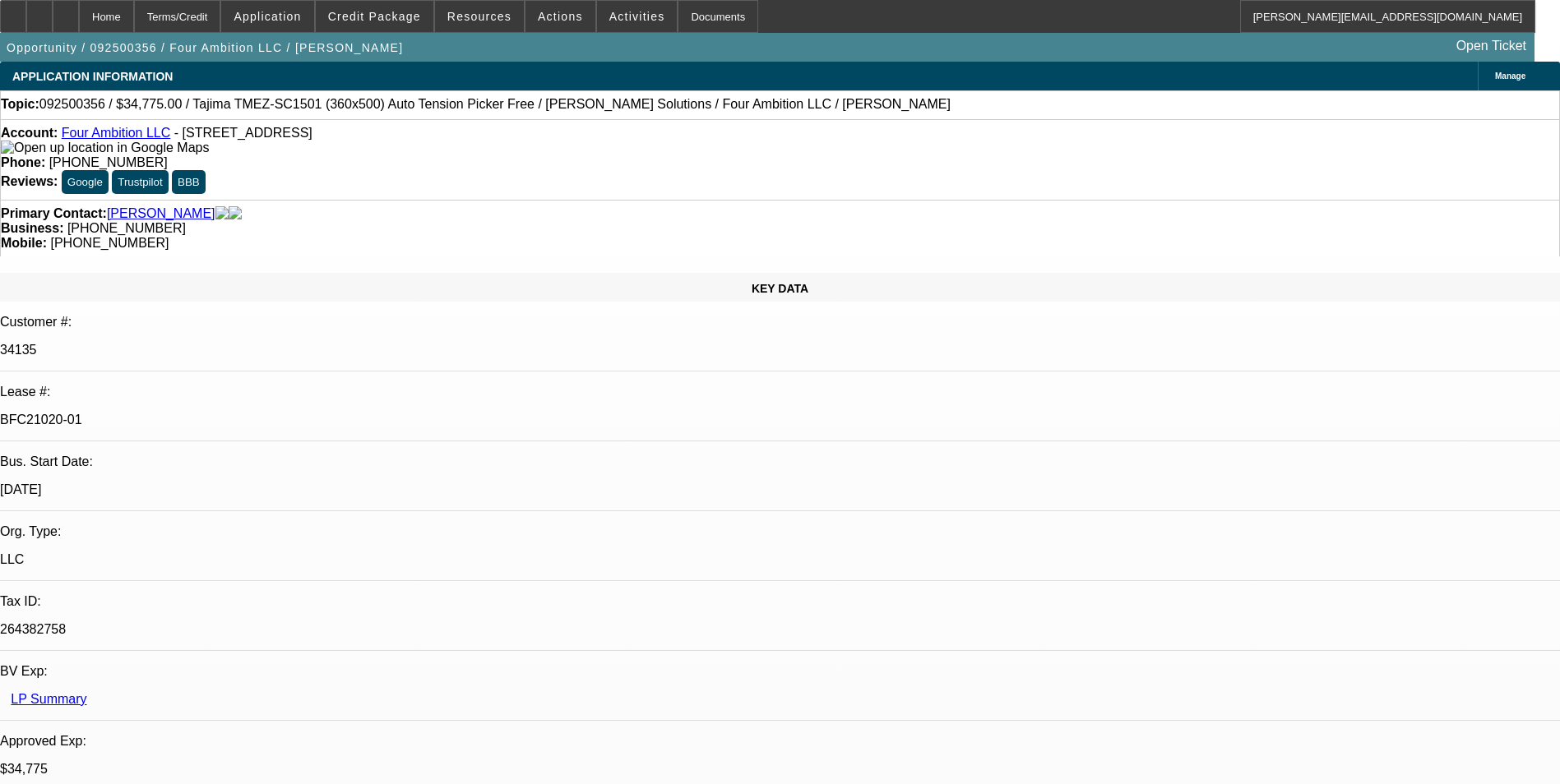
select select "6"
select select "1"
select select "2"
select select "6"
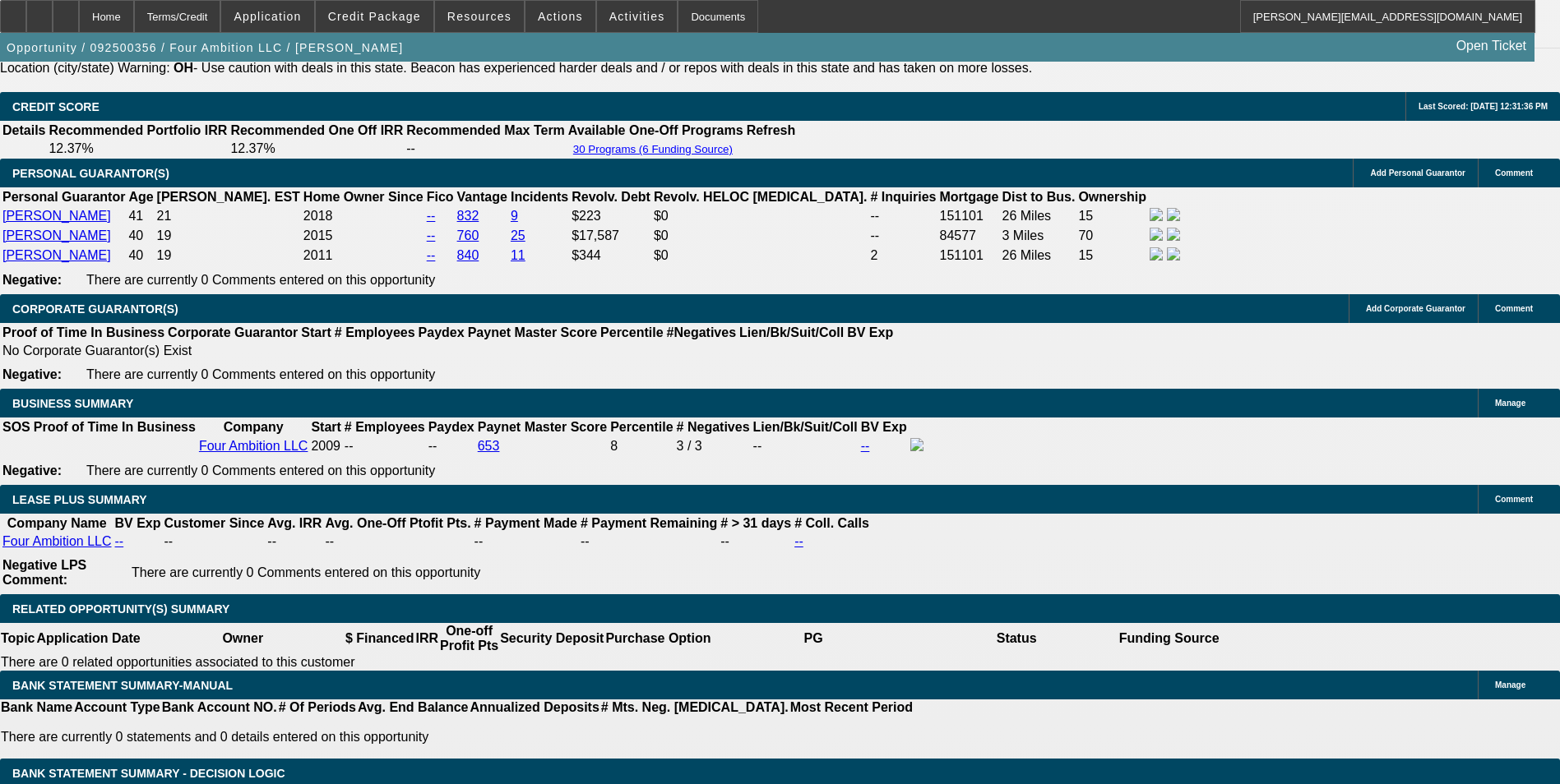
scroll to position [2466, 0]
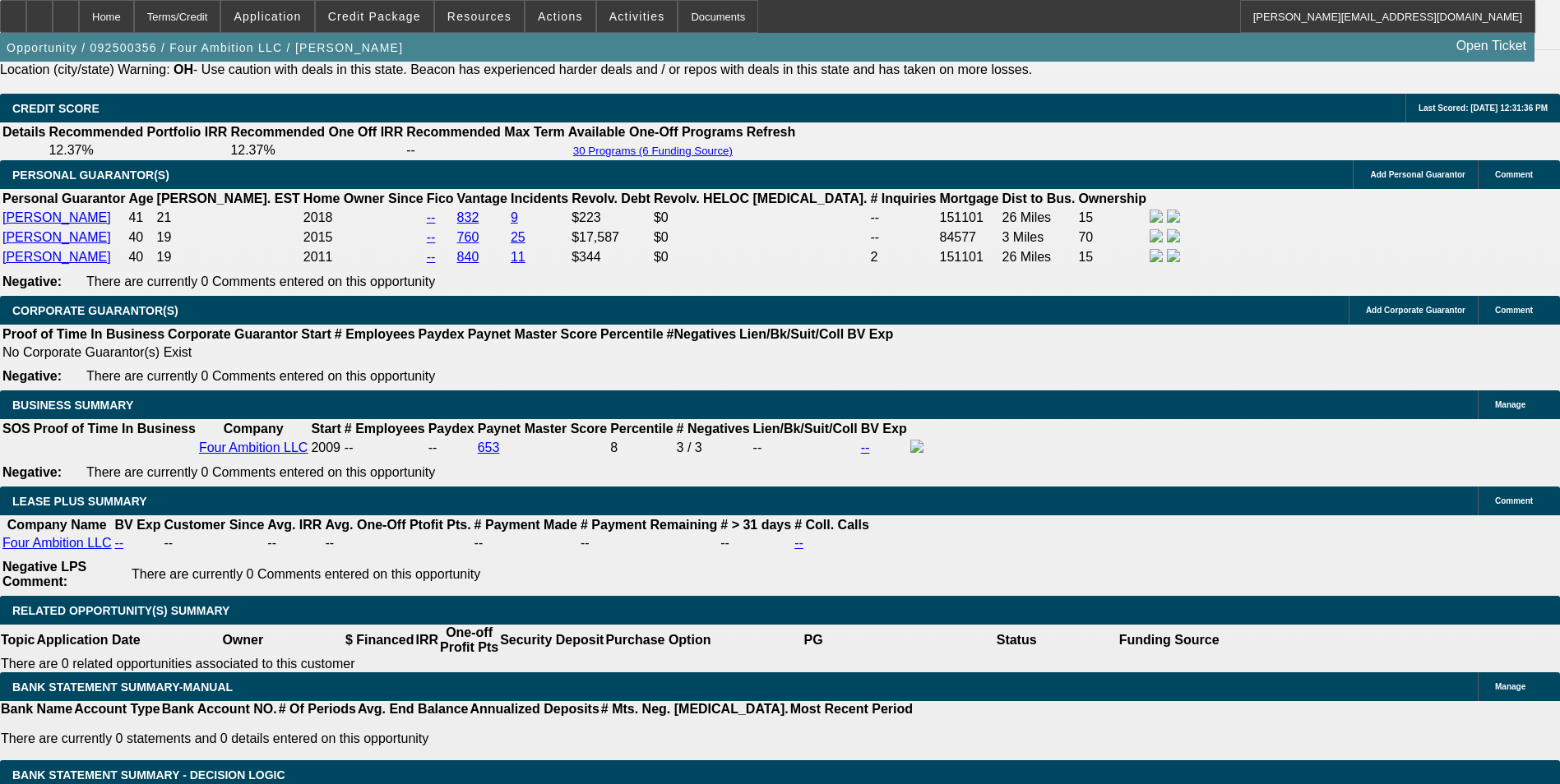
select select "0"
select select "2"
select select "0"
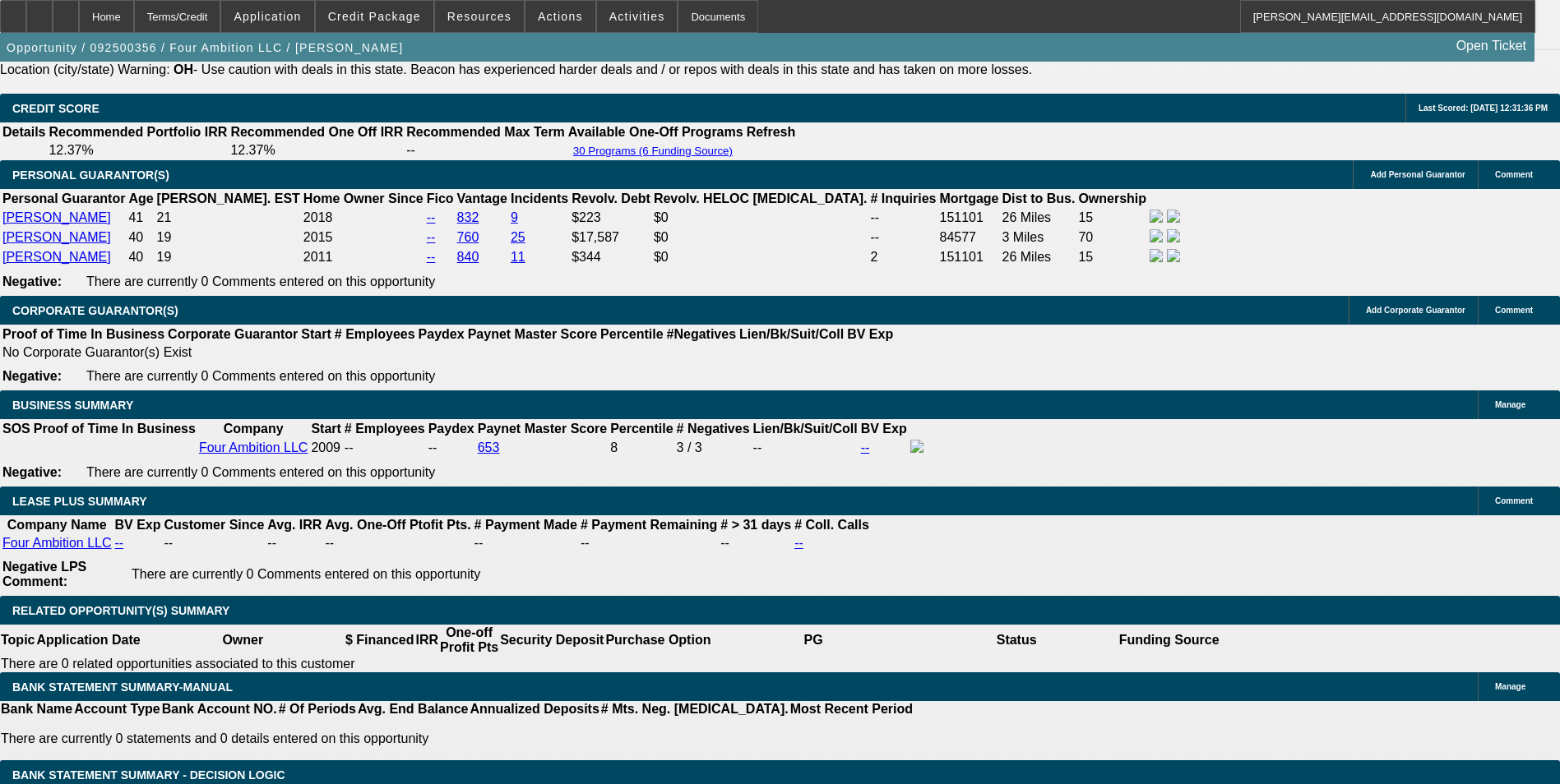
select select "6"
select select "0"
select select "2"
select select "0"
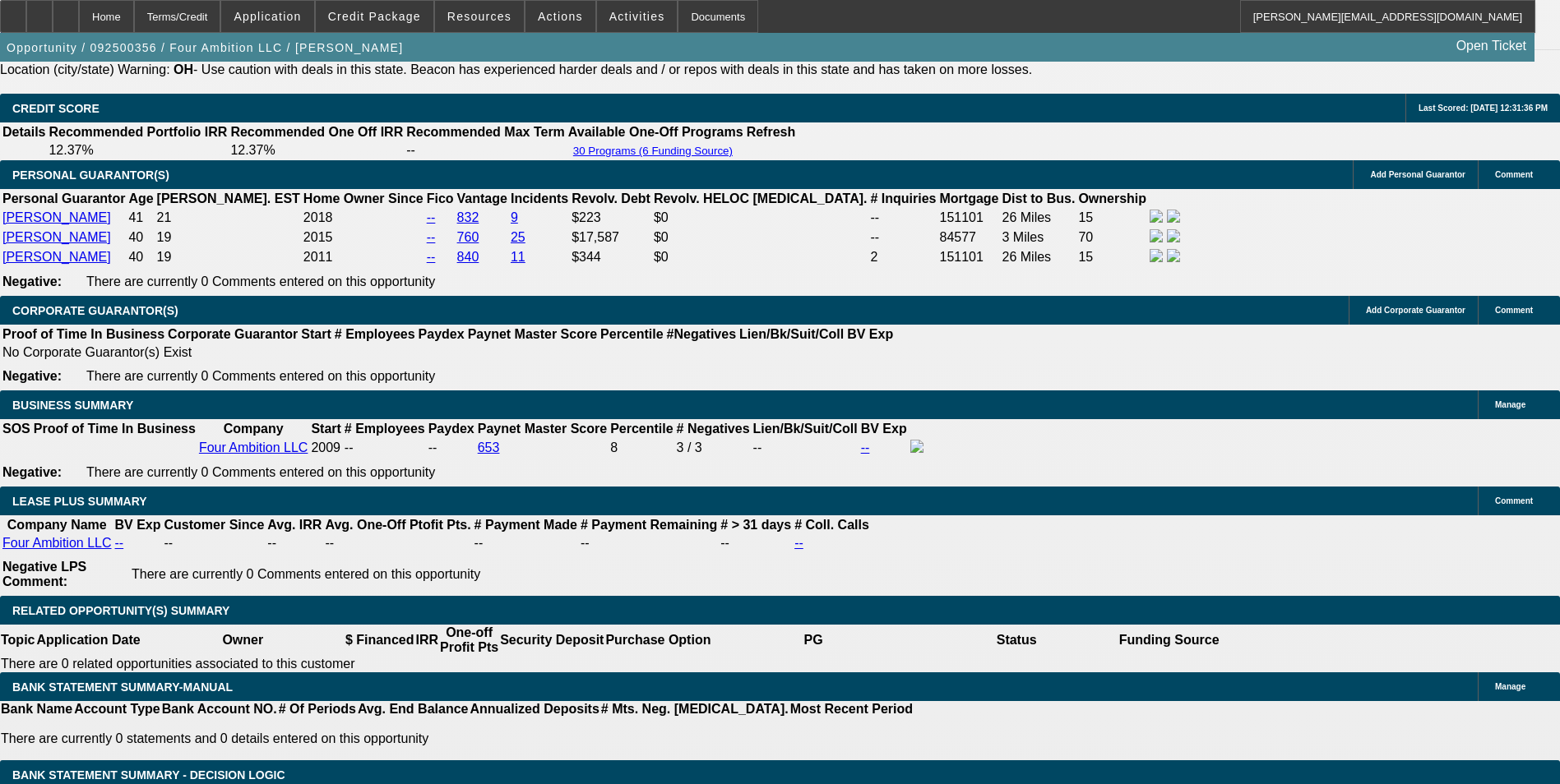
select select "6"
select select "0"
select select "2"
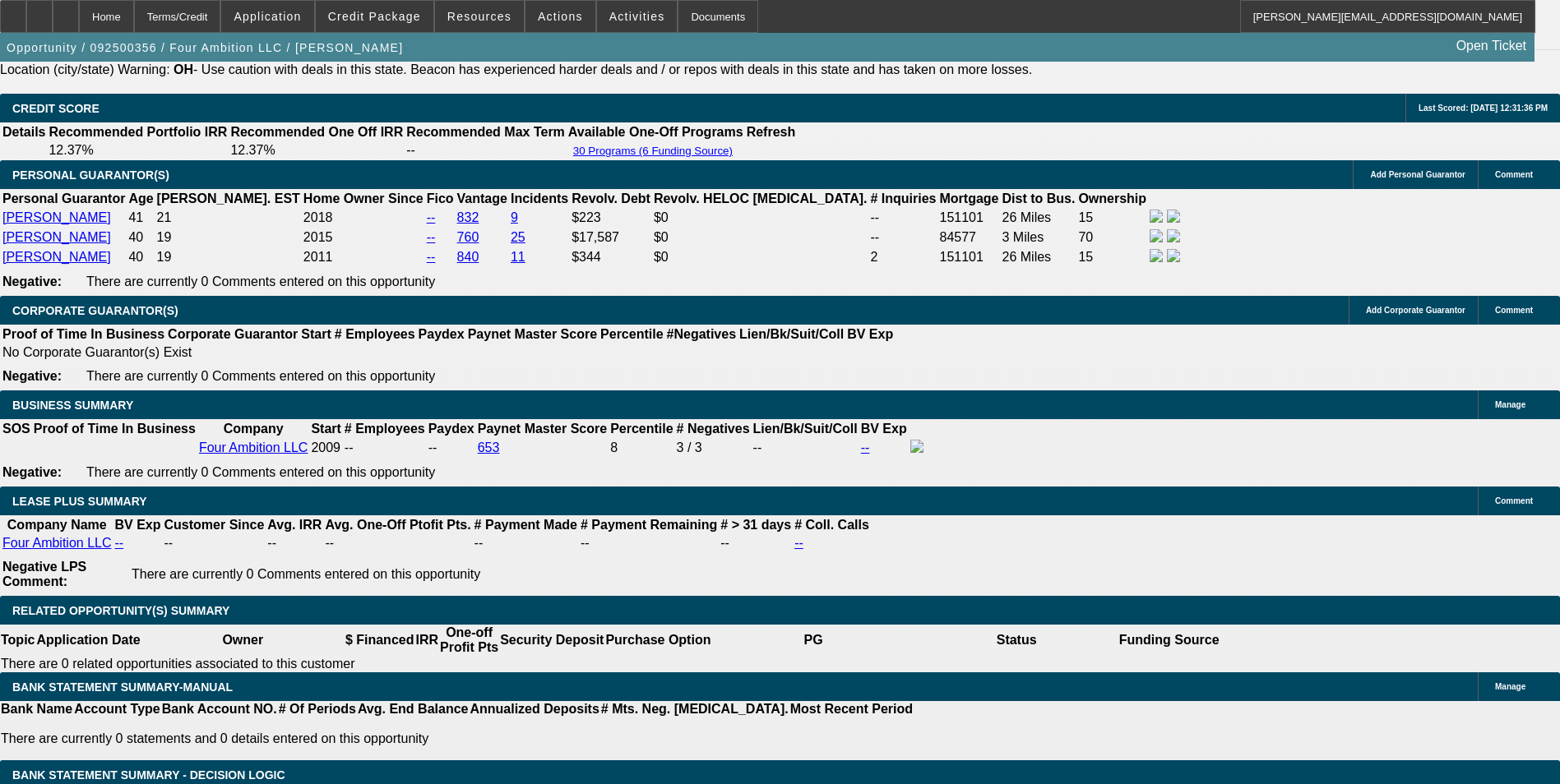
select select "0"
select select "6"
select select "0"
select select "2"
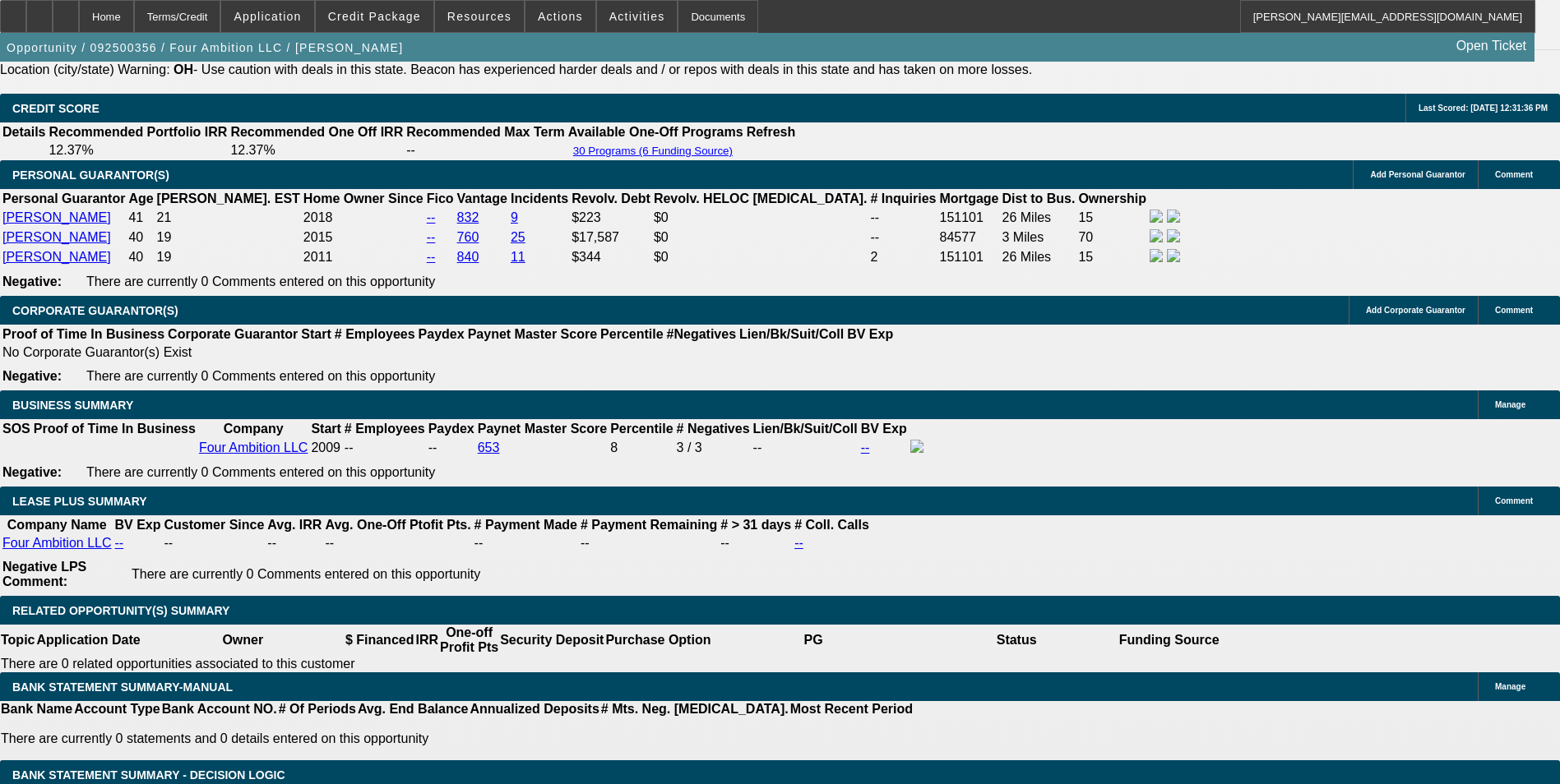
select select "0"
select select "6"
select select "0"
select select "2"
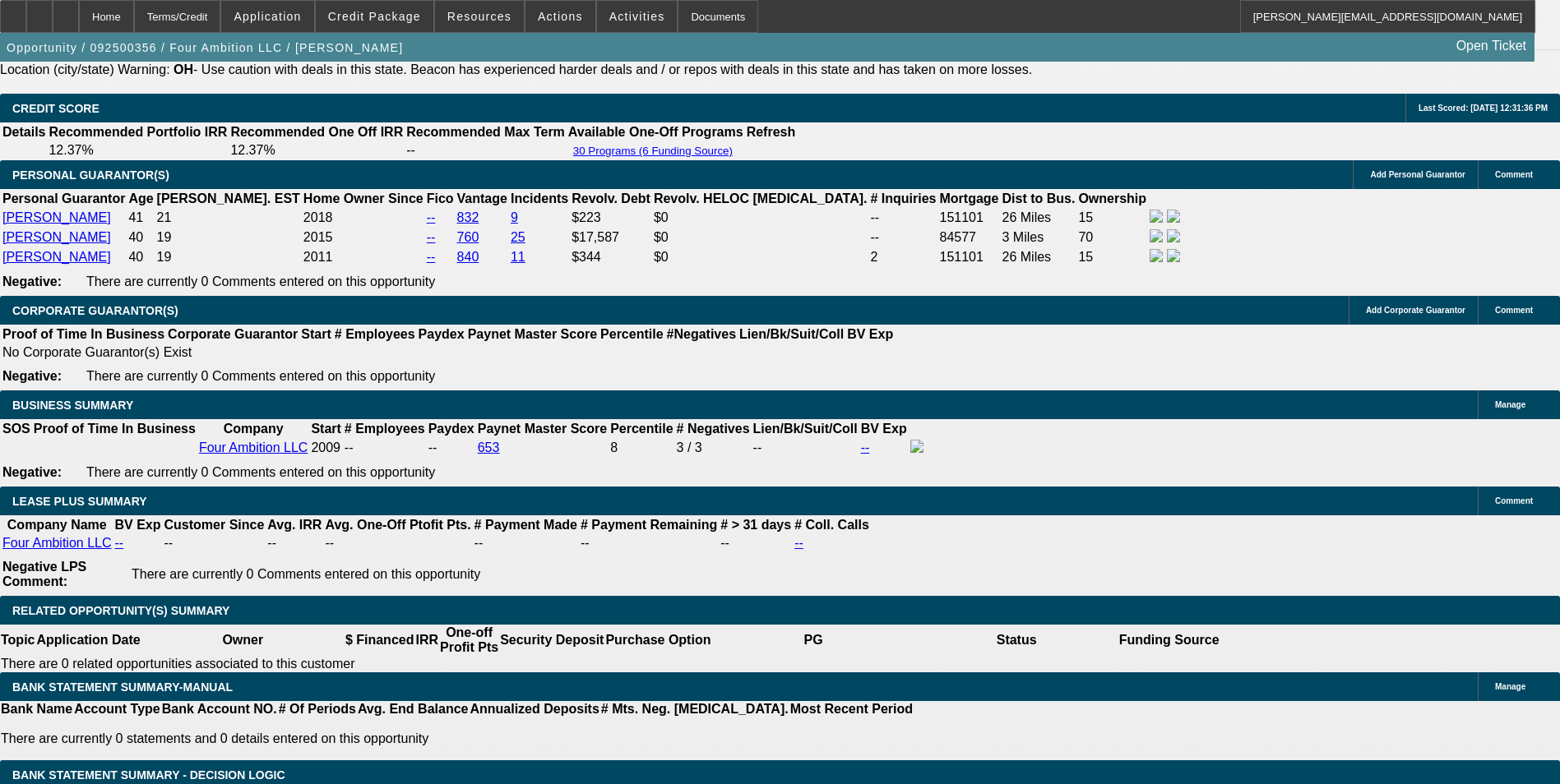
select select "0"
select select "6"
select select "0"
select select "2"
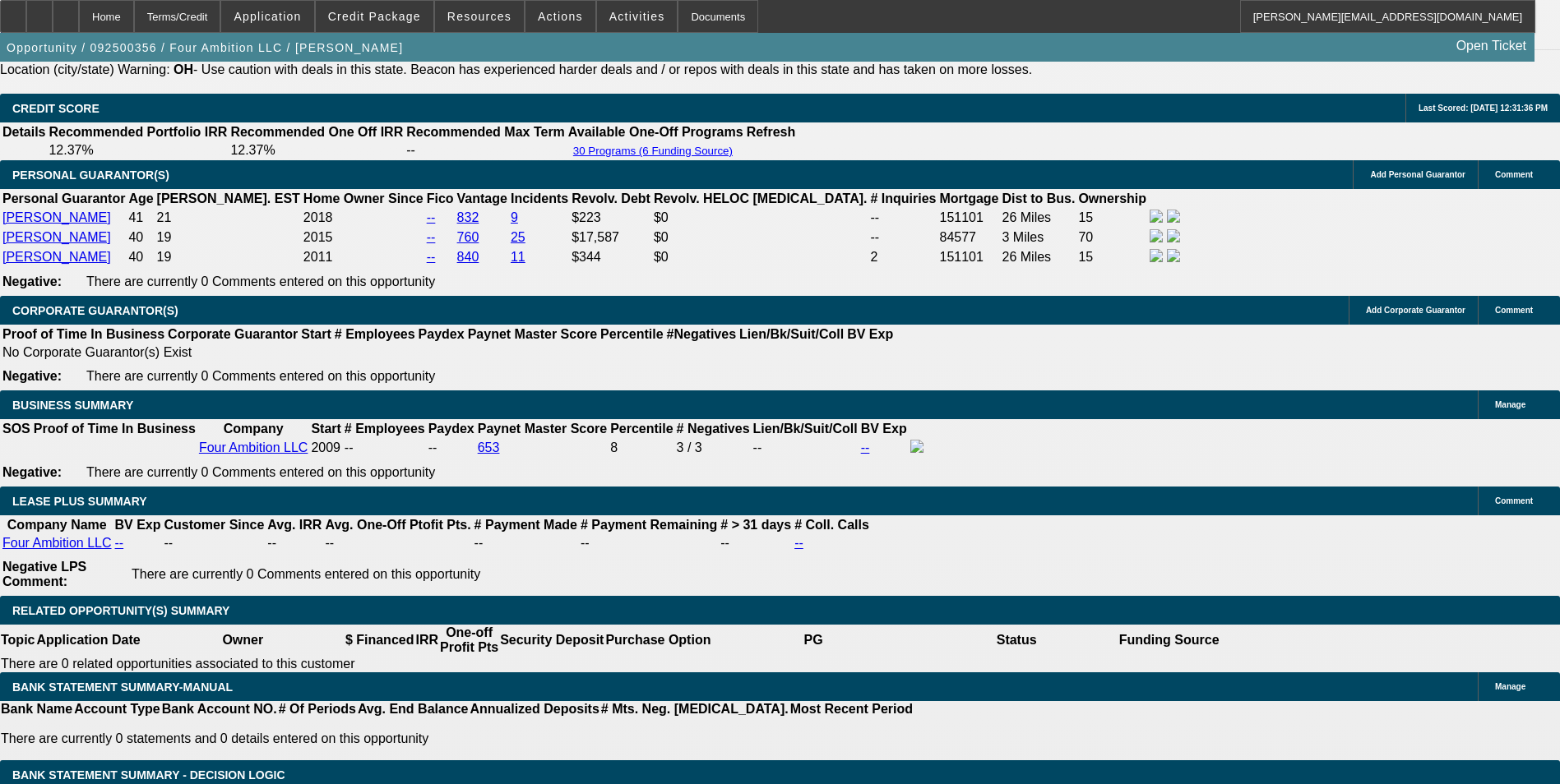
select select "0"
select select "6"
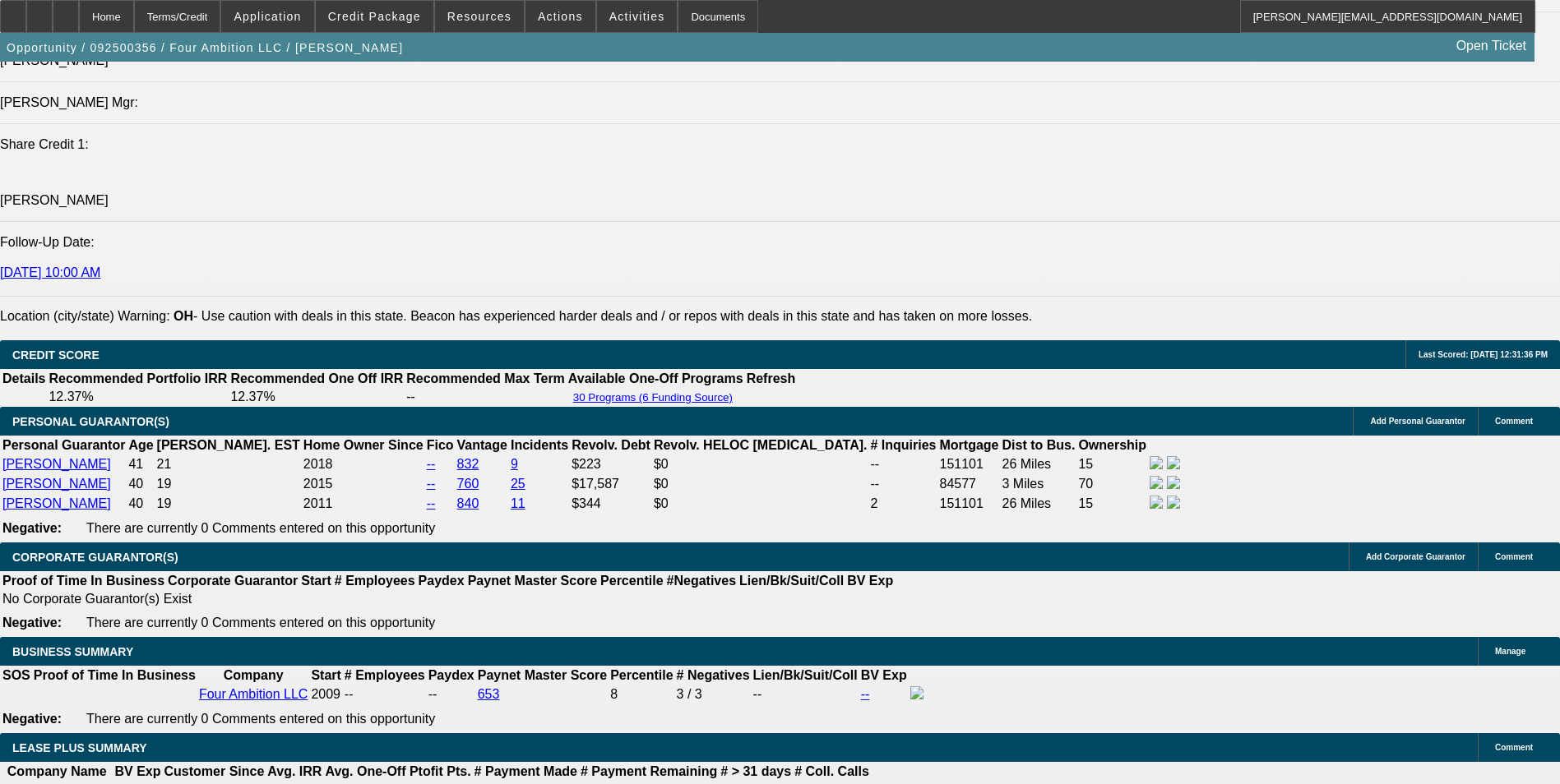
scroll to position [904, 0]
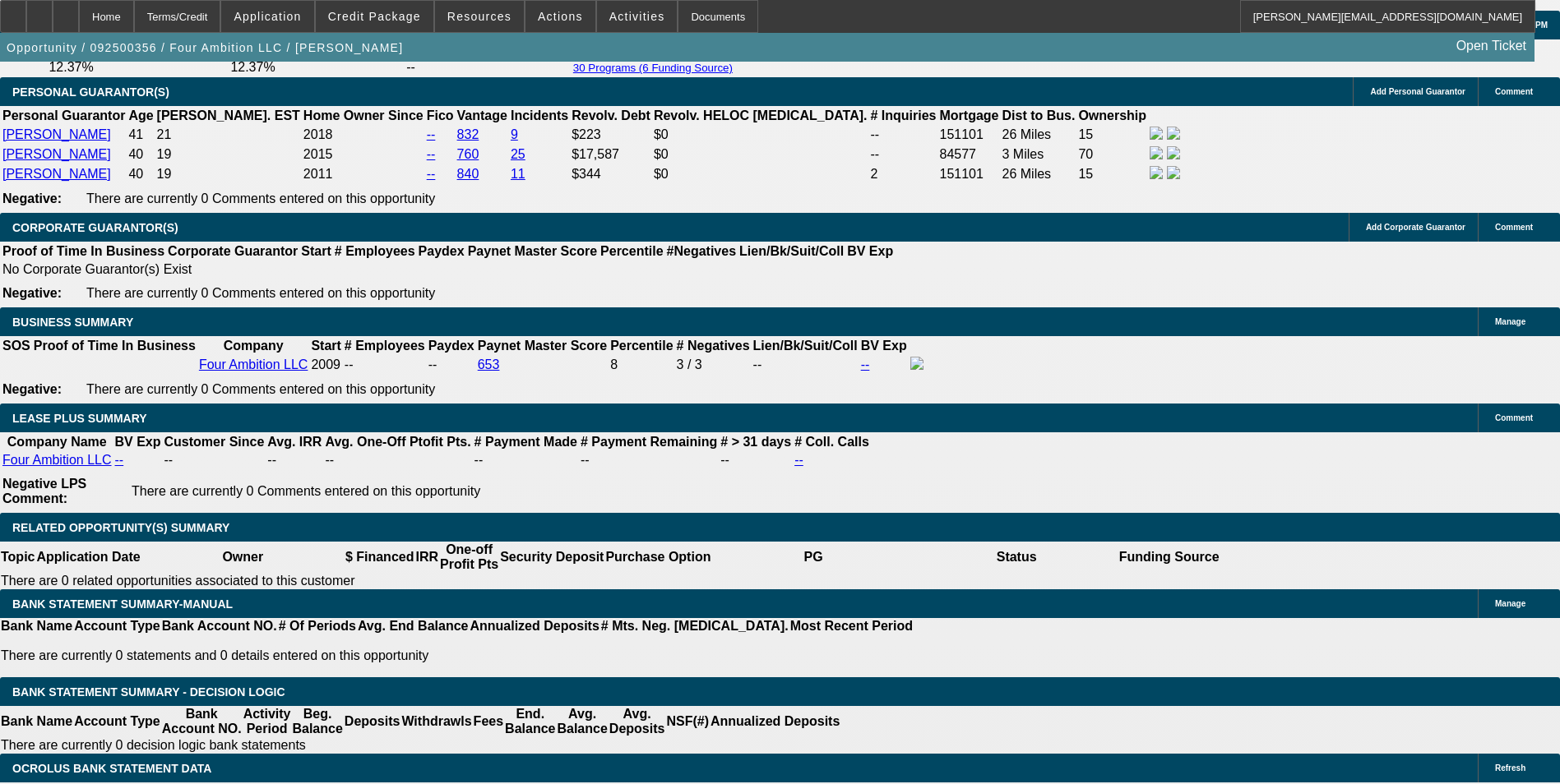
scroll to position [2549, 0]
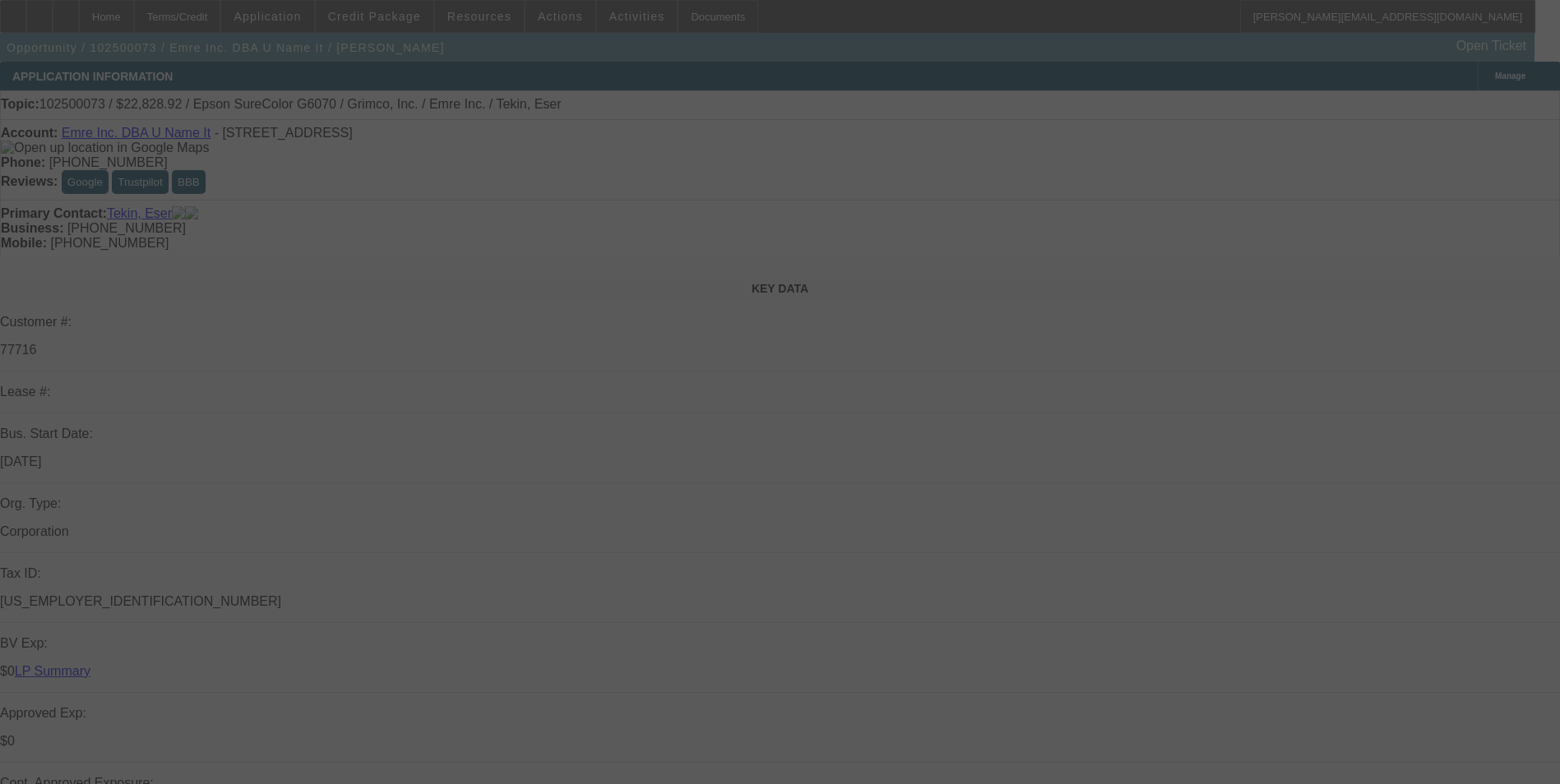
select select "0"
select select "2"
select select "0"
select select "2"
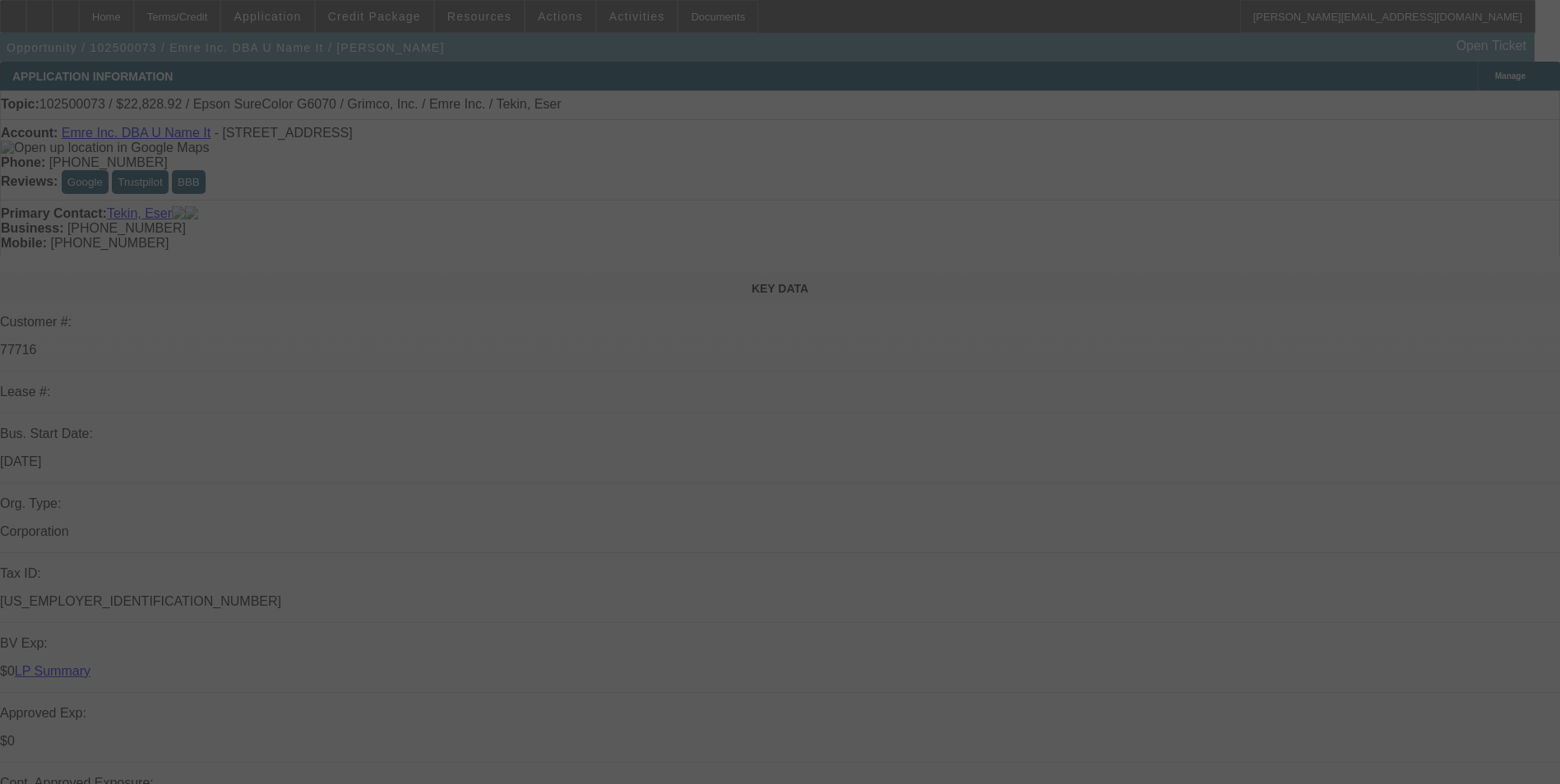
select select "0"
select select "2"
select select "0"
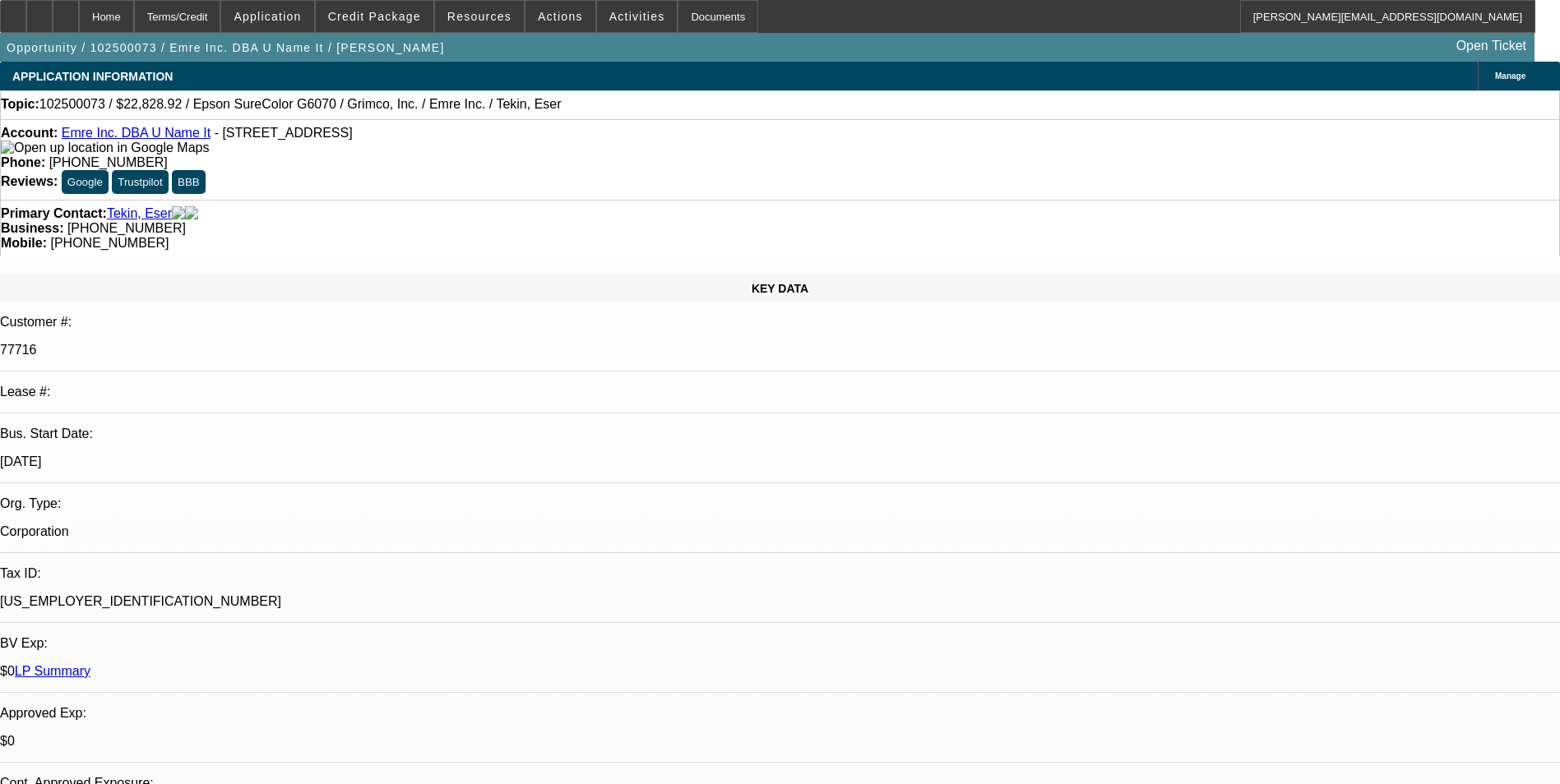
select select "1"
select select "2"
select select "1"
select select "2"
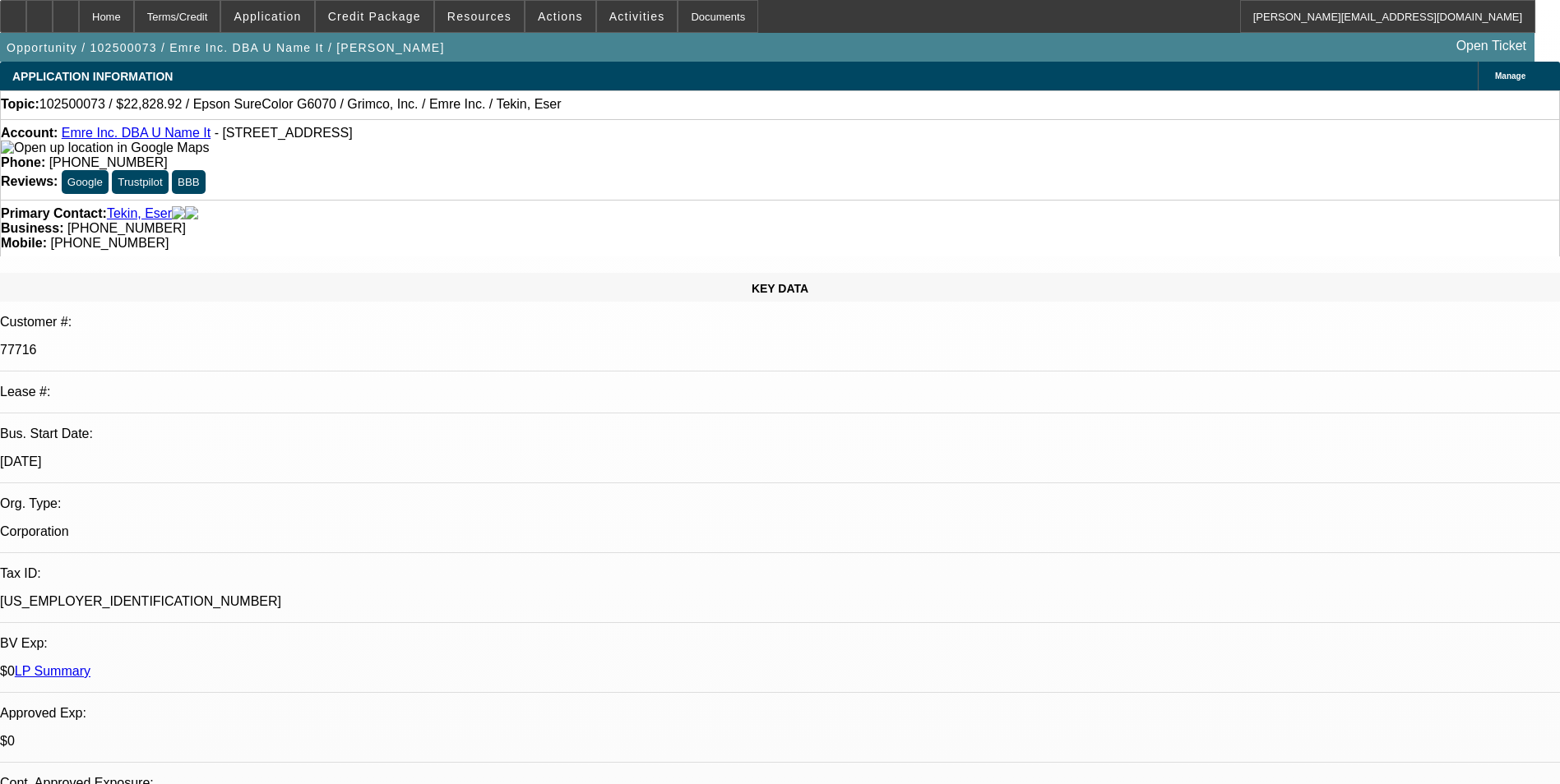
select select "2"
select select "1"
select select "2"
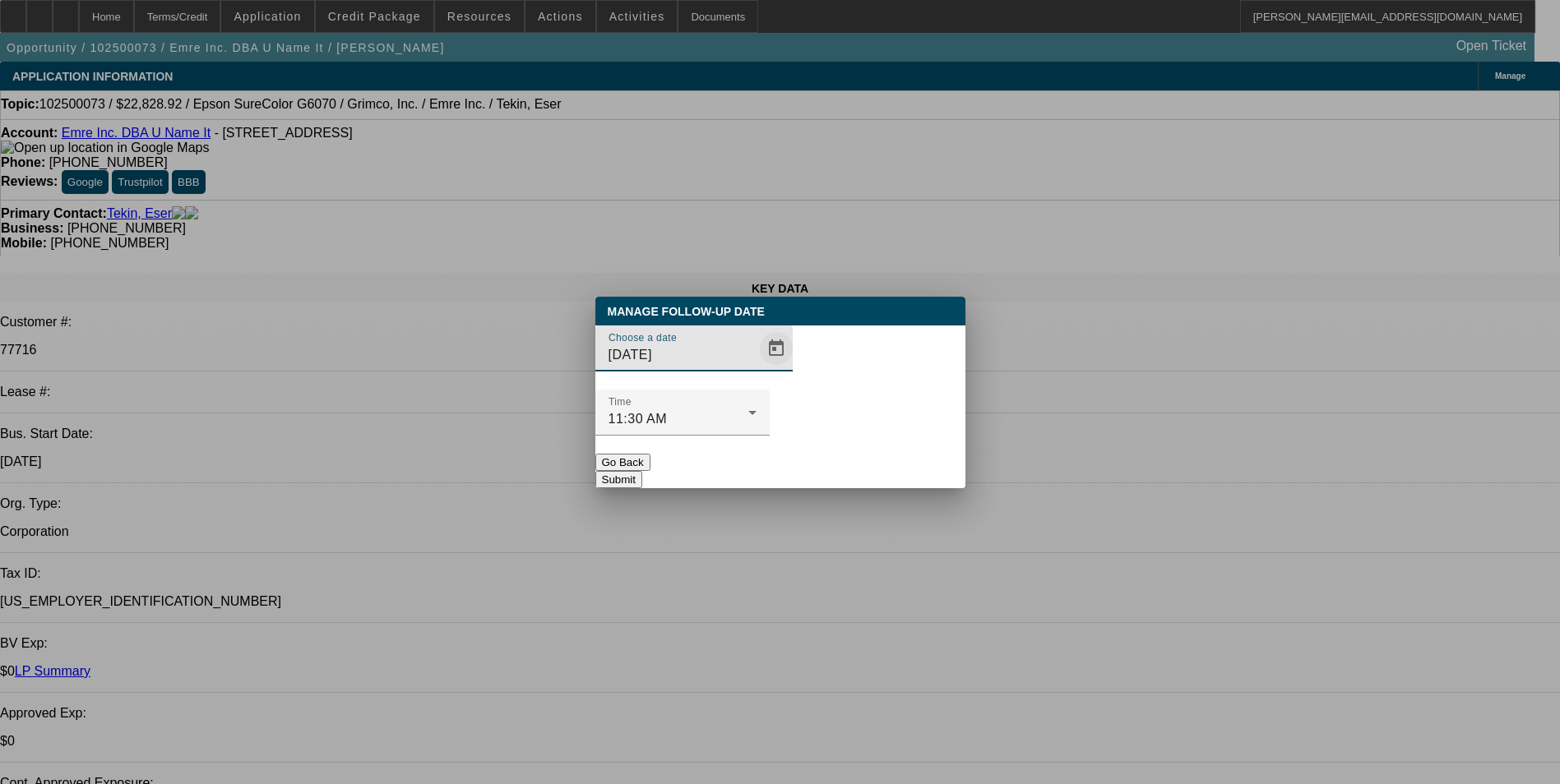
click at [756, 368] on span "Open calendar" at bounding box center [775, 348] width 39 height 39
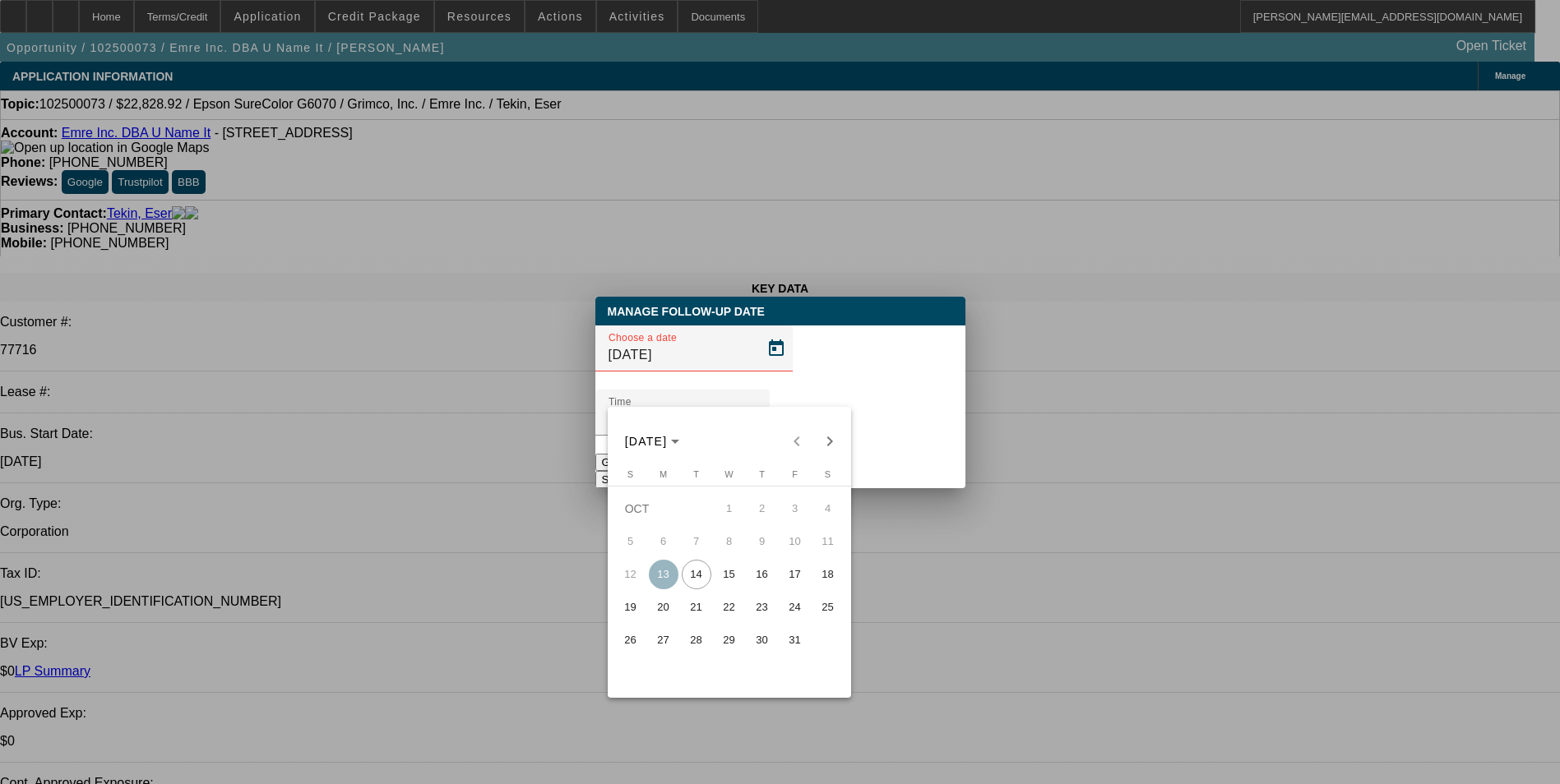
click at [768, 573] on span "16" at bounding box center [762, 575] width 30 height 30
type input "[DATE]"
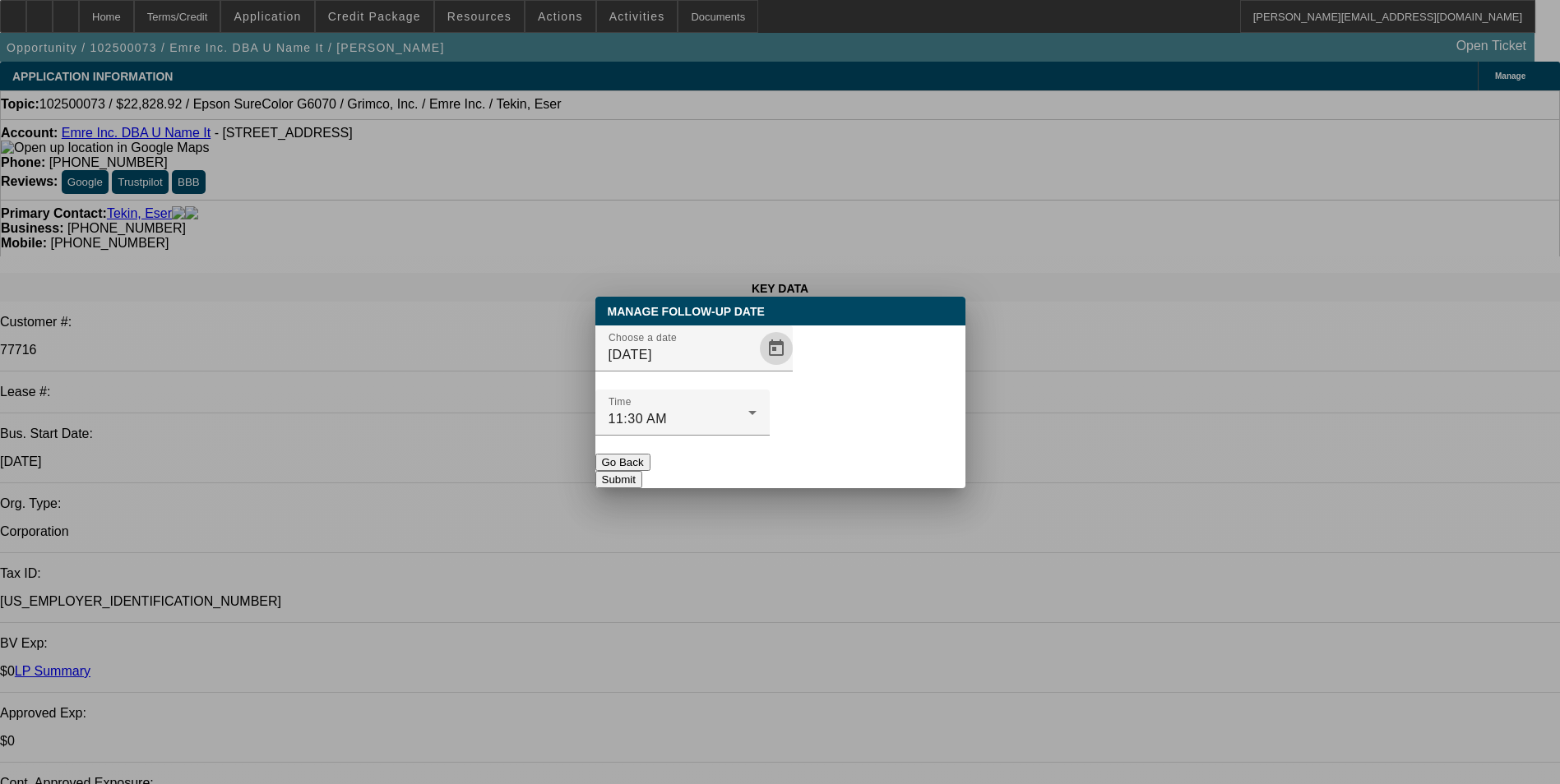
click at [642, 471] on button "Submit" at bounding box center [618, 479] width 47 height 17
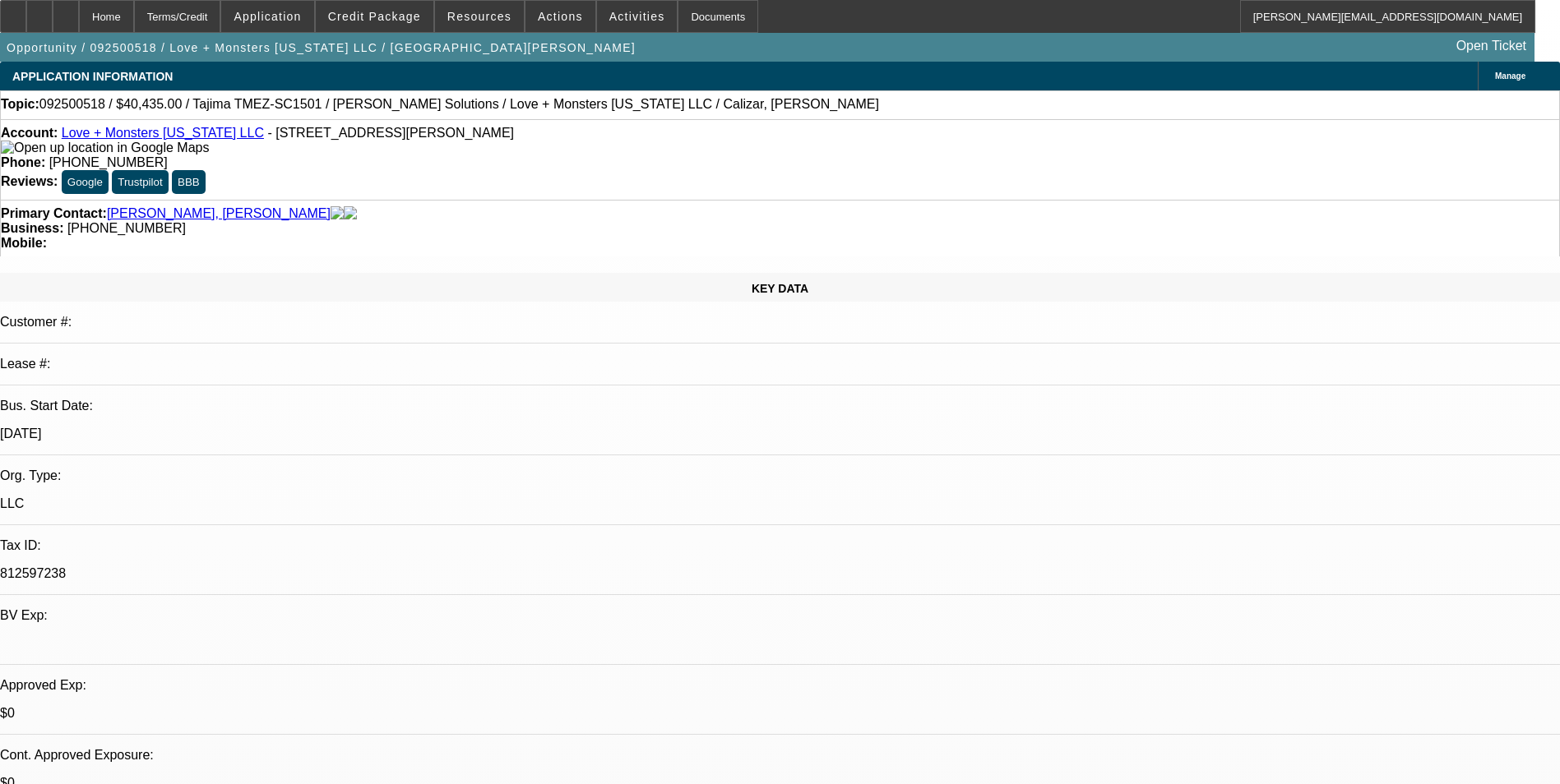
select select "0"
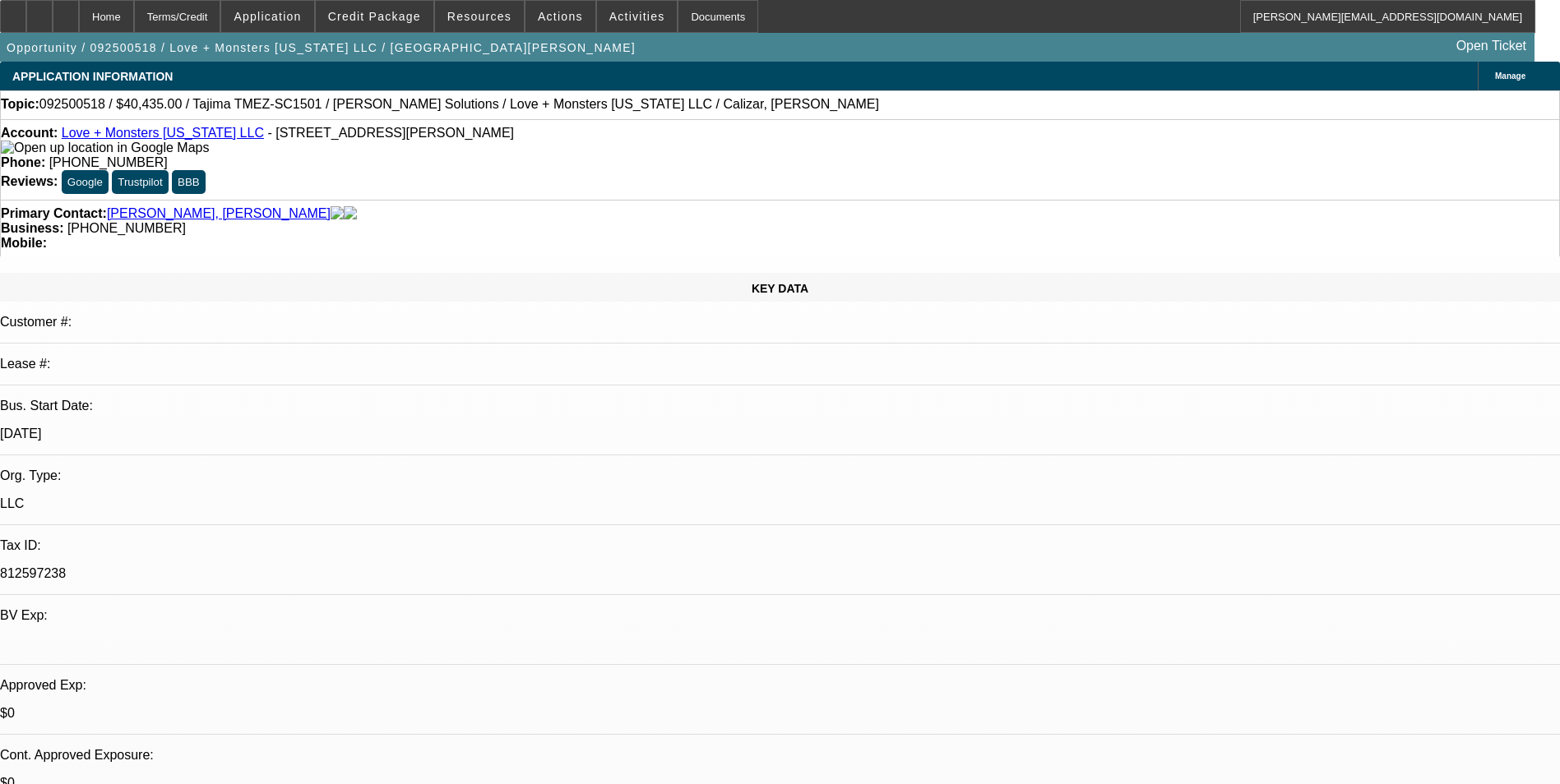
select select "0"
select select "2"
select select "0.1"
select select "0"
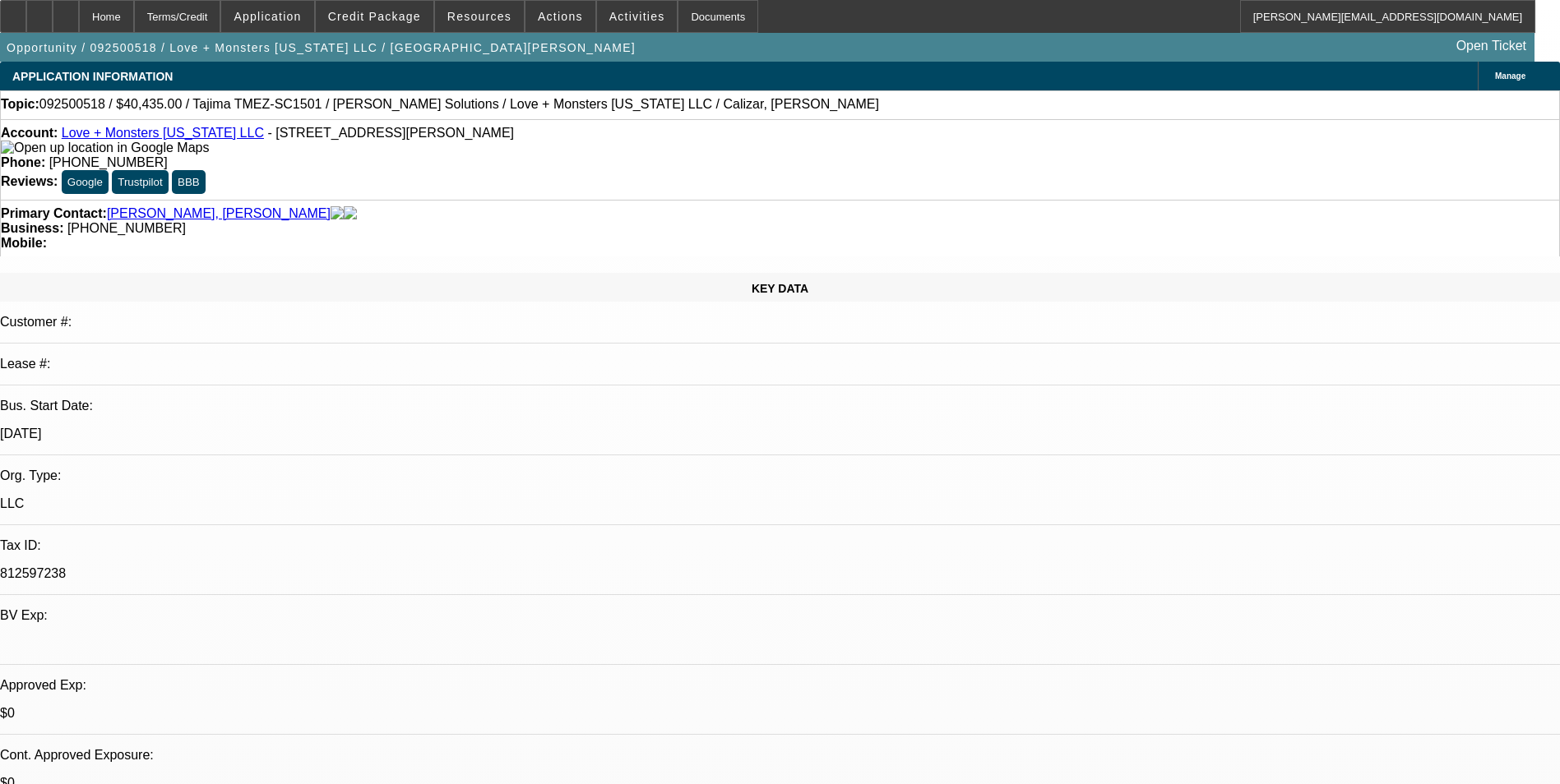
select select "2"
select select "0"
select select "1"
select select "6"
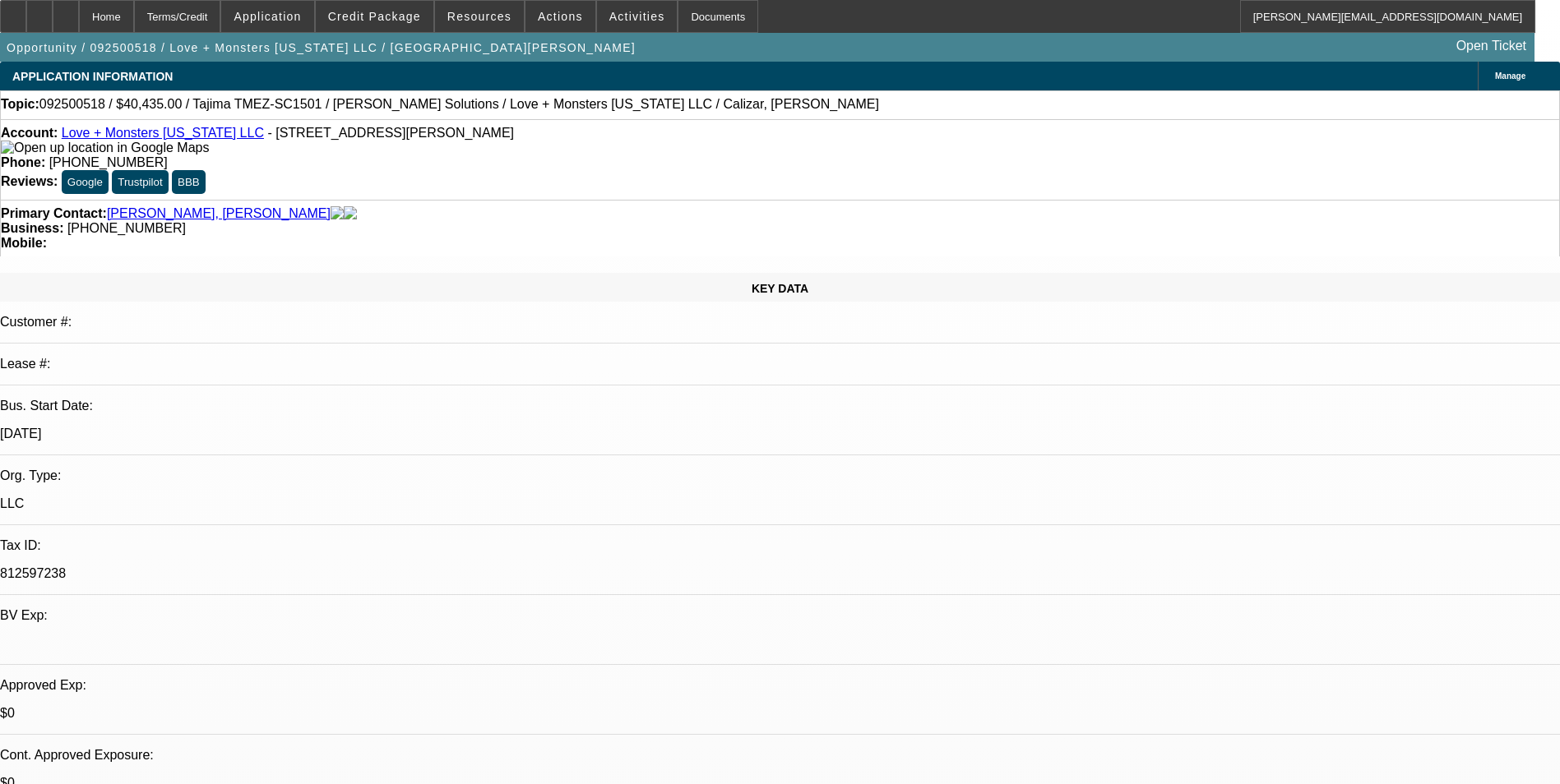
select select "1"
select select "6"
select select "1"
select select "2"
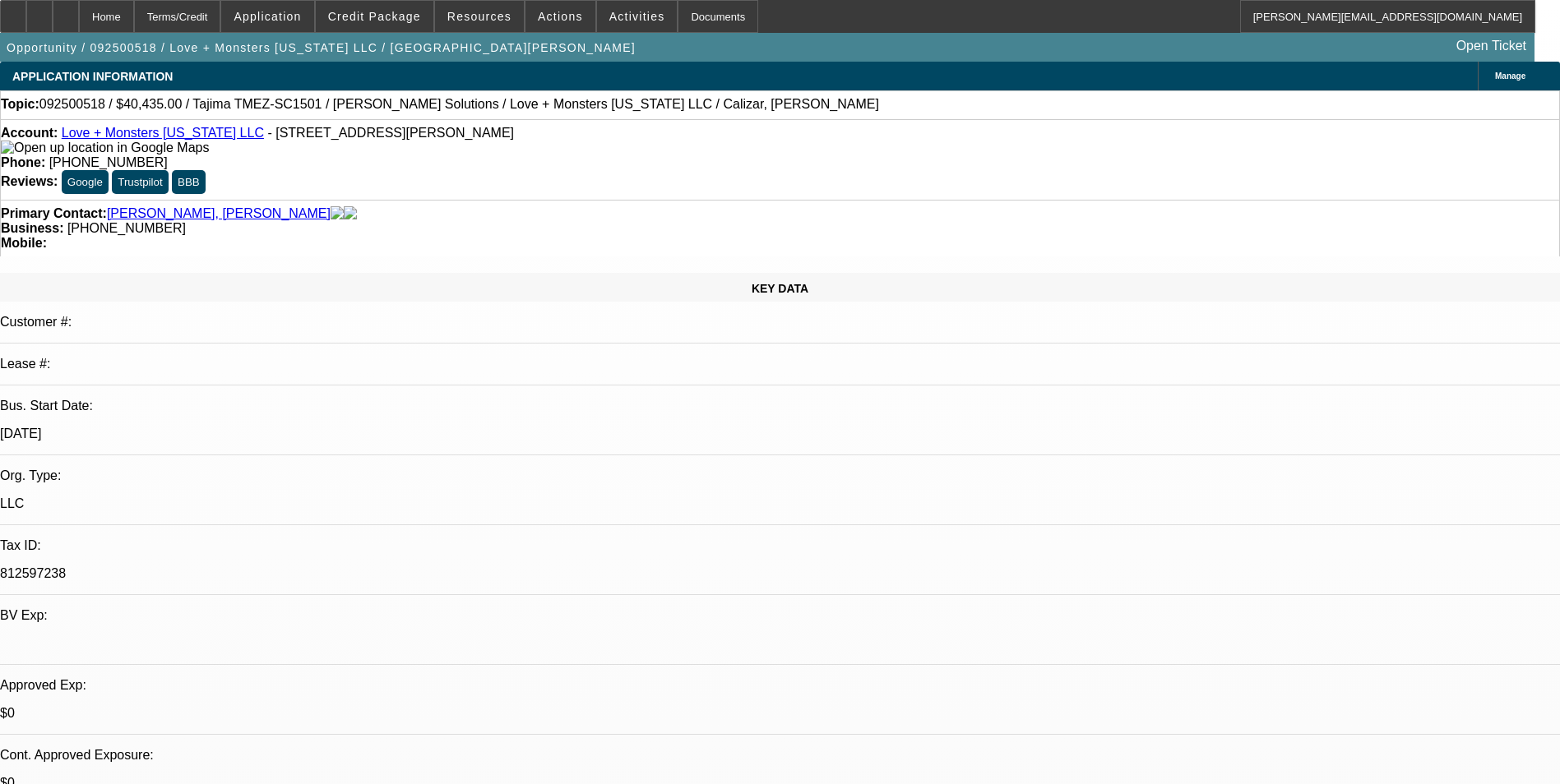
select select "4"
select select "1"
select select "2"
select select "6"
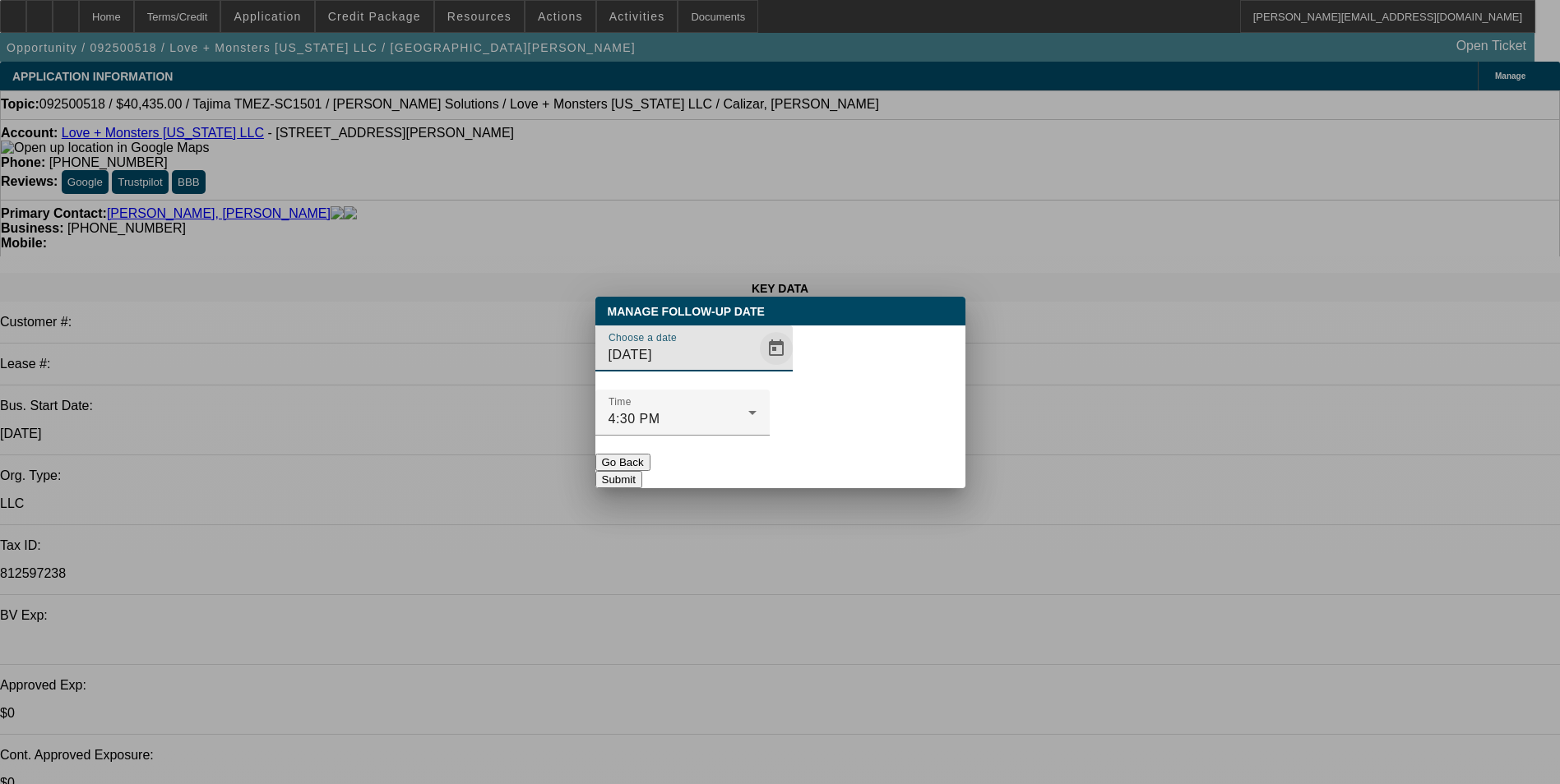
click at [756, 368] on span "Open calendar" at bounding box center [775, 348] width 39 height 39
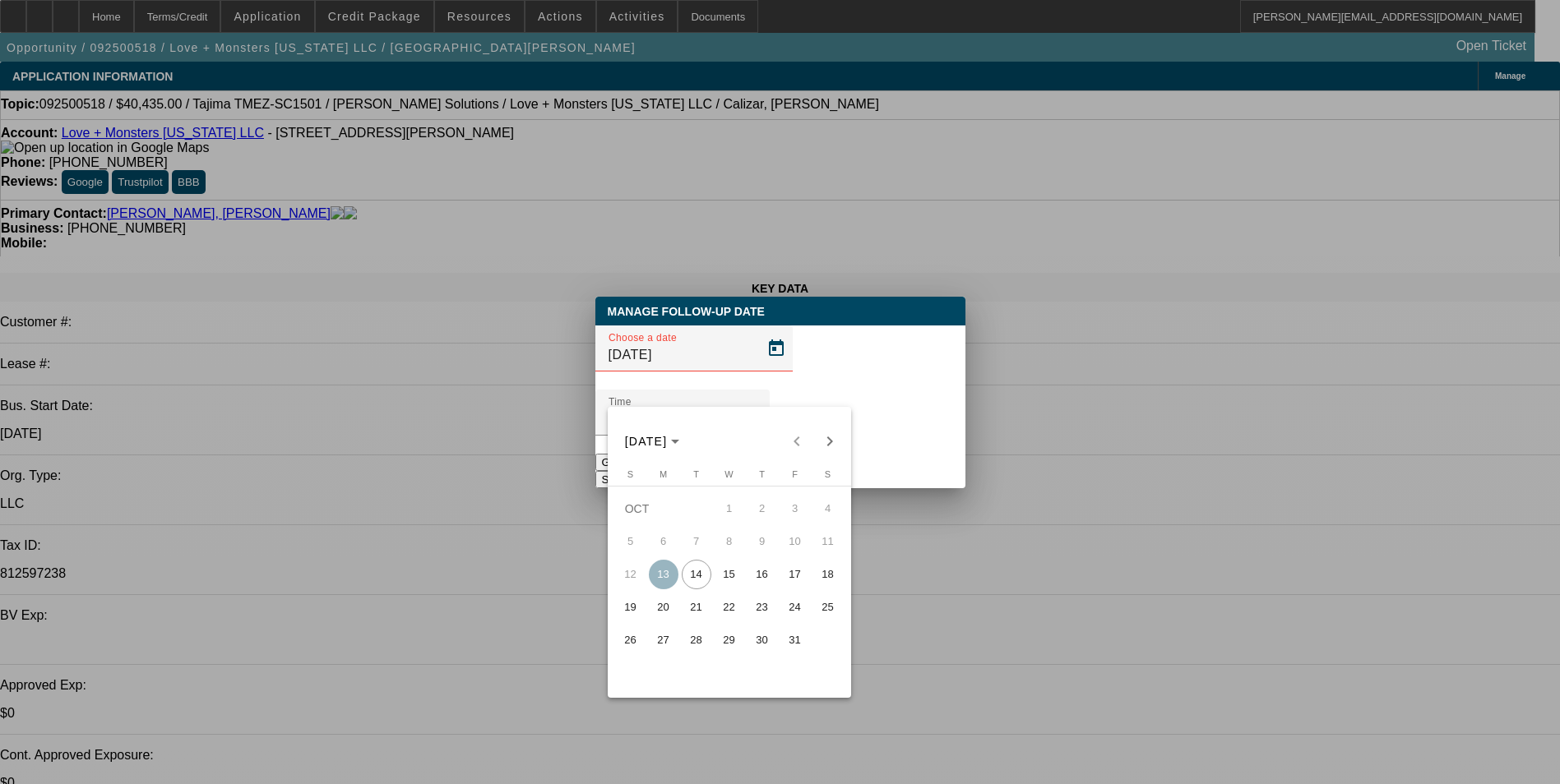
drag, startPoint x: 752, startPoint y: 576, endPoint x: 787, endPoint y: 514, distance: 71.4
click at [755, 576] on span "16" at bounding box center [762, 575] width 30 height 30
type input "10/16/2025"
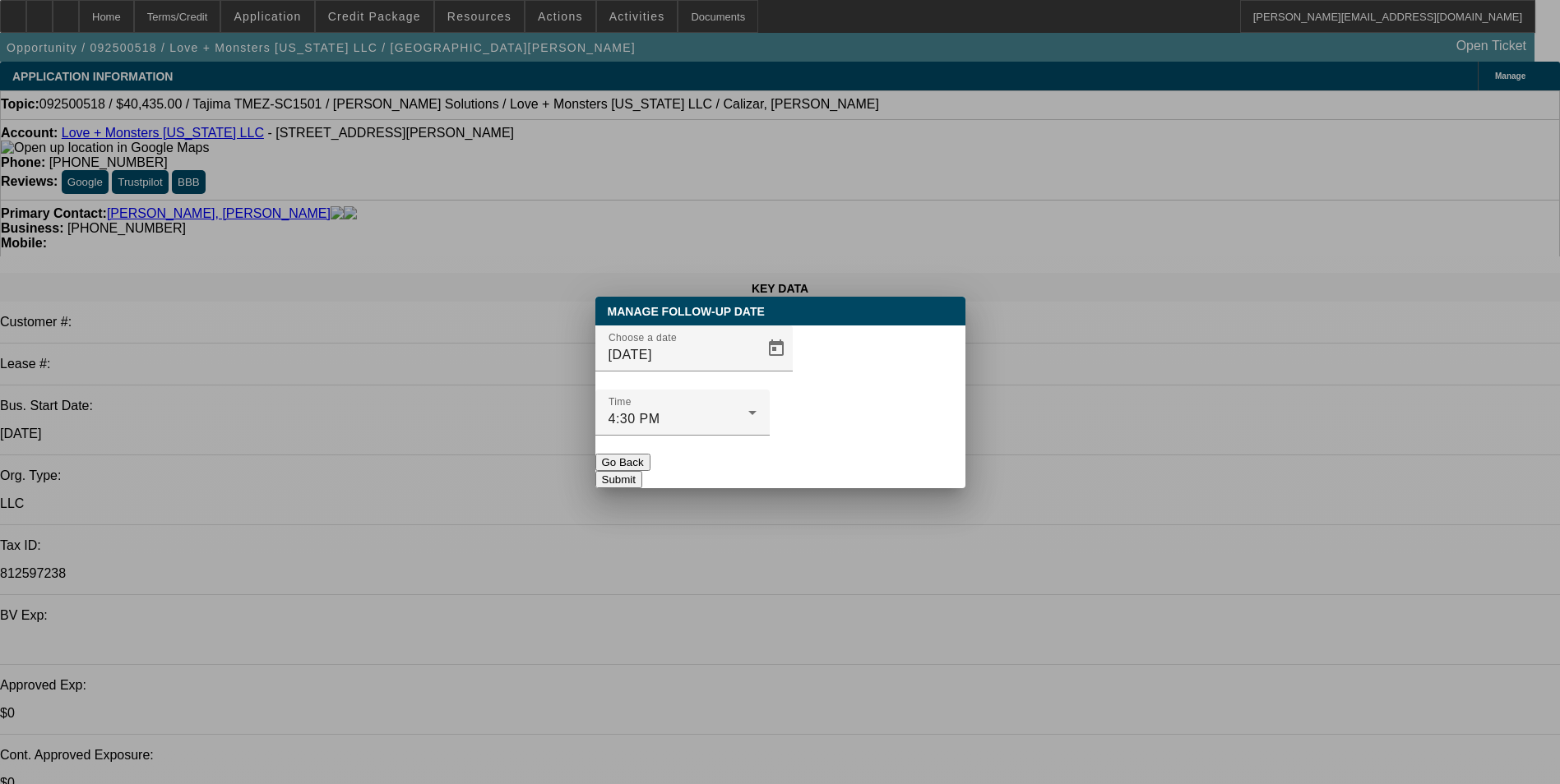
click at [642, 471] on button "Submit" at bounding box center [618, 479] width 47 height 17
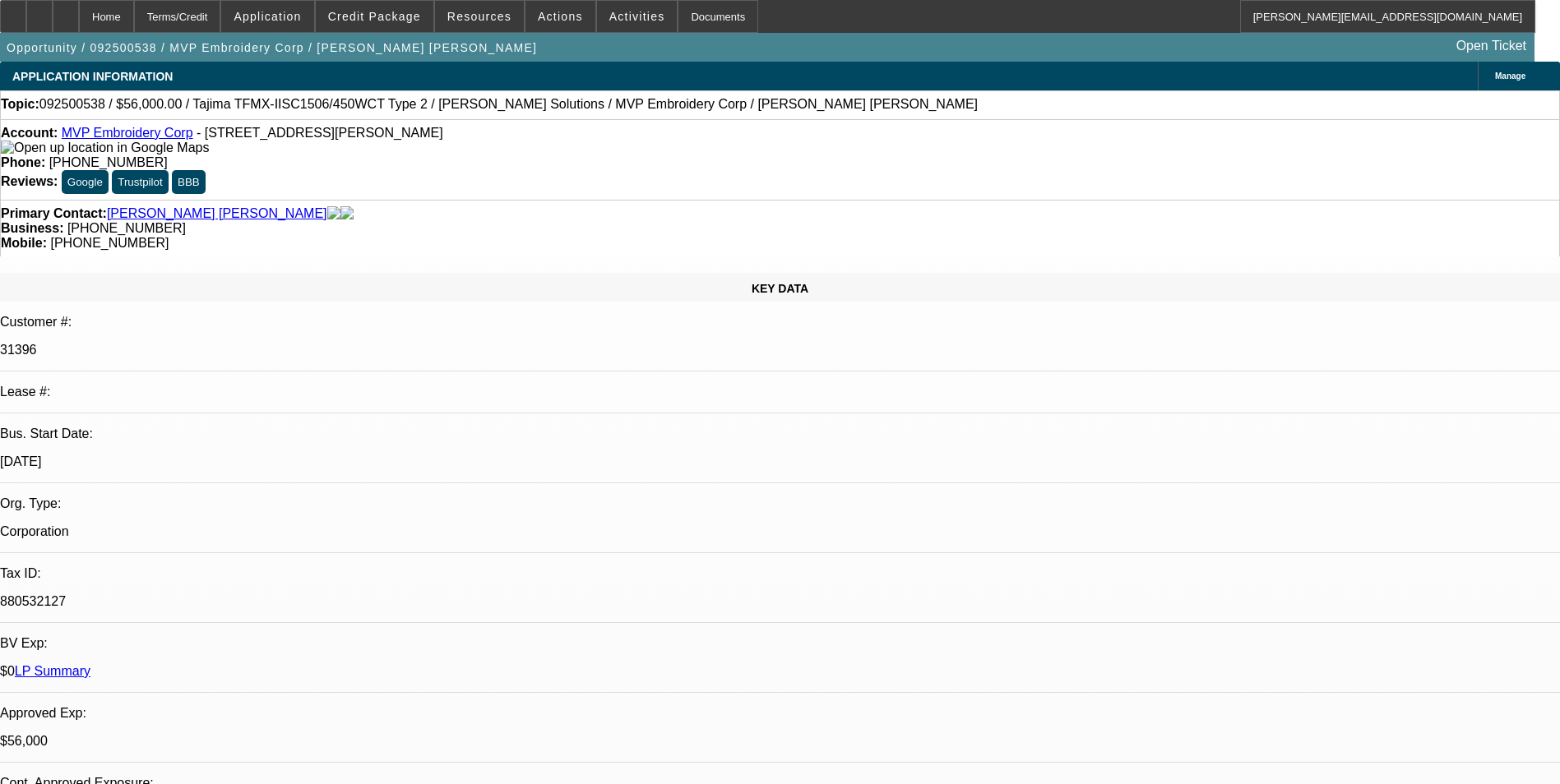
select select "0"
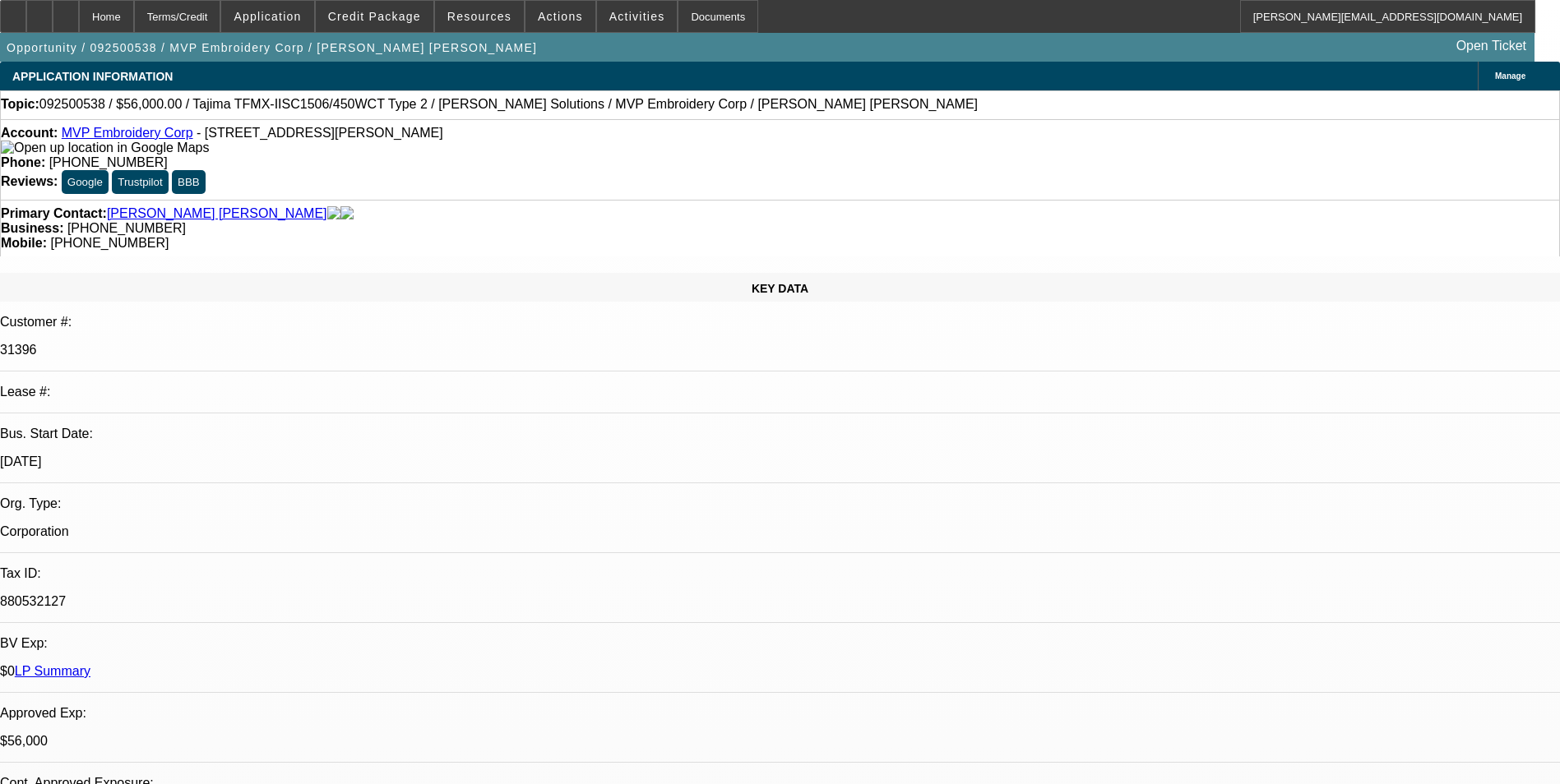
select select "0"
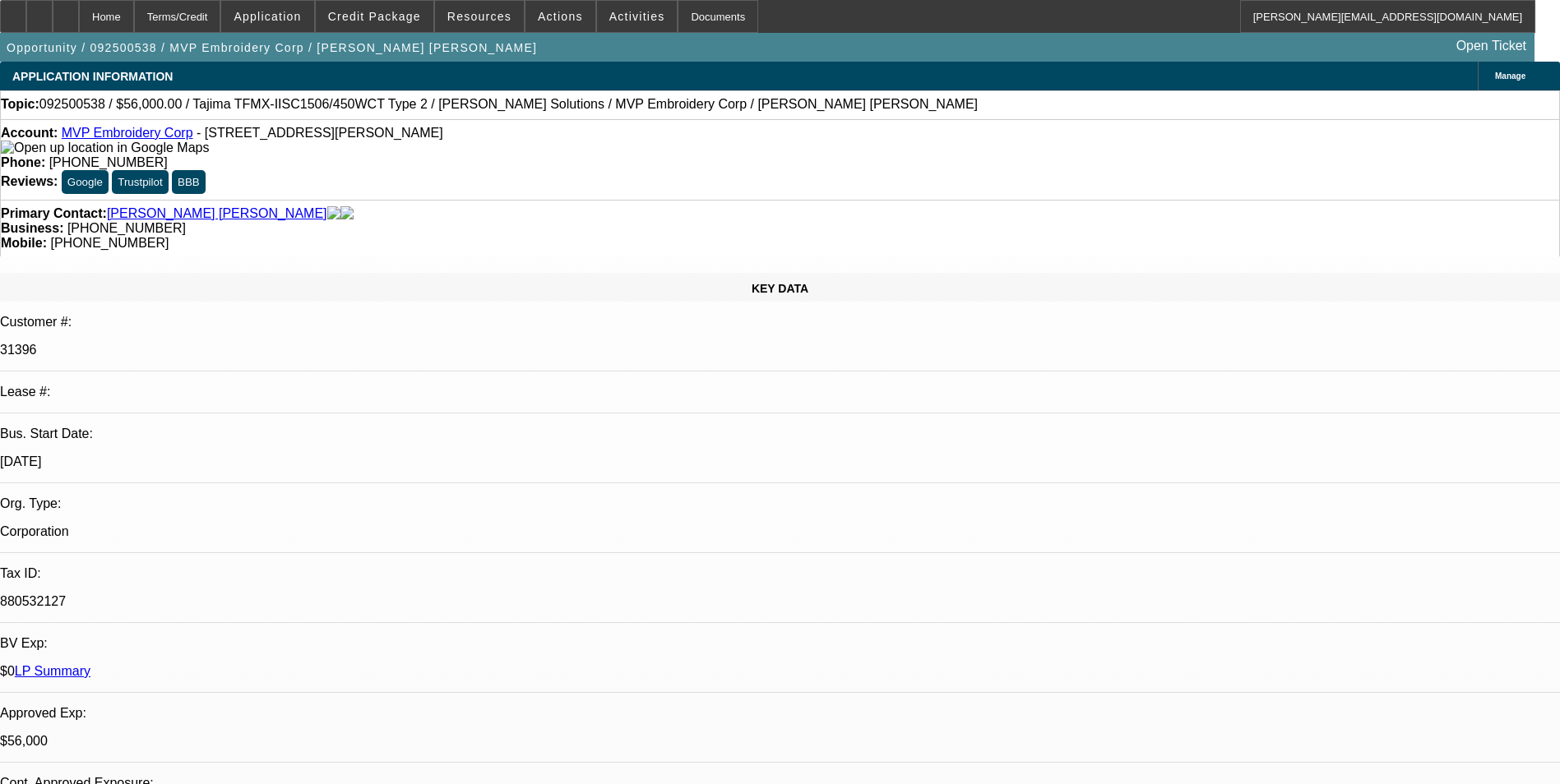
select select "2"
select select "0"
select select "1"
select select "6"
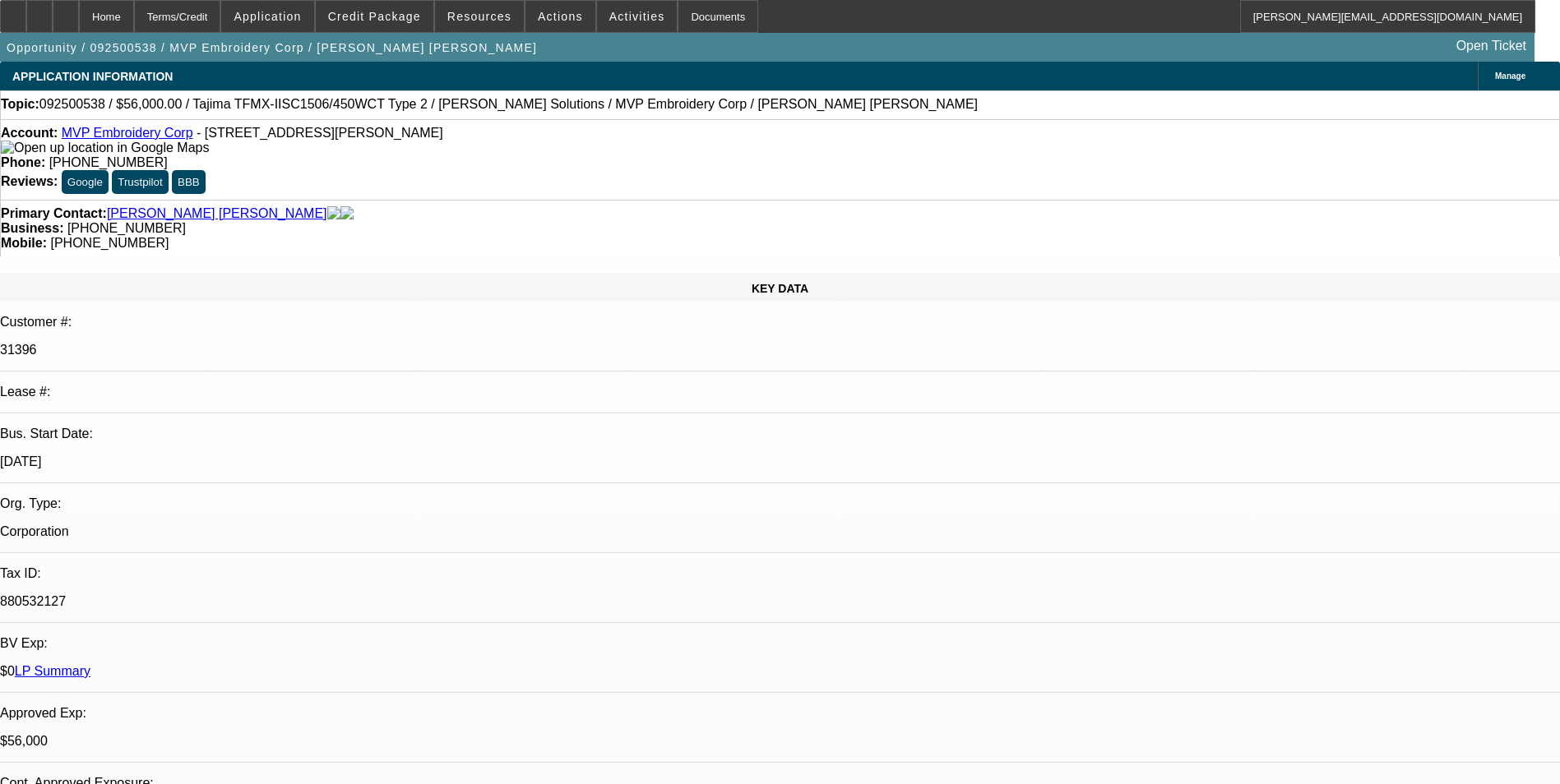
select select "1"
select select "6"
select select "1"
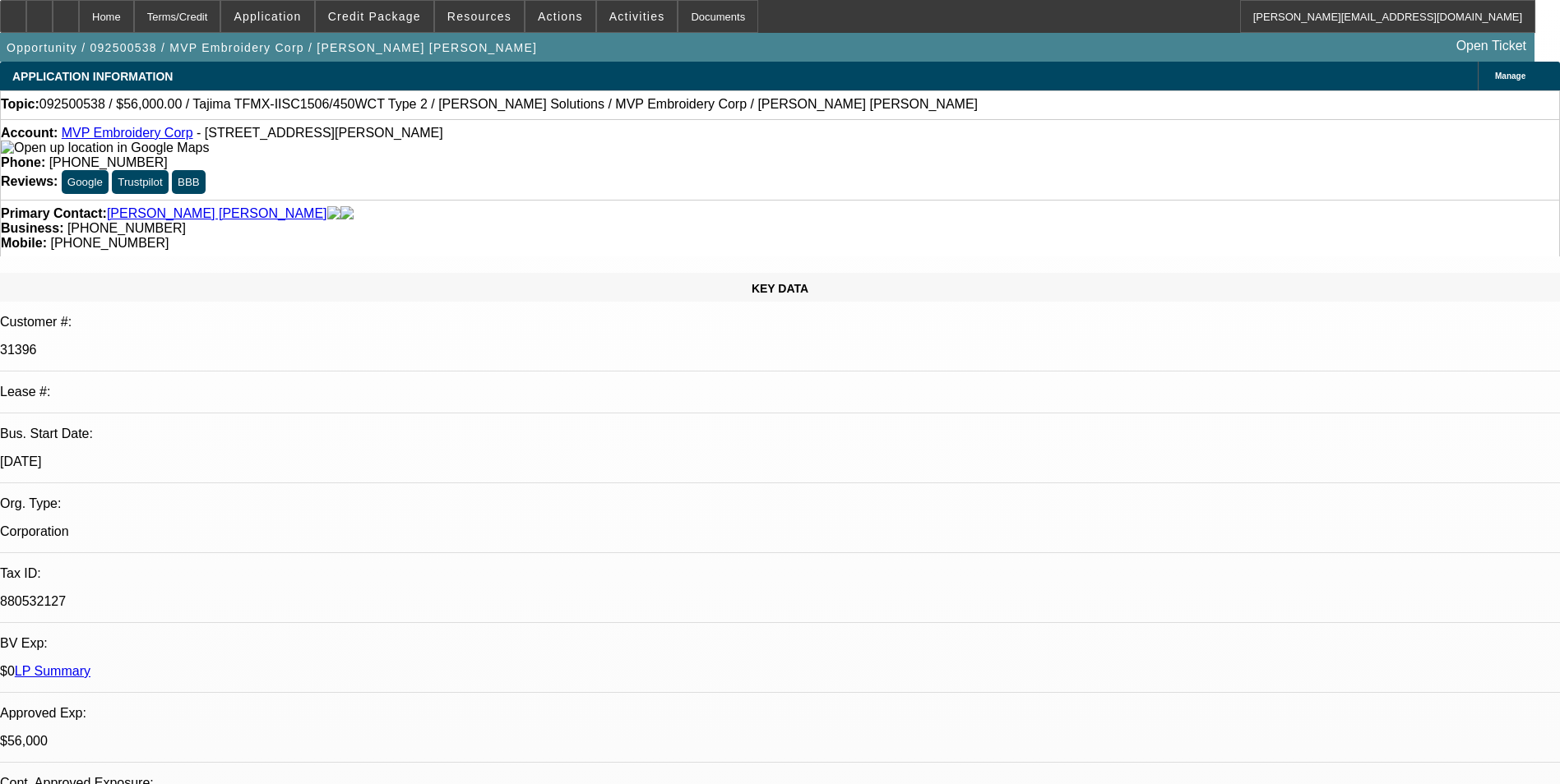
select select "6"
select select "1"
select select "2"
select select "6"
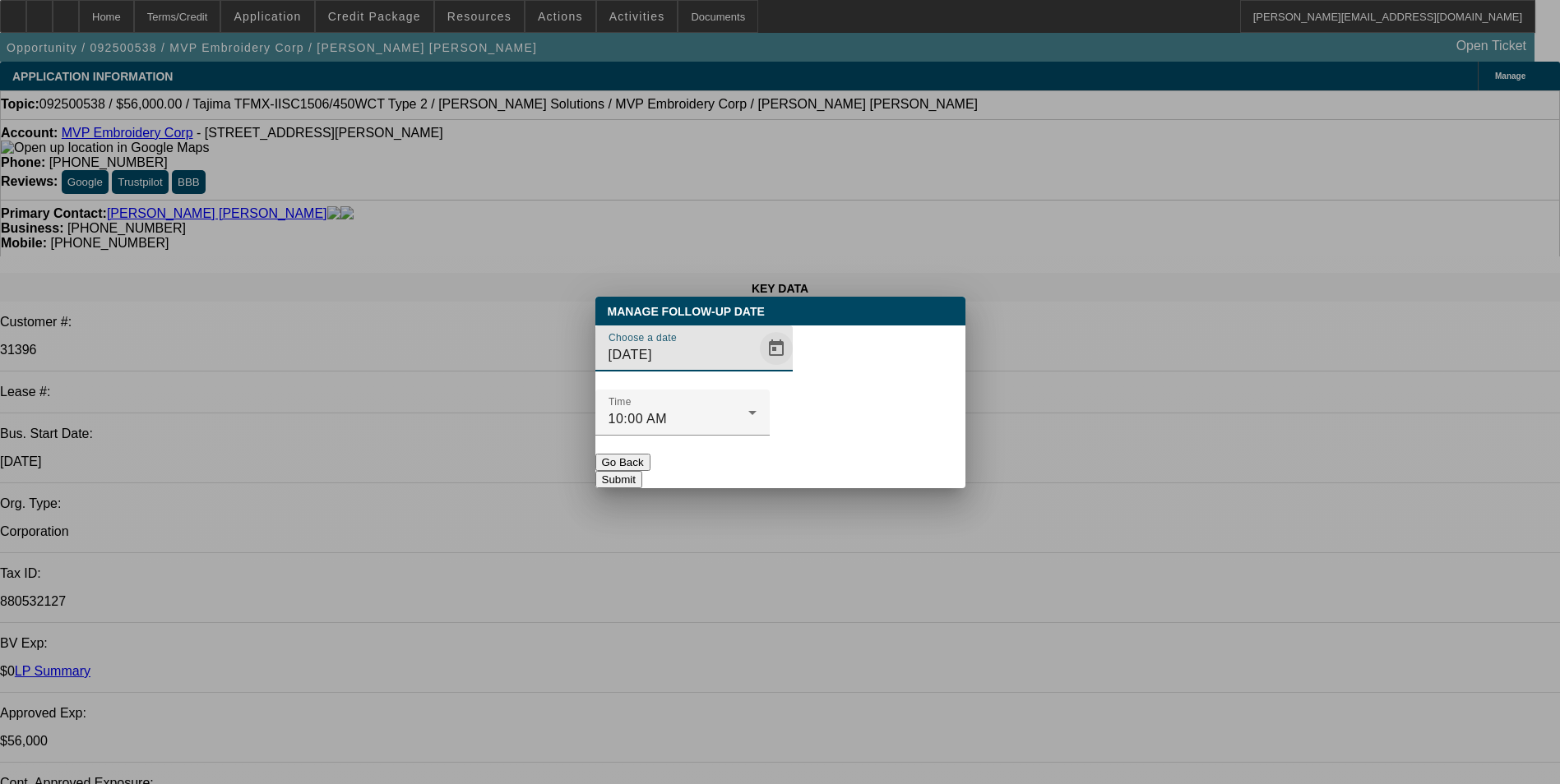
click at [756, 368] on span "Open calendar" at bounding box center [775, 348] width 39 height 39
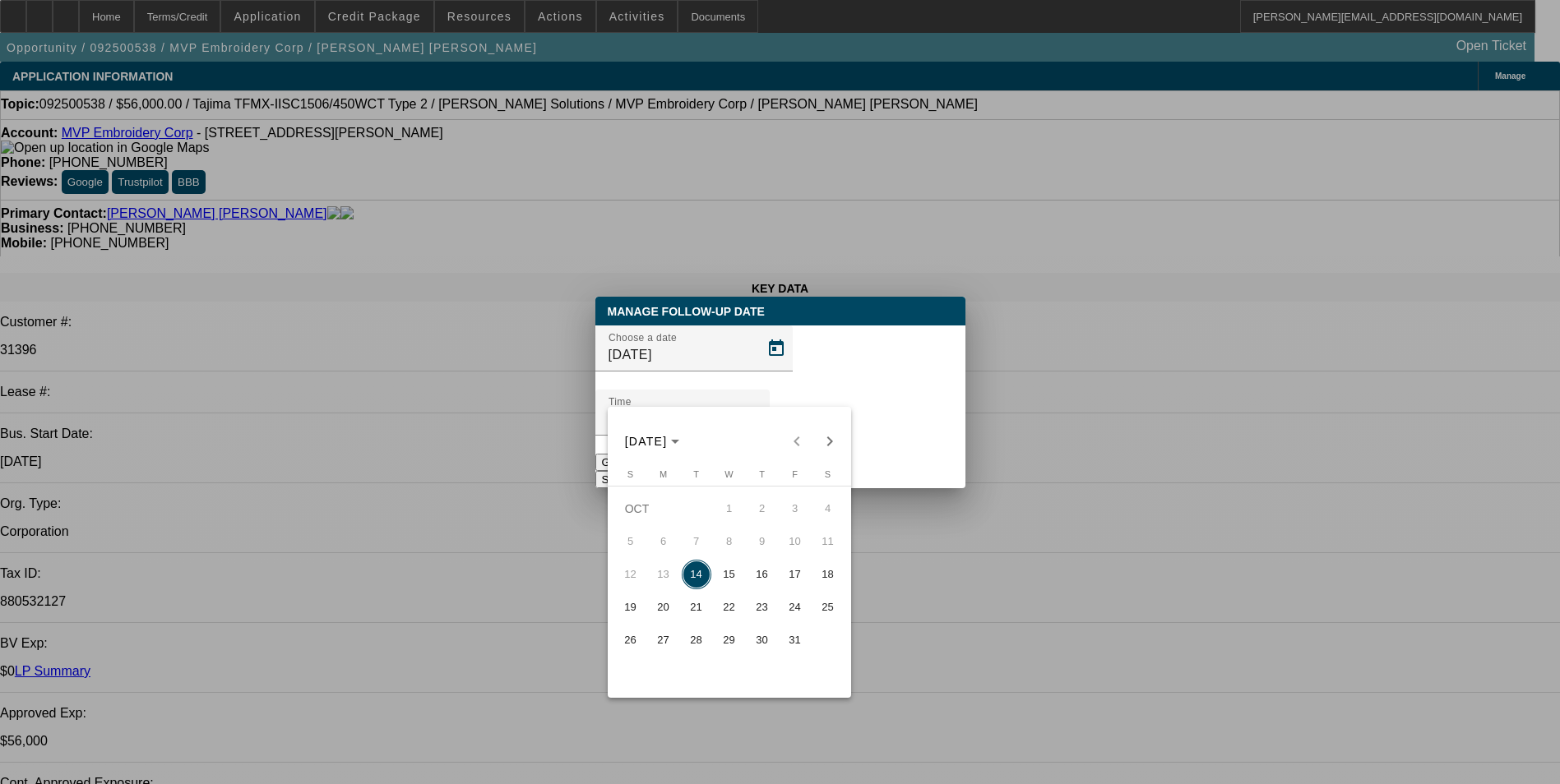
click at [796, 577] on span "17" at bounding box center [795, 575] width 30 height 30
type input "[DATE]"
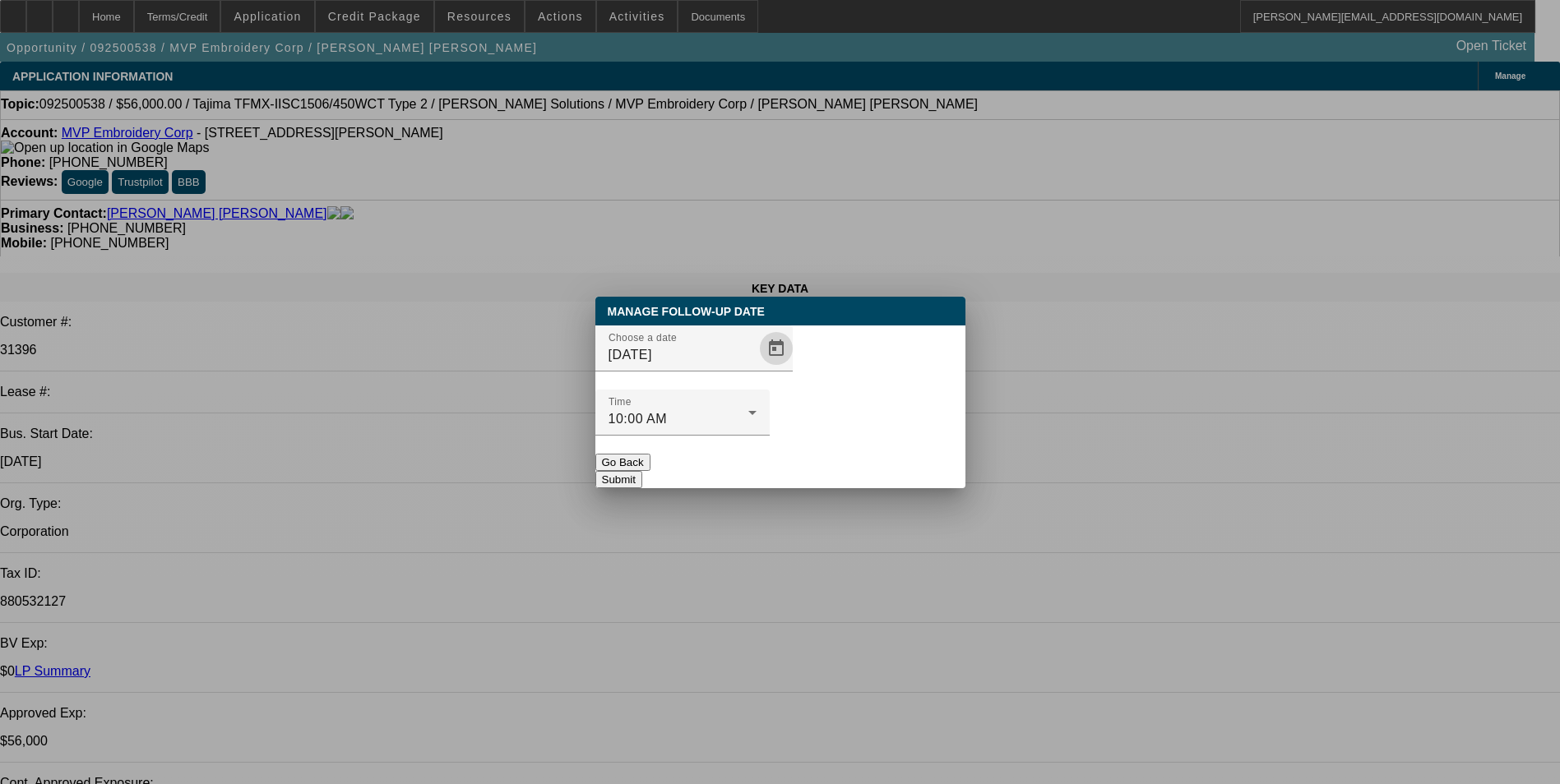
click at [642, 471] on button "Submit" at bounding box center [618, 479] width 47 height 17
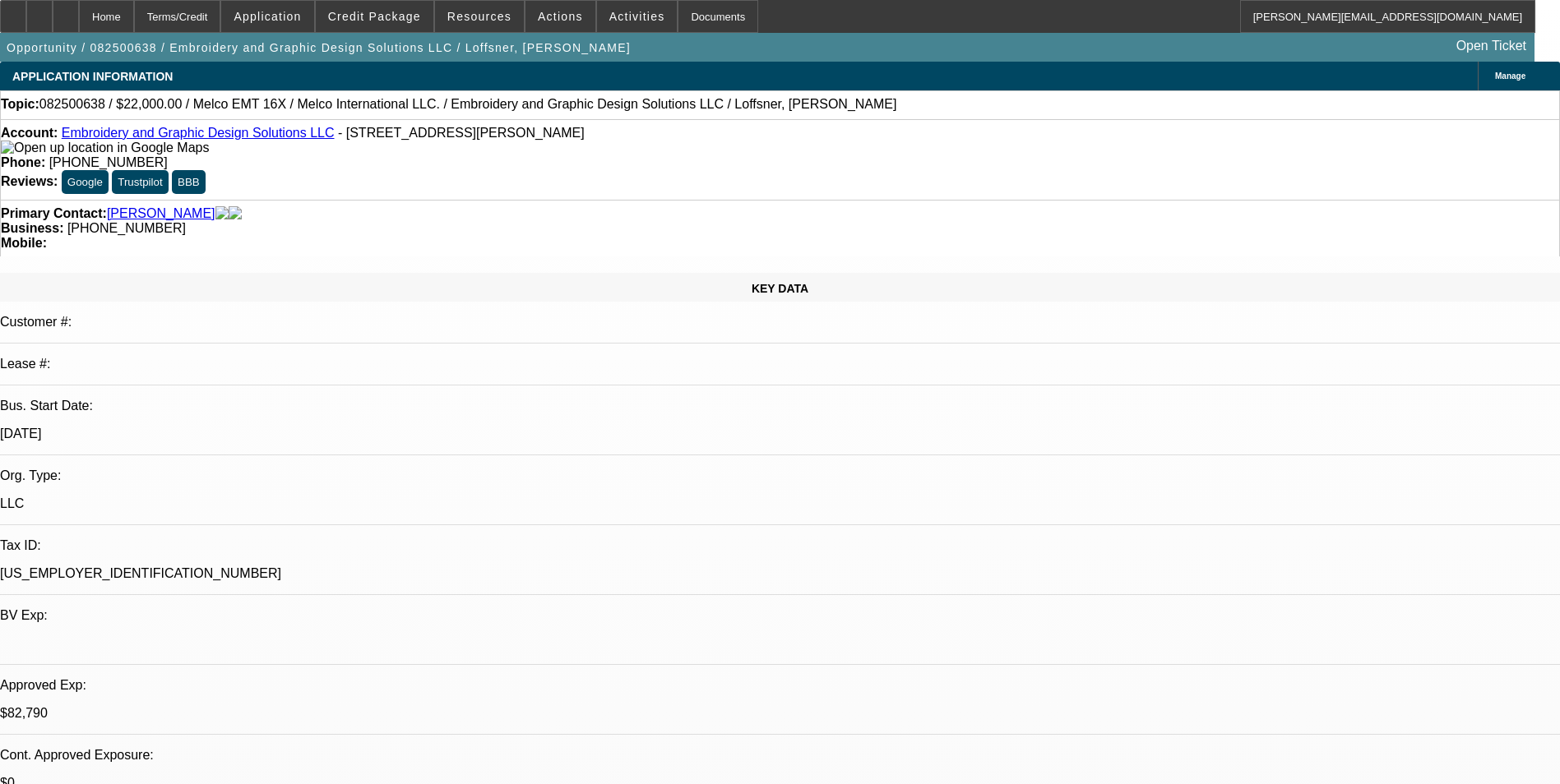
select select "0"
select select "2"
select select "0"
select select "2"
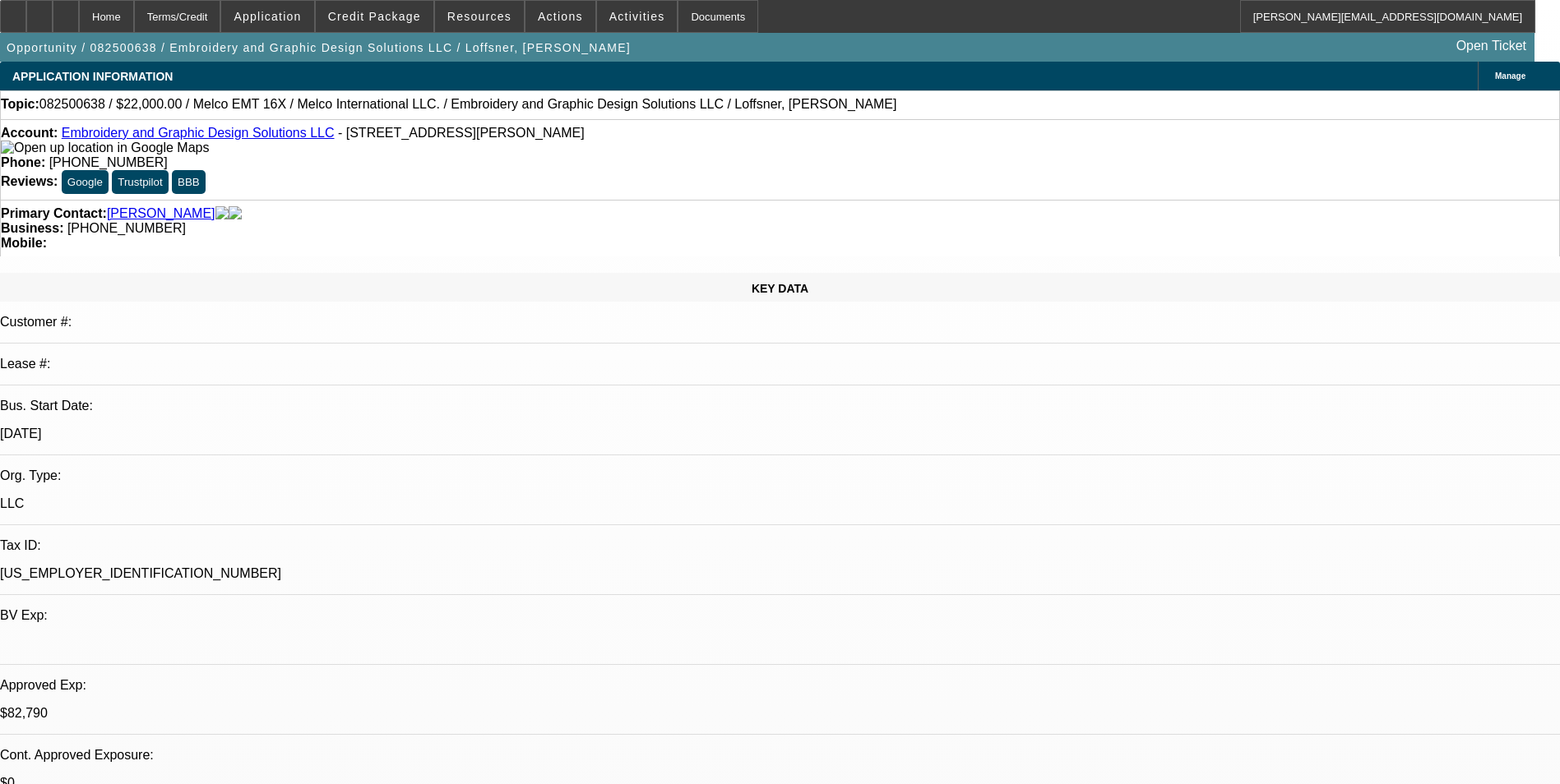
select select "0"
select select "2"
select select "0"
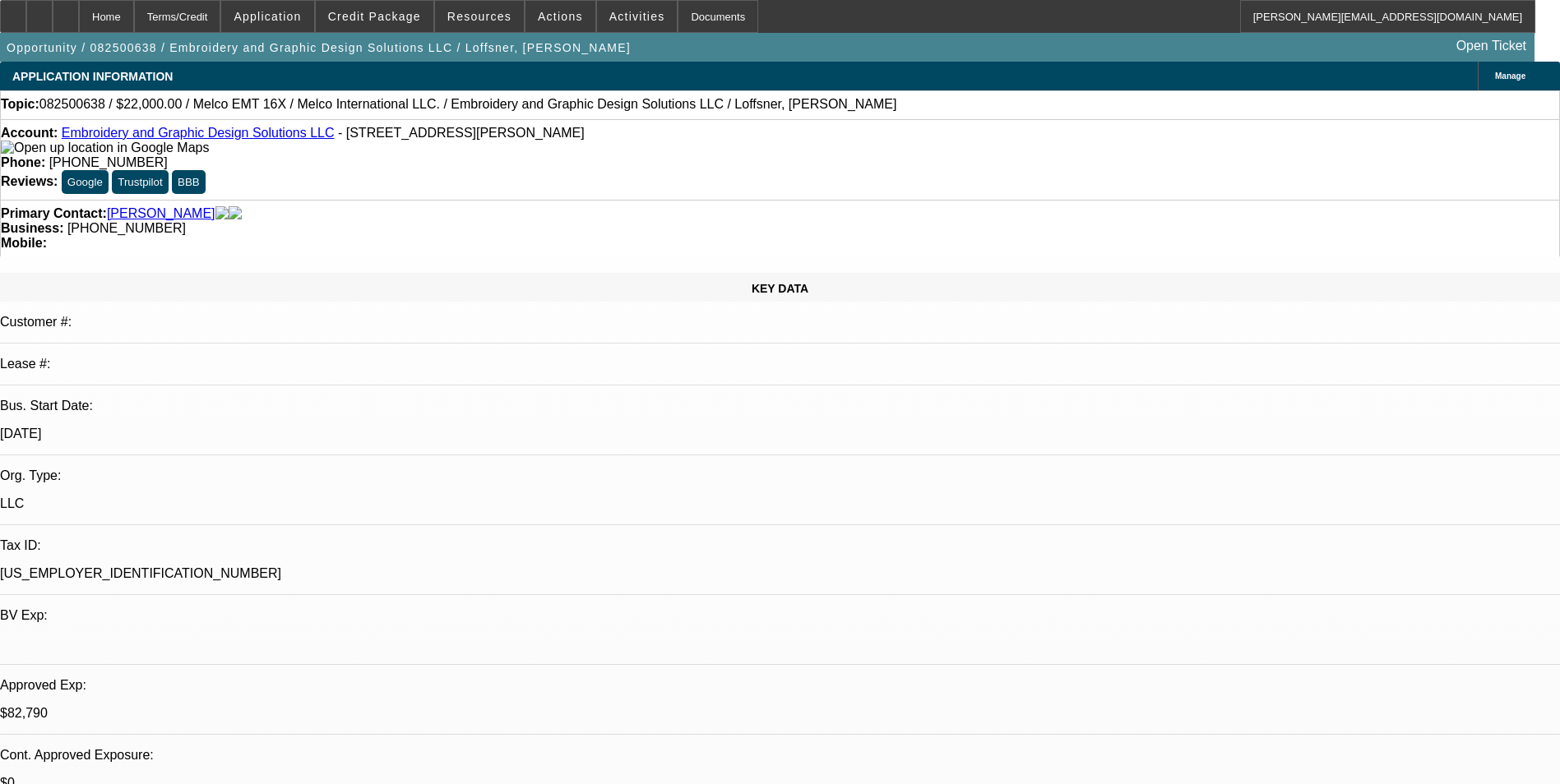
select select "2"
select select "0"
select select "1"
select select "2"
select select "6"
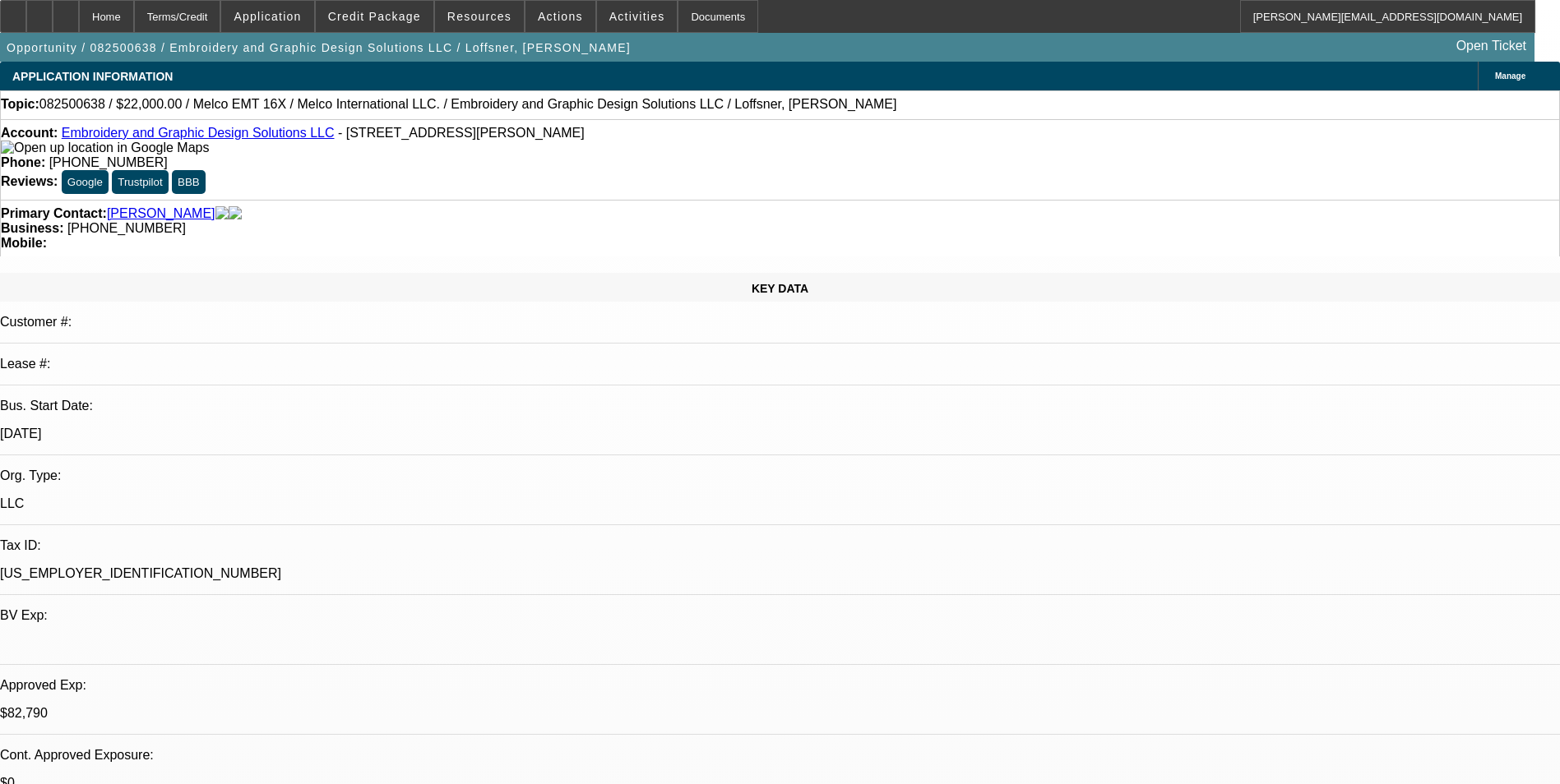
select select "1"
select select "2"
select select "6"
select select "1"
select select "2"
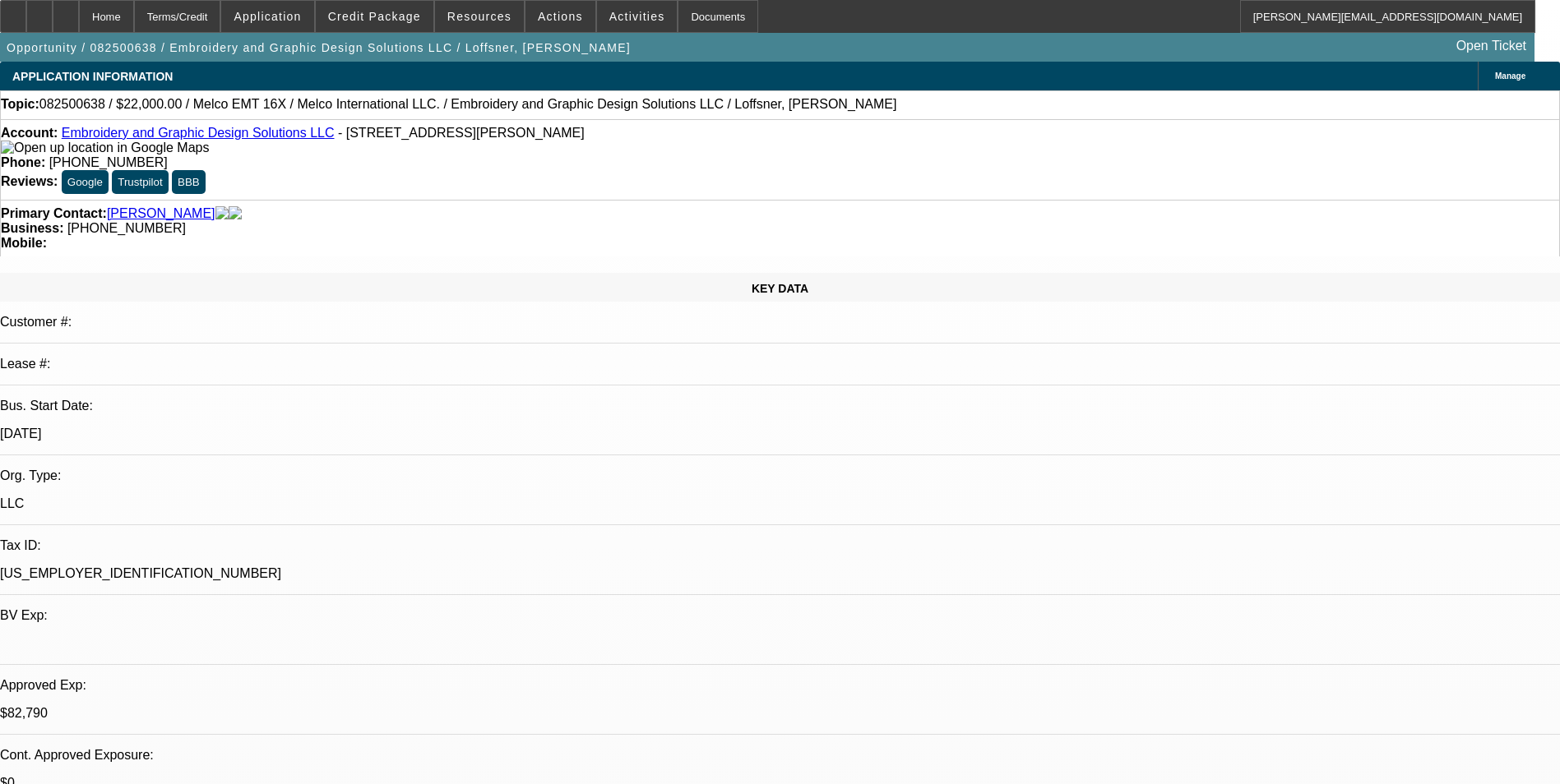
select select "6"
select select "1"
select select "2"
select select "6"
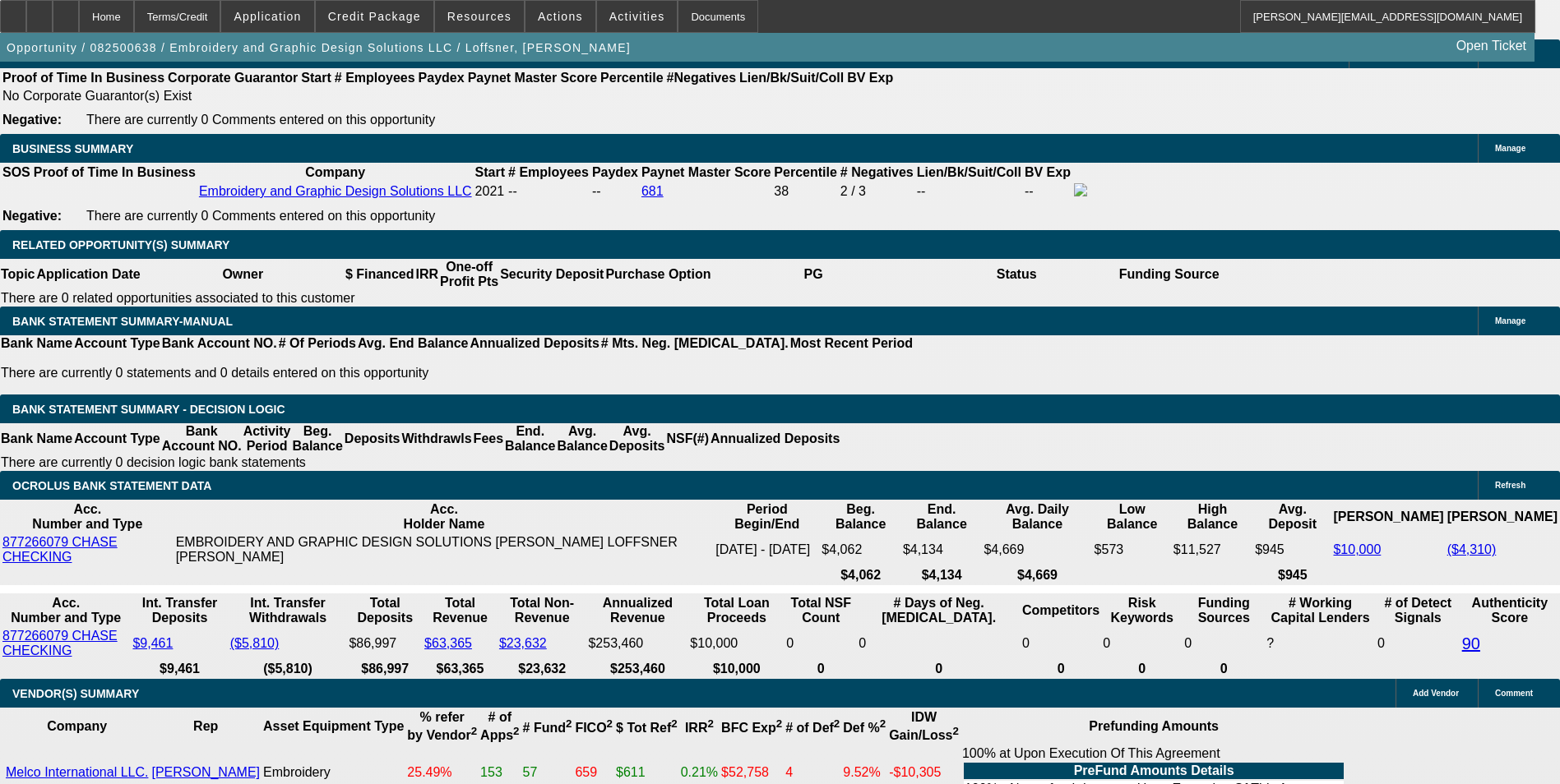
scroll to position [2631, 0]
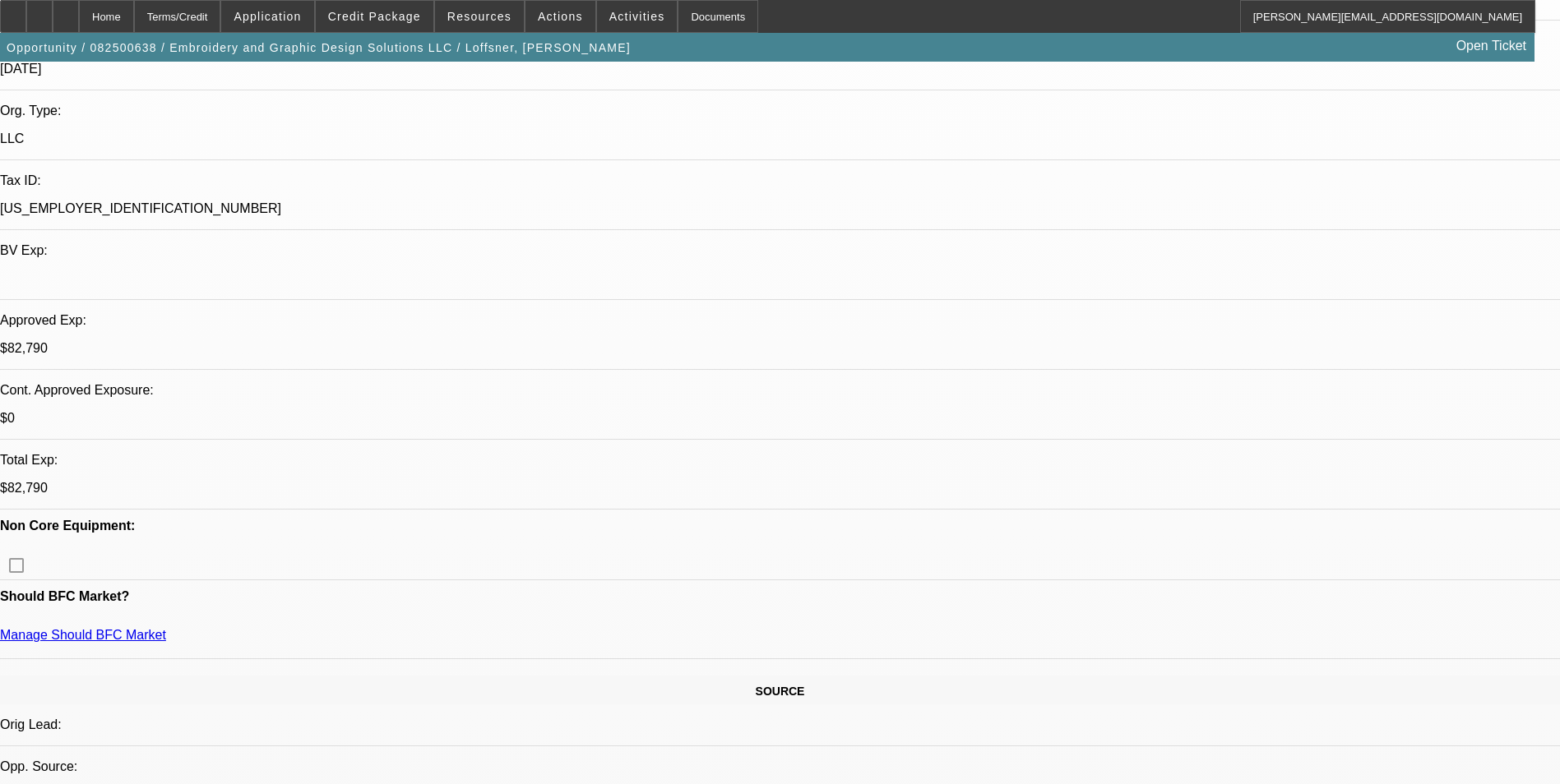
scroll to position [82, 0]
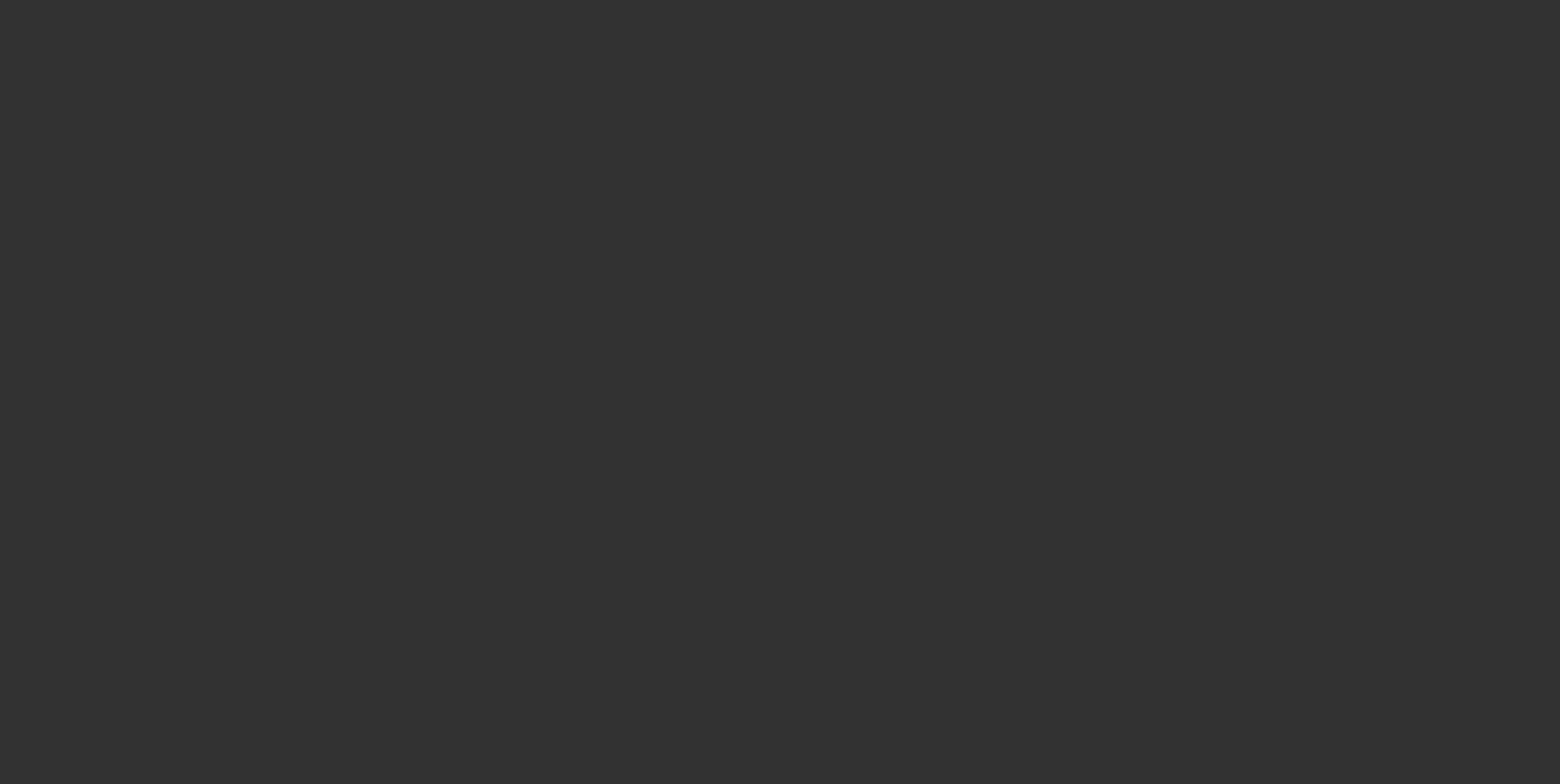
scroll to position [0, 0]
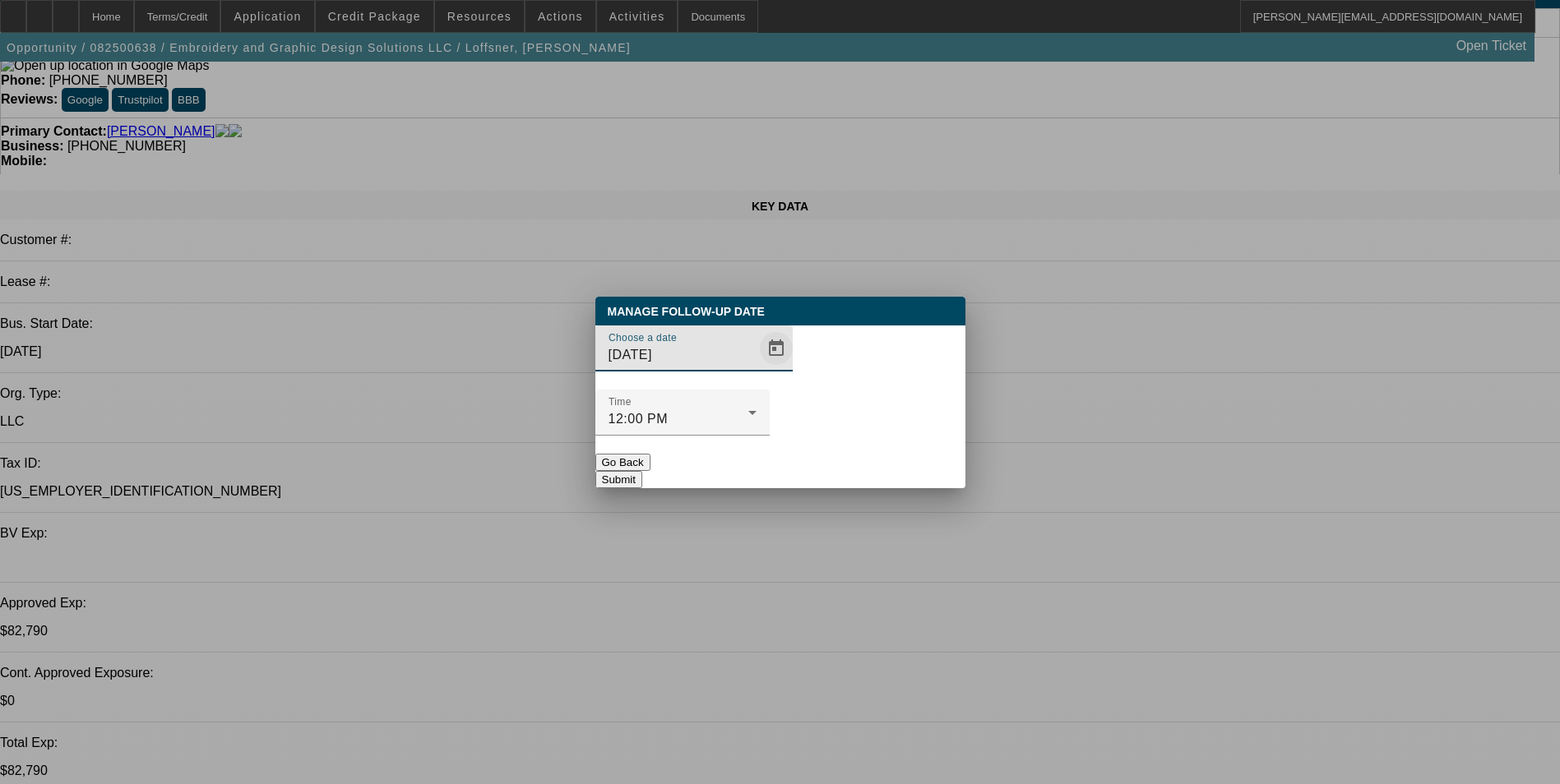
click at [756, 368] on span "Open calendar" at bounding box center [775, 348] width 39 height 39
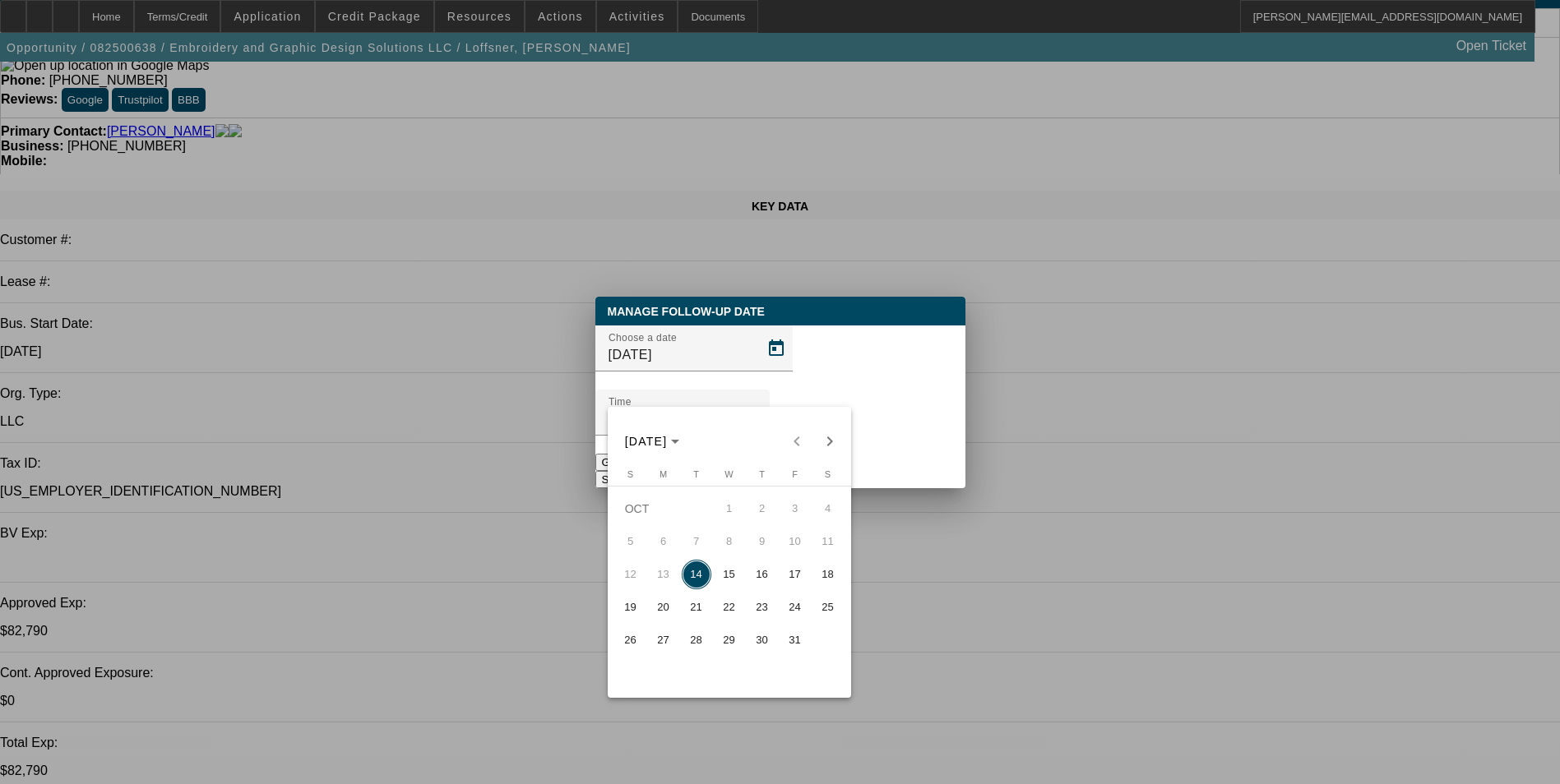
click at [797, 582] on span "17" at bounding box center [795, 575] width 30 height 30
type input "[DATE]"
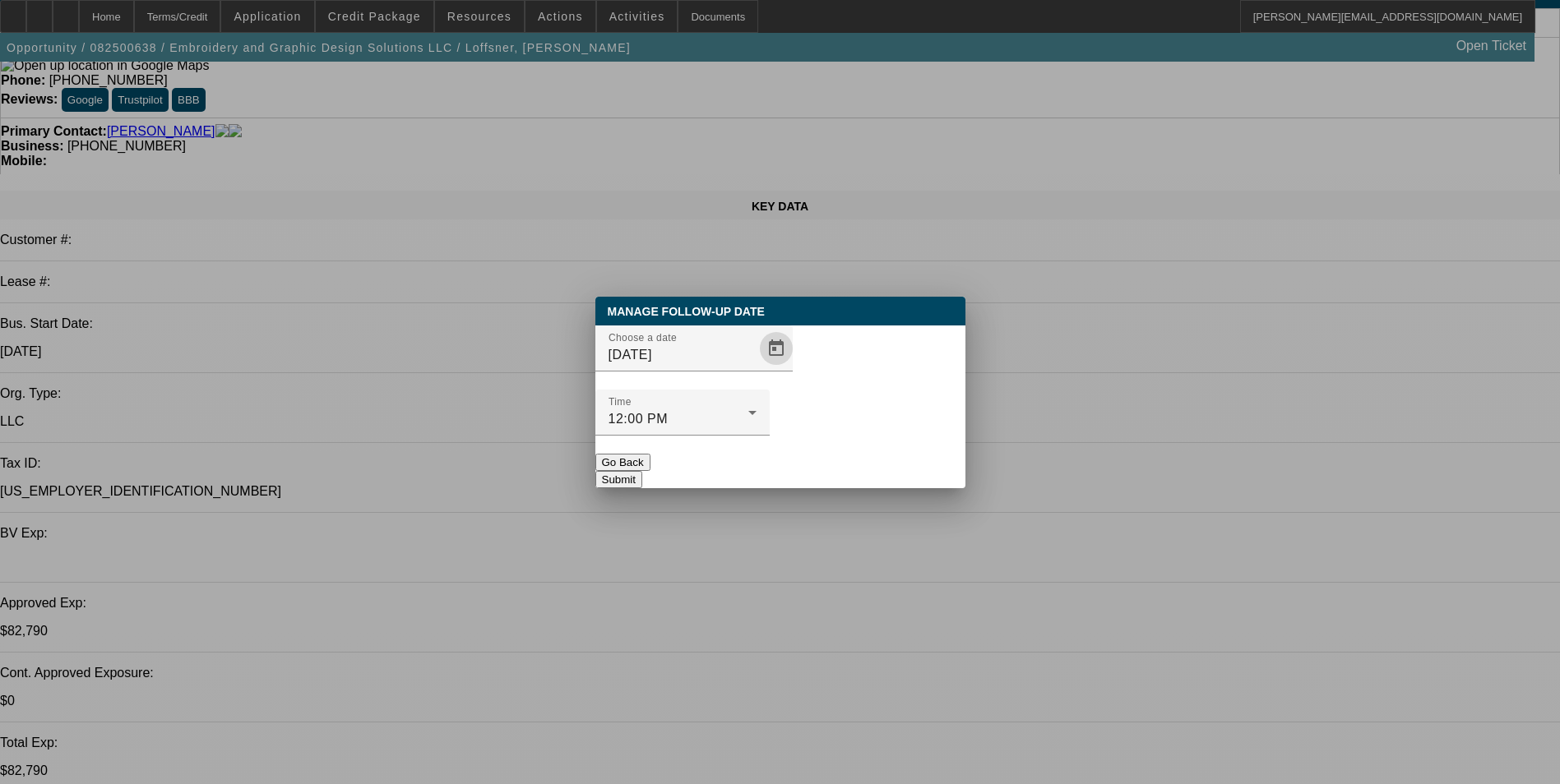
click at [642, 471] on button "Submit" at bounding box center [618, 479] width 47 height 17
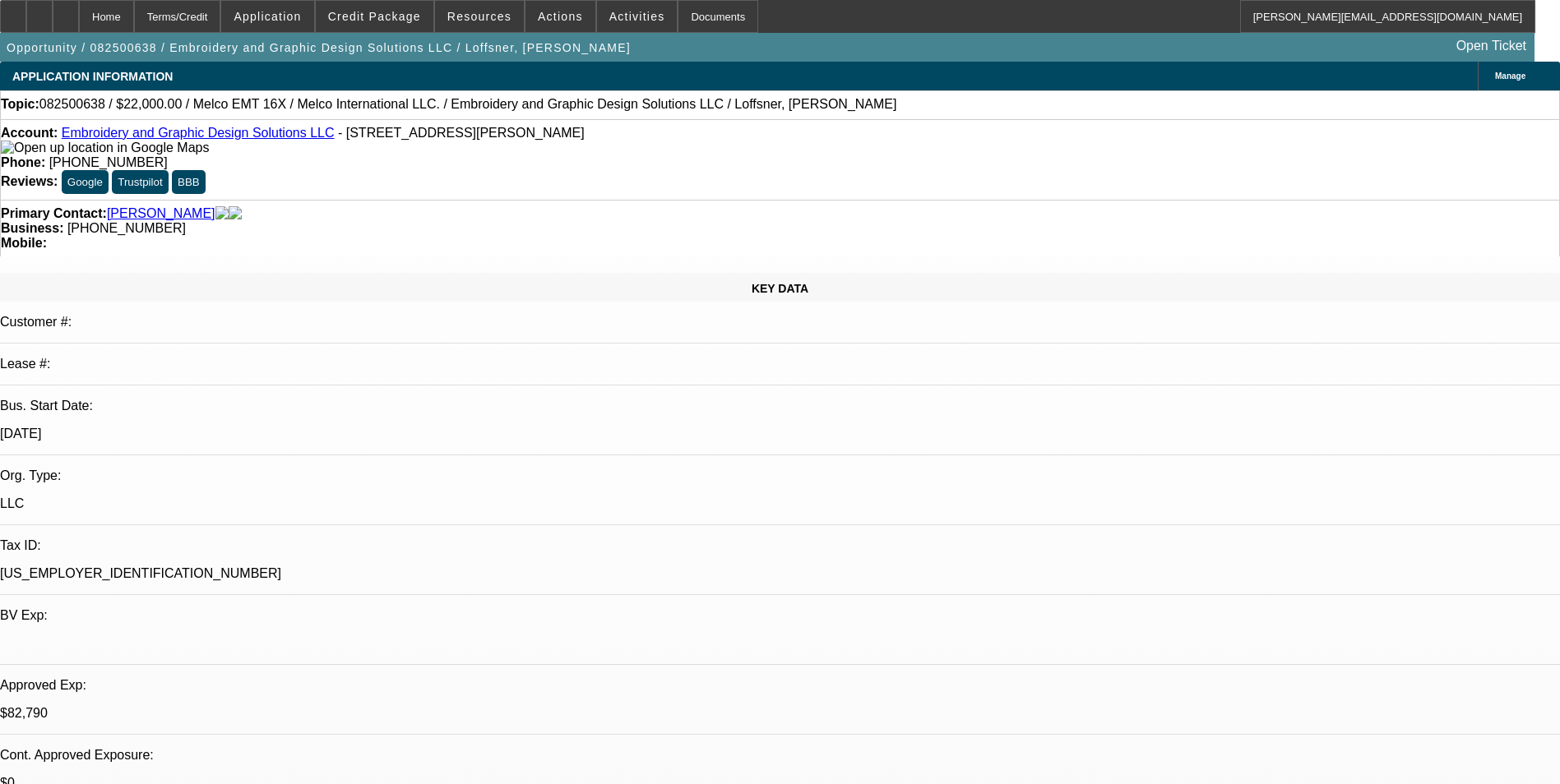
scroll to position [82, 0]
